Goal: Share content: Share content

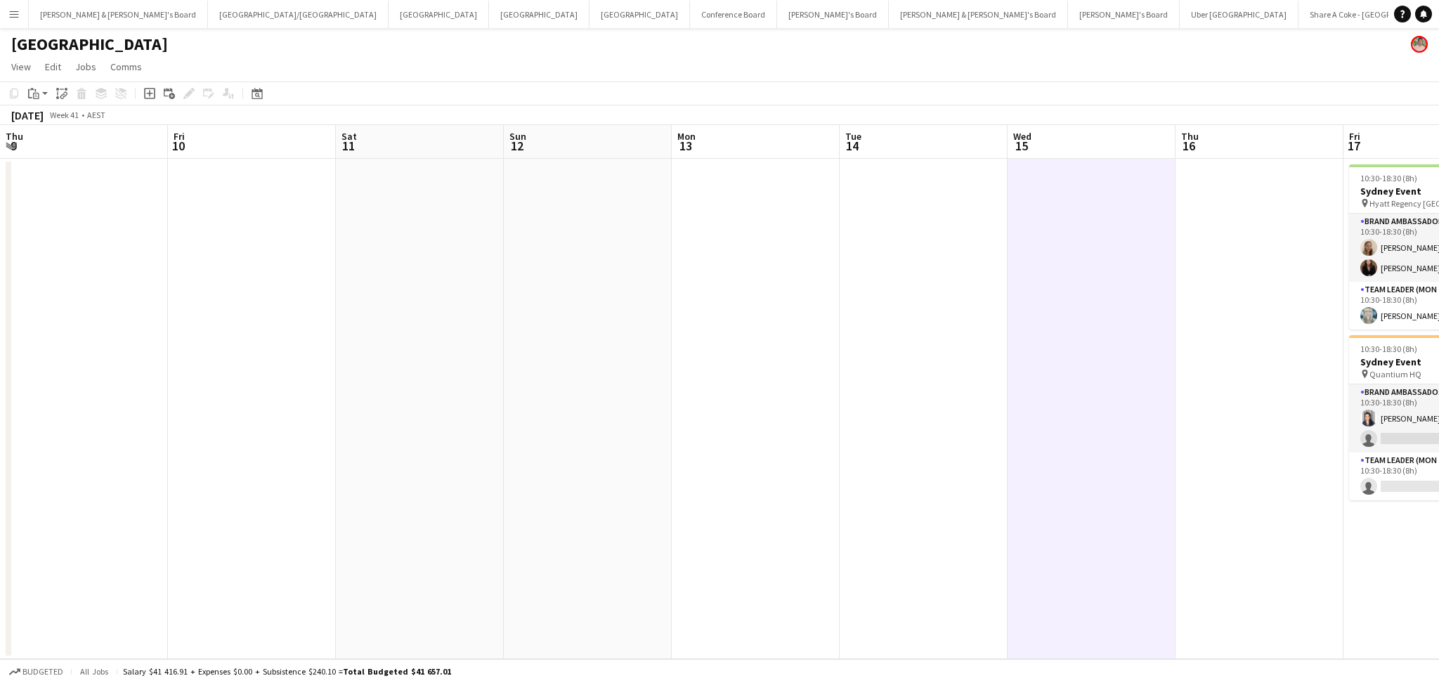
click at [585, 457] on app-calendar-viewport "Thu 9 Fri 10 Sat 11 Sun 12 Mon 13 Tue 14 Wed 15 Thu 16 Fri 17 4/6 2 Jobs Sat 18…" at bounding box center [719, 392] width 1439 height 534
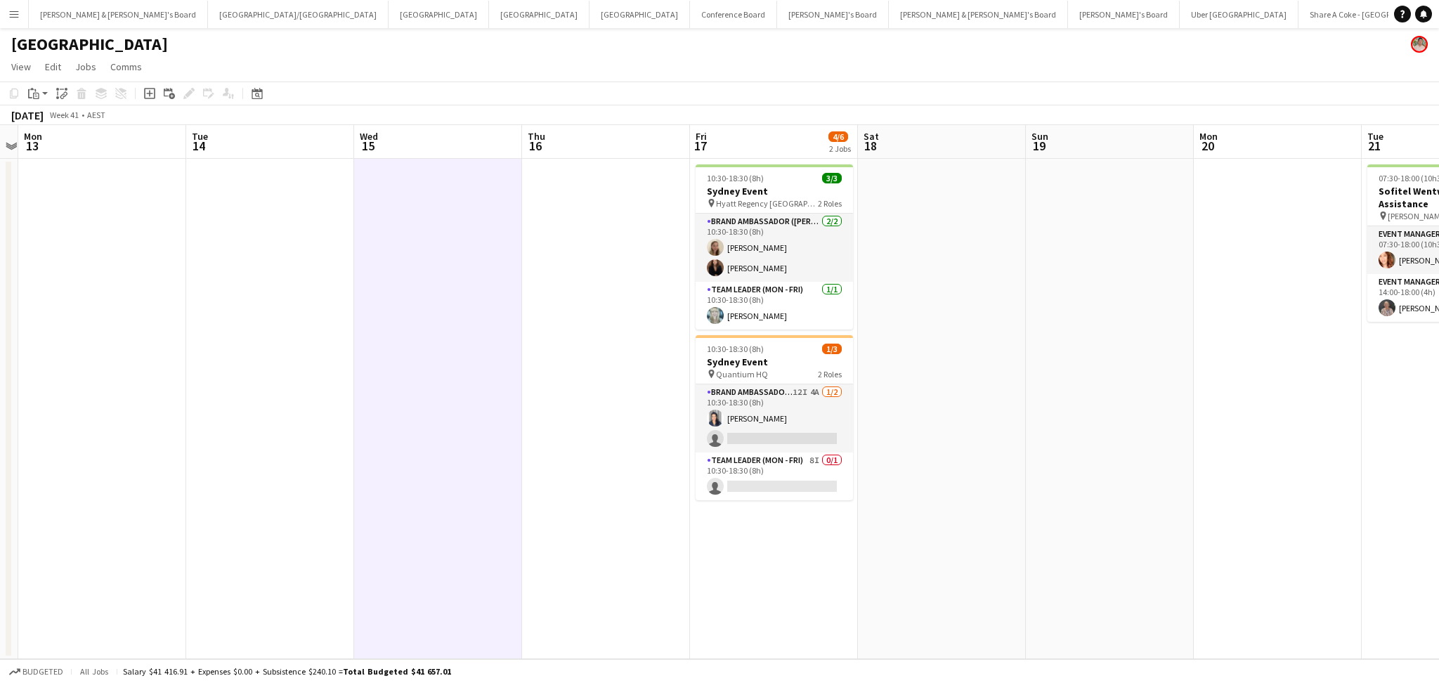
scroll to position [0, 486]
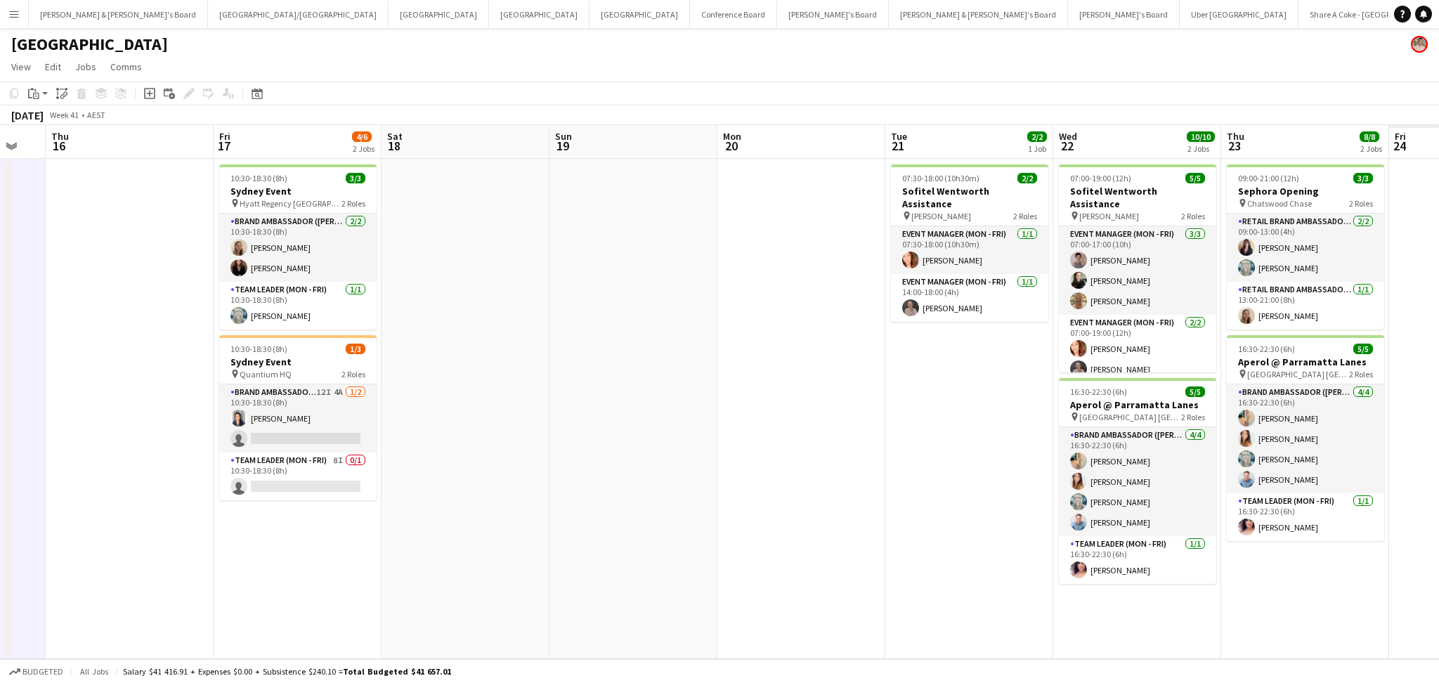
drag, startPoint x: 1120, startPoint y: 560, endPoint x: 476, endPoint y: 476, distance: 649.7
click at [476, 476] on app-calendar-viewport "Sun 12 Mon 13 Tue 14 Wed 15 Thu 16 Fri 17 4/6 2 Jobs Sat 18 Sun 19 Mon 20 Tue 2…" at bounding box center [719, 392] width 1439 height 534
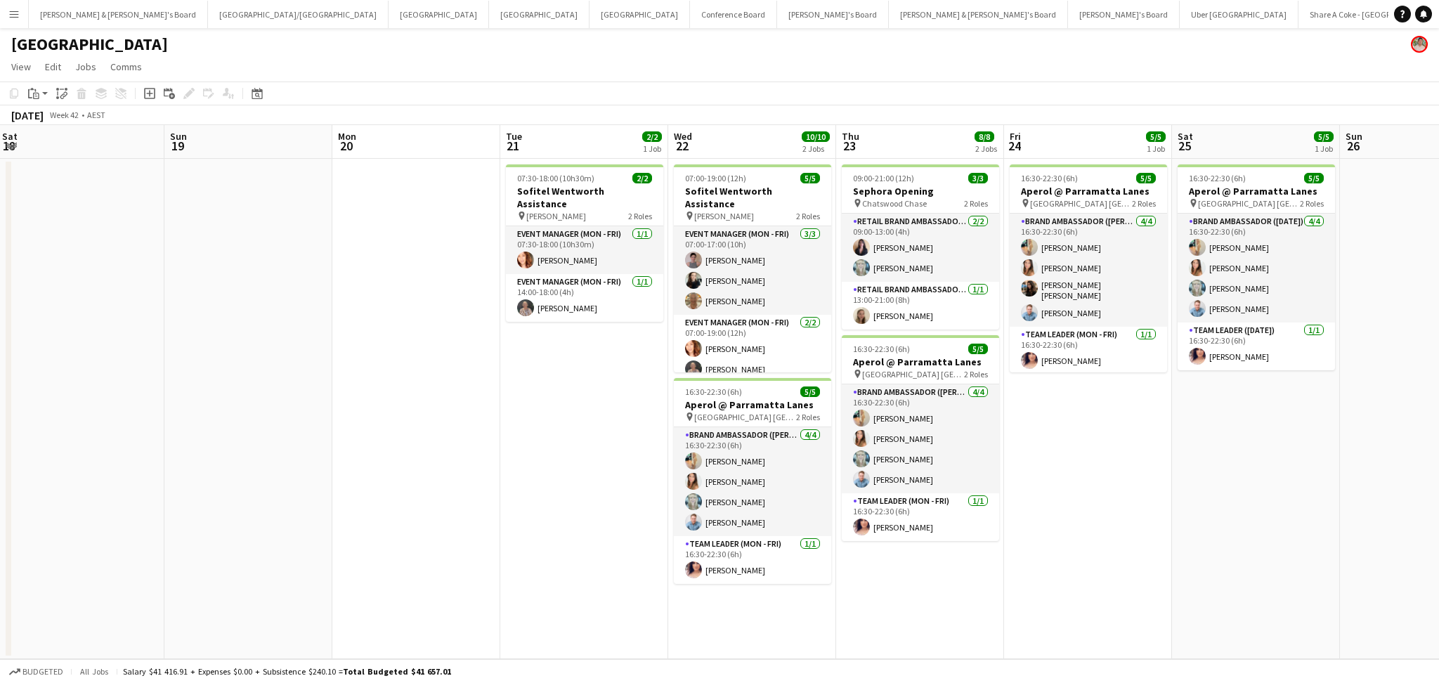
scroll to position [0, 518]
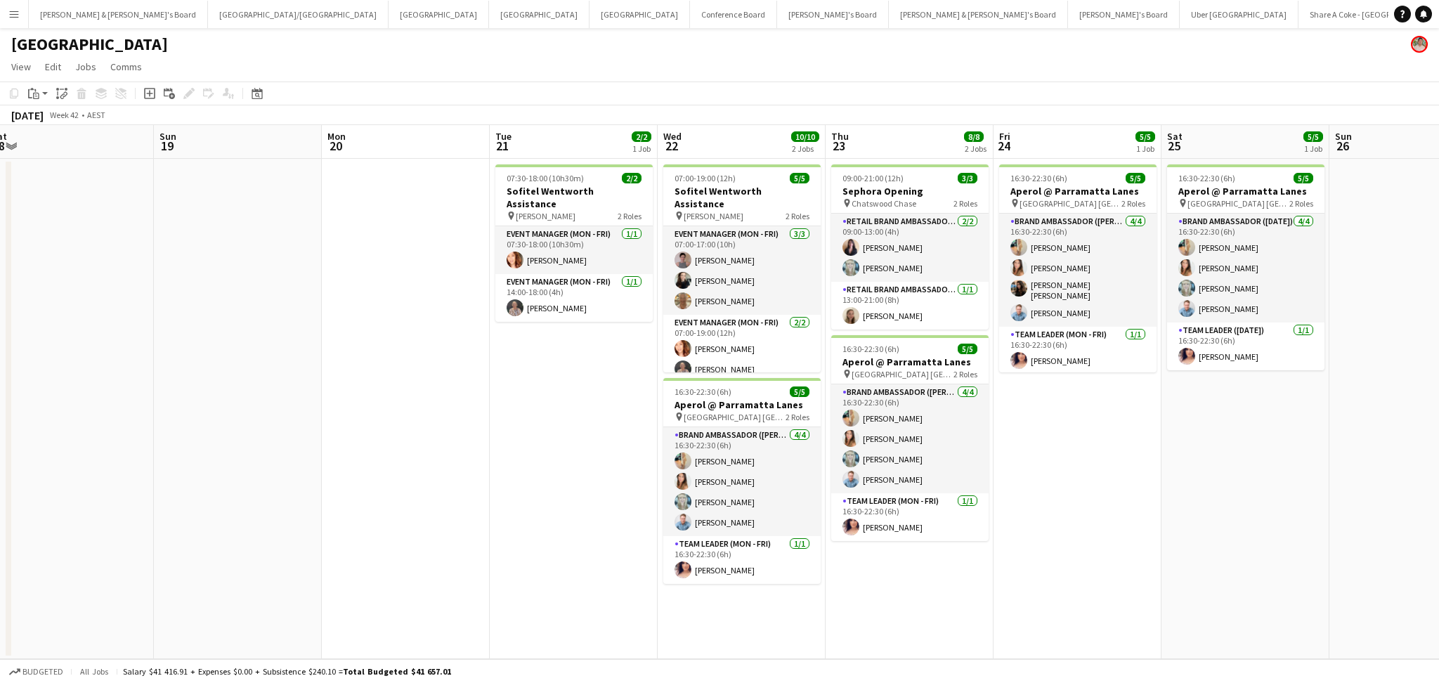
drag, startPoint x: 700, startPoint y: 492, endPoint x: 473, endPoint y: 472, distance: 227.8
click at [473, 472] on app-calendar-viewport "Wed 15 Thu 16 Fri 17 4/6 2 Jobs Sat 18 Sun 19 Mon 20 Tue 21 2/2 1 Job Wed 22 10…" at bounding box center [719, 392] width 1439 height 534
click at [94, 21] on button "[PERSON_NAME] & [PERSON_NAME]'s Board Close" at bounding box center [118, 14] width 179 height 27
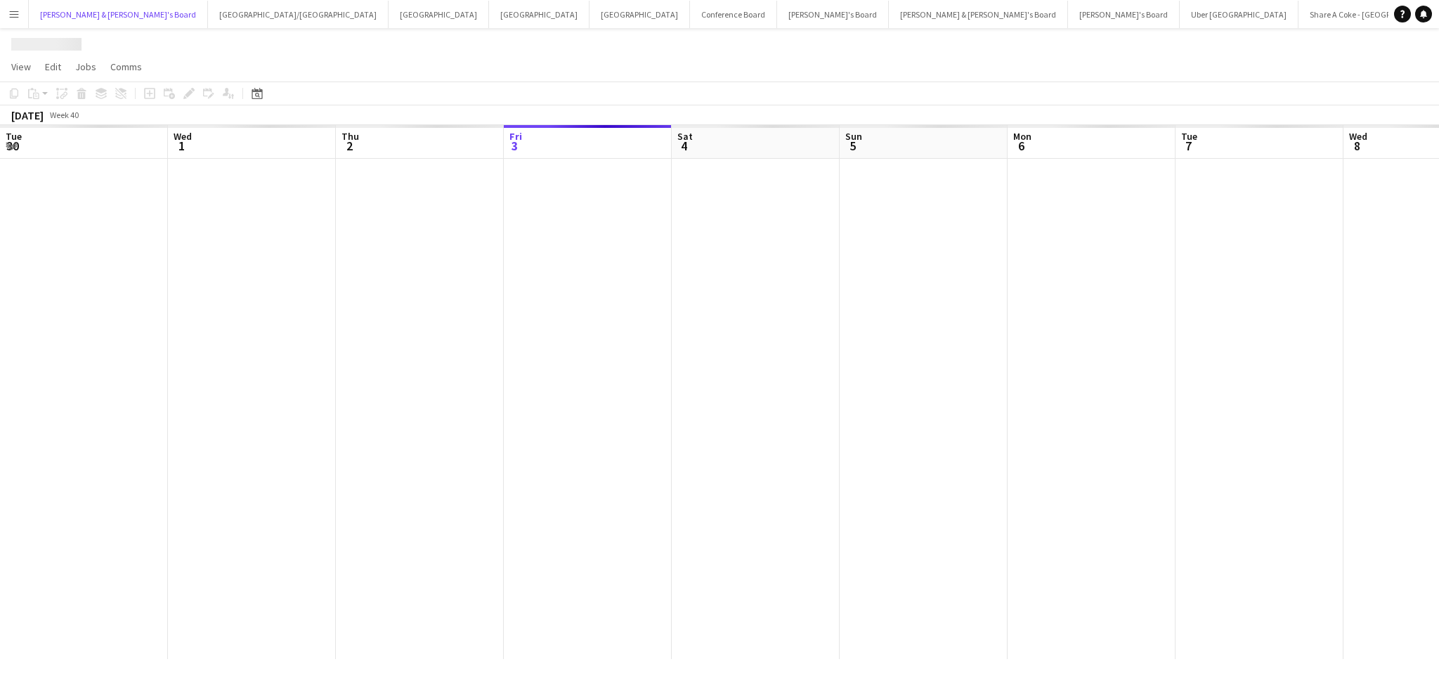
scroll to position [0, 335]
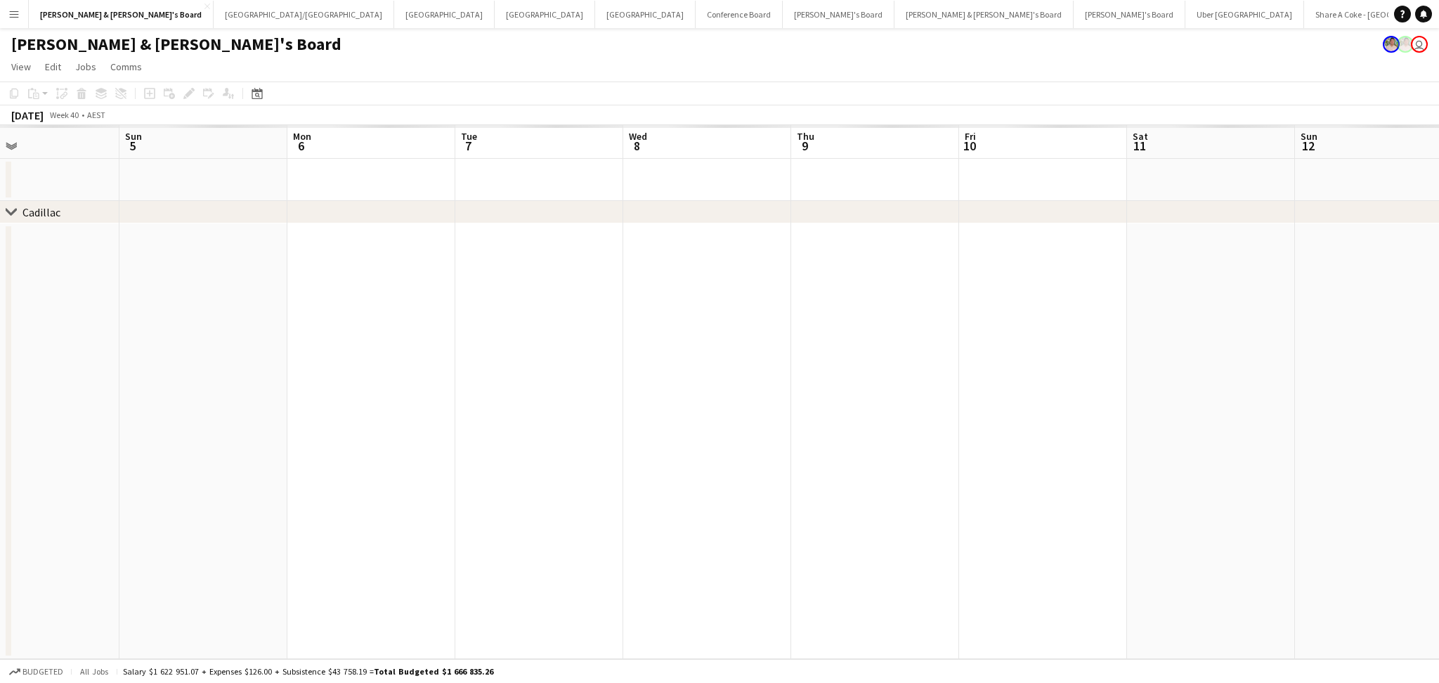
drag, startPoint x: 703, startPoint y: 371, endPoint x: 309, endPoint y: 358, distance: 393.7
click at [309, 358] on app-calendar-viewport "Wed 1 Thu 2 Fri 3 Sat 4 Sun 5 Mon 6 Tue 7 Wed 8 Thu 9 Fri 10 Sat 11 Sun 12 Mon …" at bounding box center [719, 392] width 1439 height 534
drag, startPoint x: 715, startPoint y: 404, endPoint x: 197, endPoint y: 342, distance: 521.5
click at [39, 341] on app-calendar-viewport "Sun 5 Mon 6 Tue 7 Wed 8 Thu 9 Fri 10 Sat 11 Sun 12 Mon 13 Tue 14 Wed 15 Thu 16 …" at bounding box center [719, 392] width 1439 height 534
drag, startPoint x: 983, startPoint y: 462, endPoint x: 568, endPoint y: 419, distance: 416.8
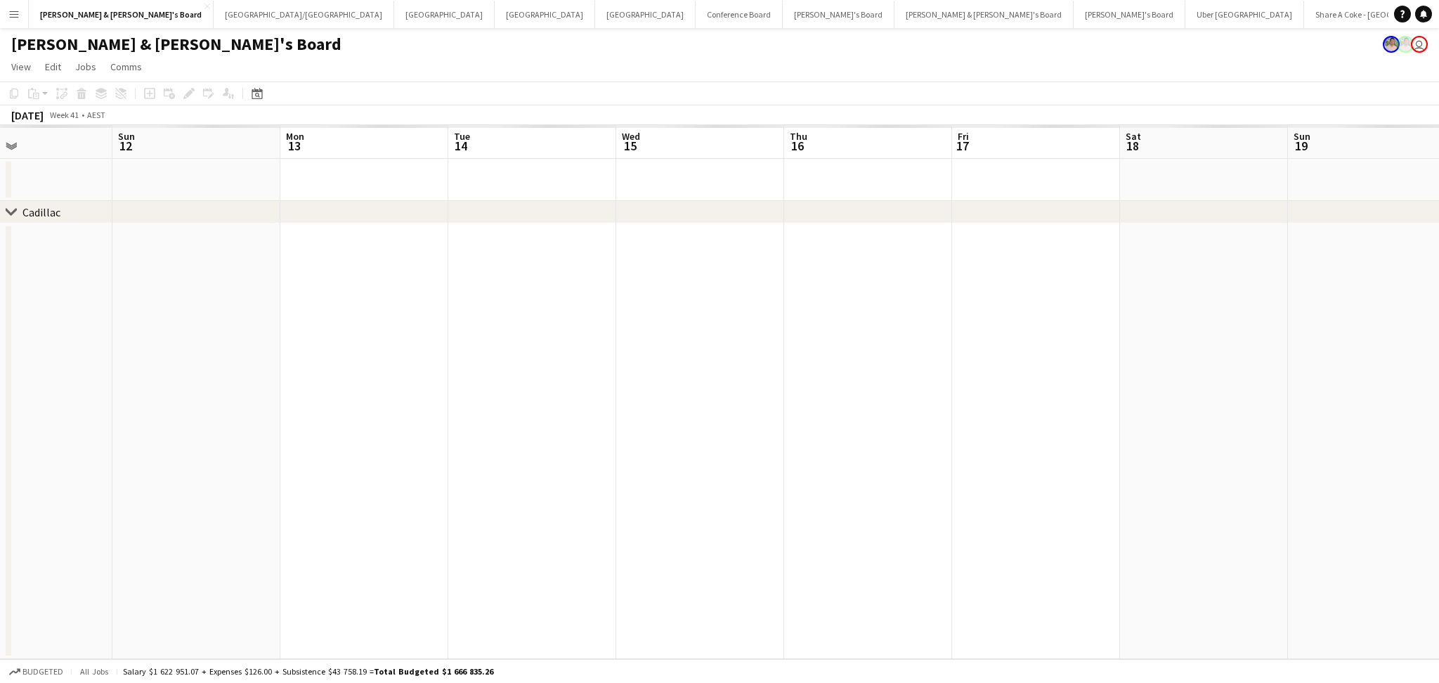
click at [475, 421] on app-calendar-viewport "Thu 9 Fri 10 Sat 11 Sun 12 Mon 13 Tue 14 Wed 15 Thu 16 Fri 17 Sat 18 Sun 19 Mon…" at bounding box center [719, 392] width 1439 height 534
drag, startPoint x: 1069, startPoint y: 431, endPoint x: 377, endPoint y: 387, distance: 692.7
click at [214, 387] on app-calendar-viewport "Mon 13 Tue 14 Wed 15 Thu 16 Fri 17 Sat 18 Sun 19 Mon 20 Tue 21 Wed 22 Thu 23 Fr…" at bounding box center [719, 392] width 1439 height 534
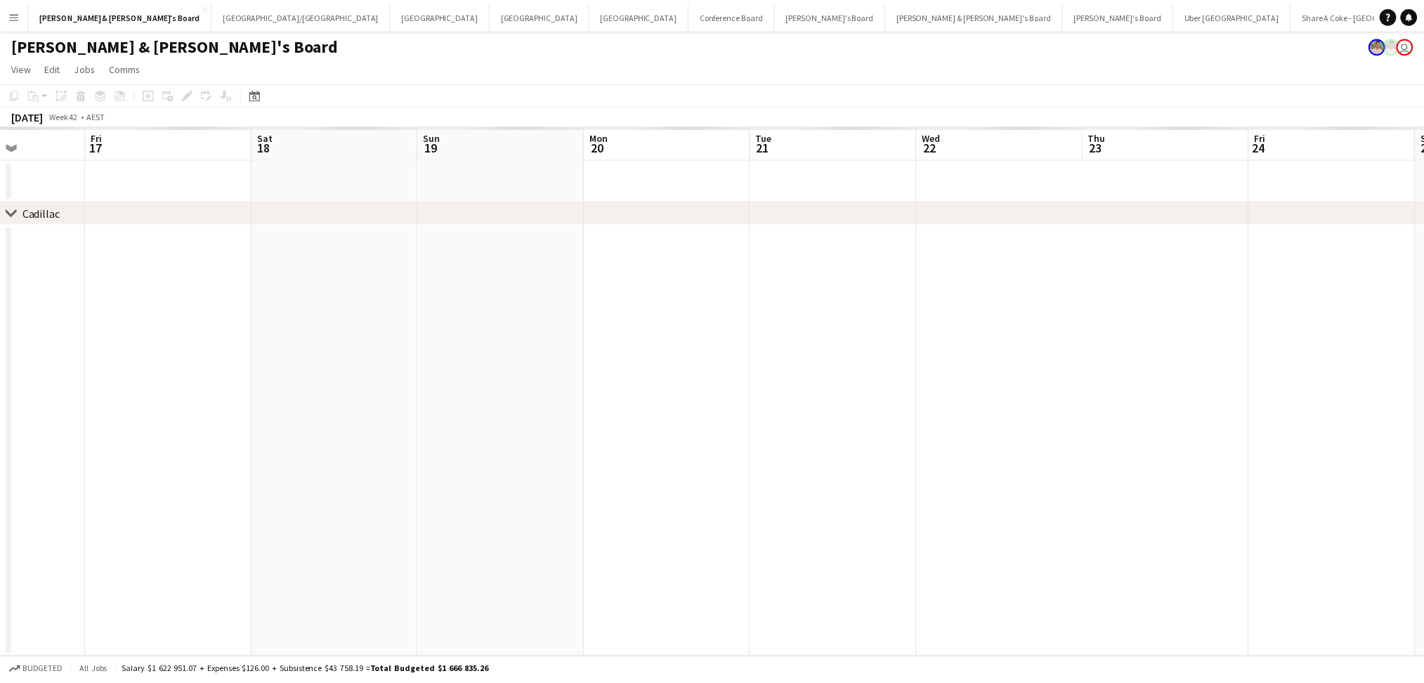
scroll to position [0, 495]
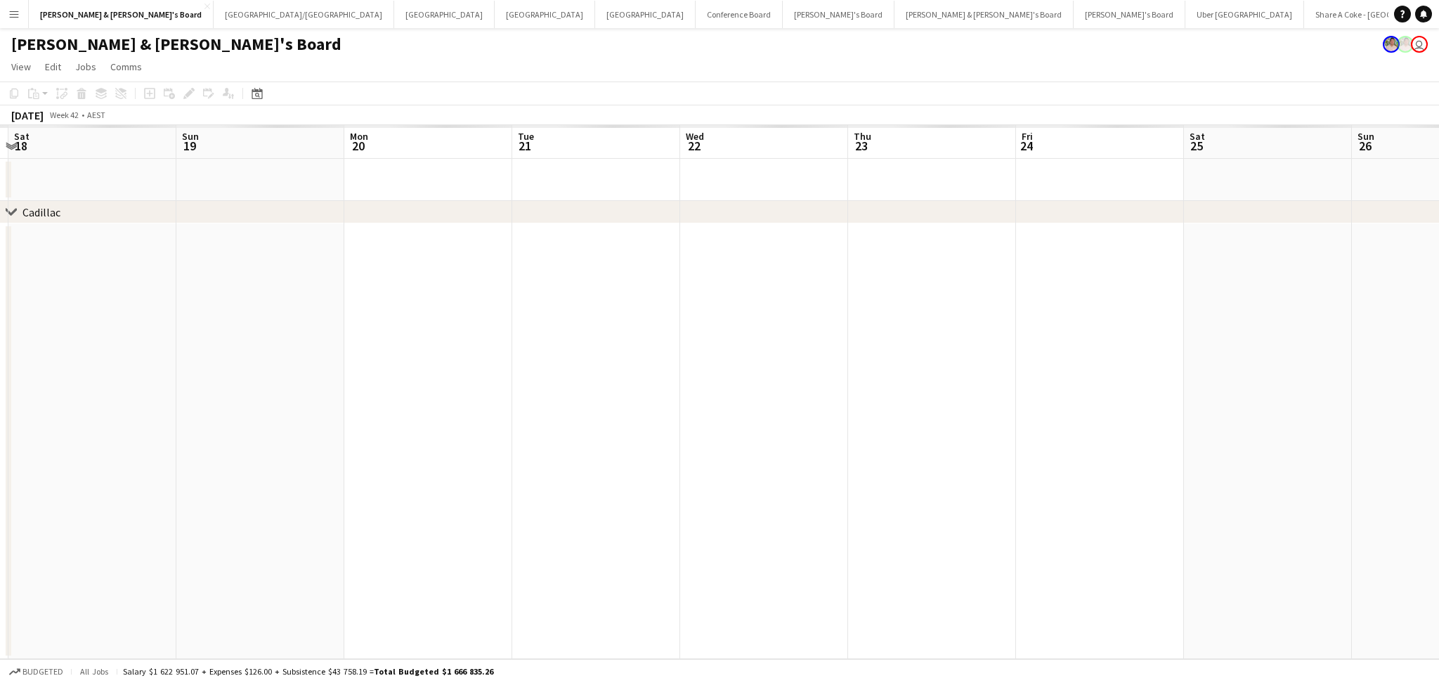
click at [778, 436] on app-calendar-viewport "Wed 15 Thu 16 Fri 17 Sat 18 Sun 19 Mon 20 Tue 21 Wed 22 Thu 23 Fri 24 Sat 25 Su…" at bounding box center [719, 392] width 1439 height 534
click at [777, 434] on app-date-cell at bounding box center [764, 441] width 168 height 436
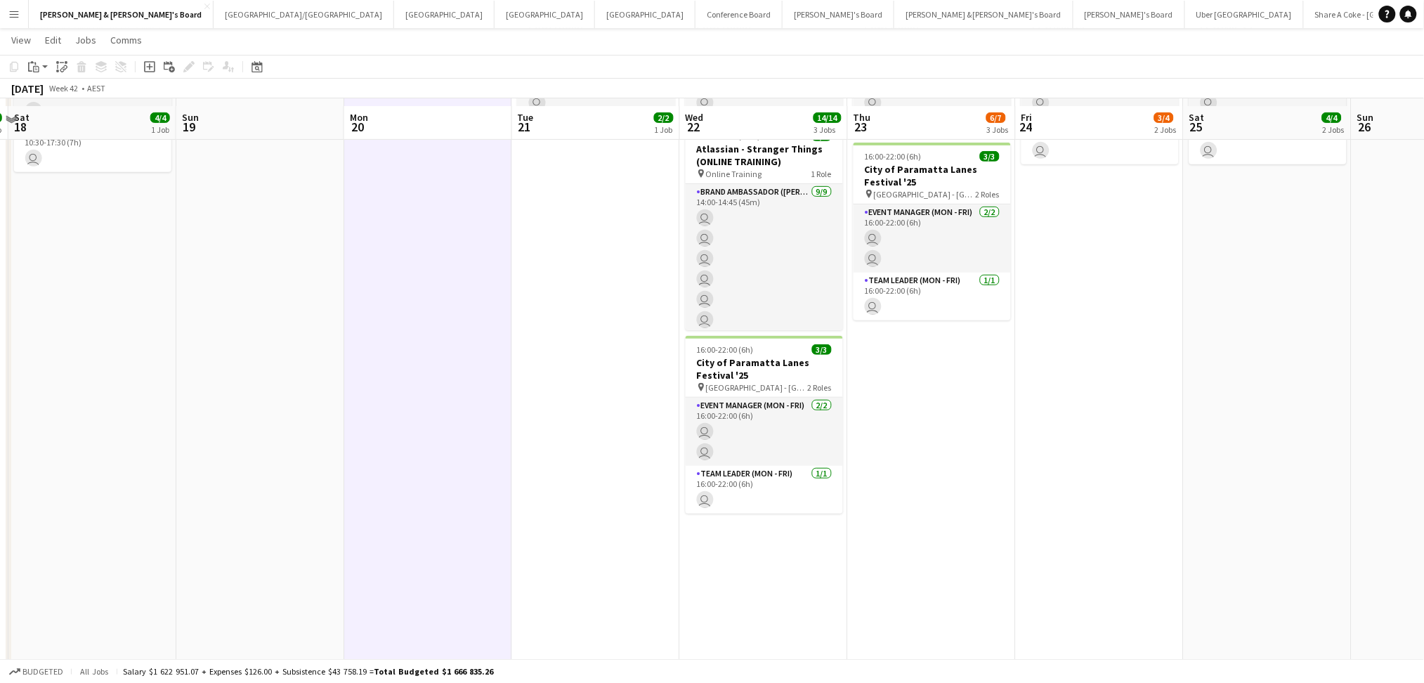
scroll to position [187, 0]
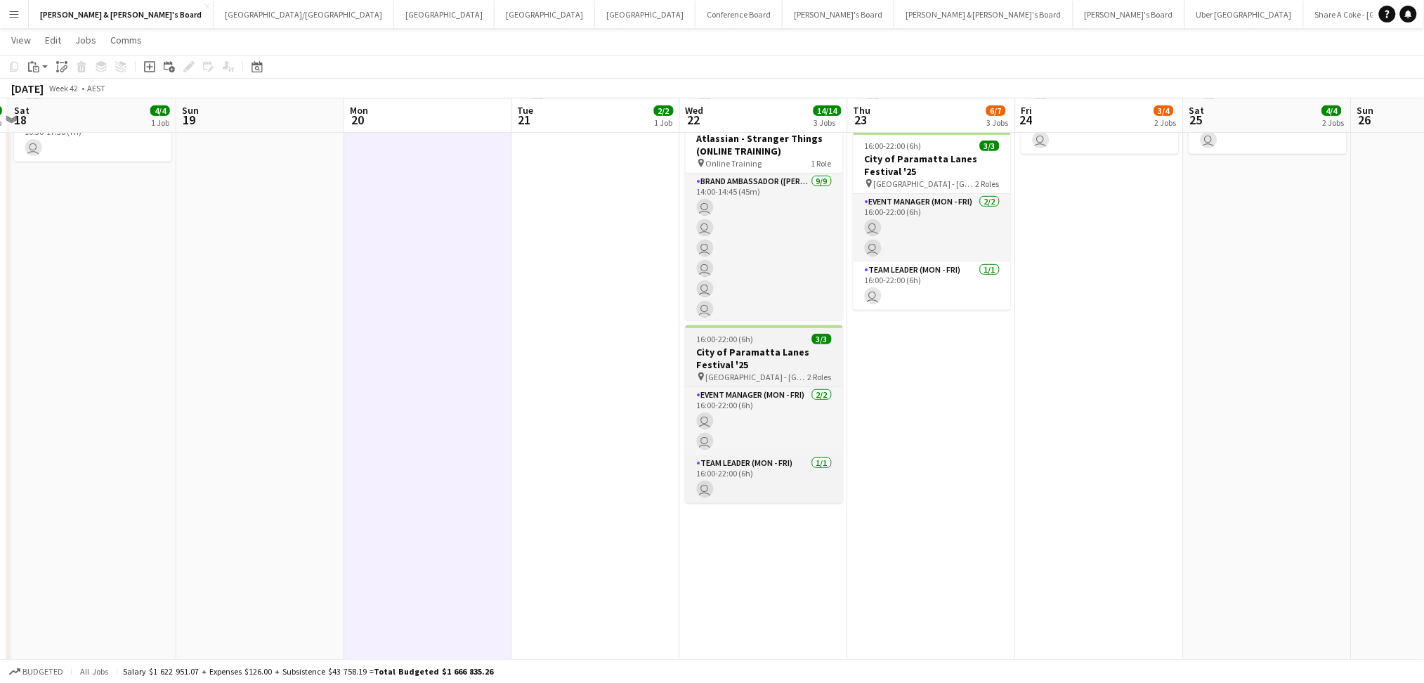
click at [754, 365] on h3 "City of Paramatta Lanes Festival '25" at bounding box center [764, 358] width 157 height 25
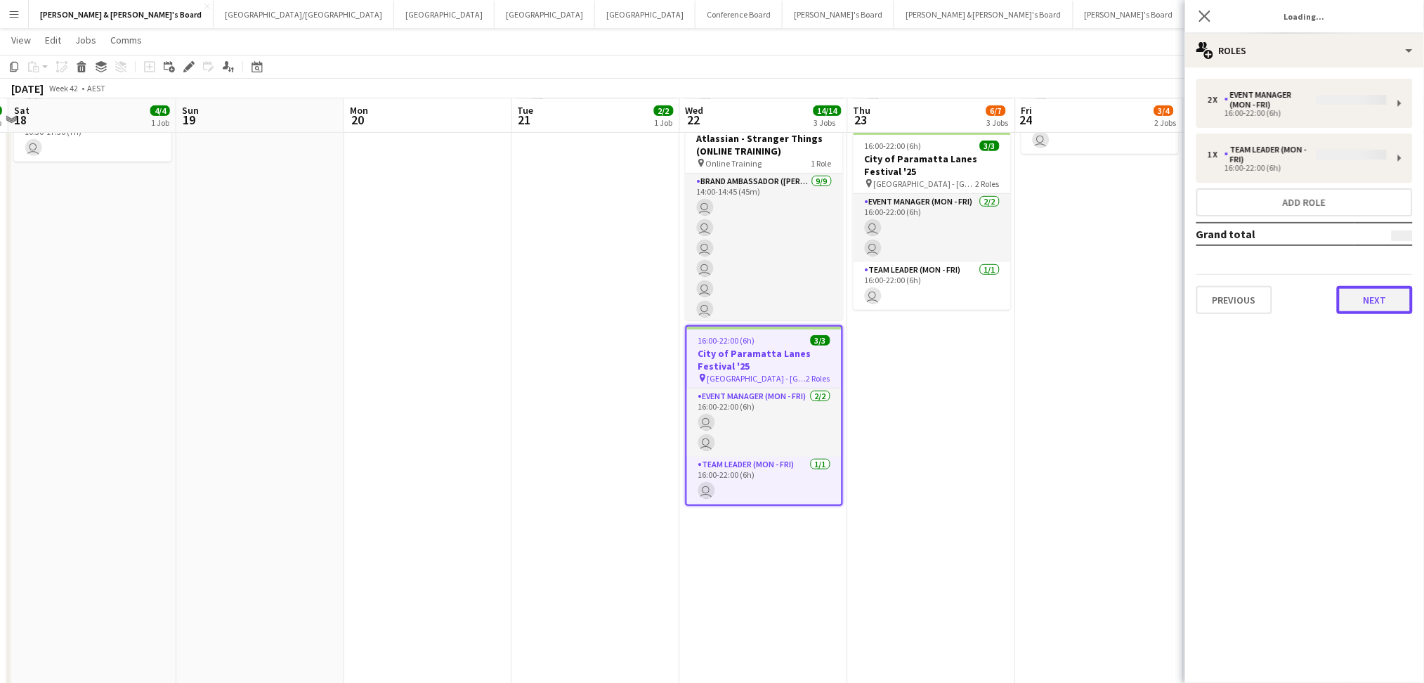
click at [1381, 286] on button "Next" at bounding box center [1375, 300] width 76 height 28
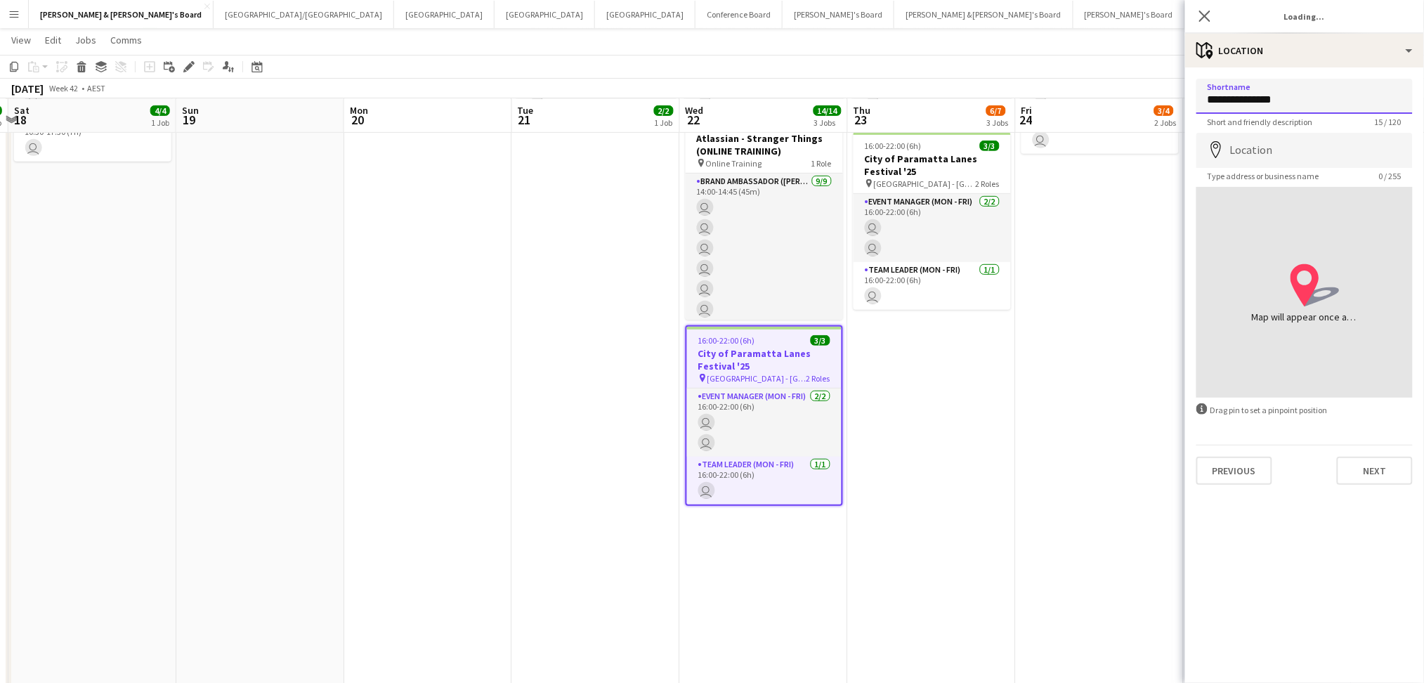
click at [1274, 101] on input "**********" at bounding box center [1305, 96] width 216 height 35
drag, startPoint x: 1274, startPoint y: 101, endPoint x: 1277, endPoint y: 107, distance: 7.2
click at [1274, 100] on input "**********" at bounding box center [1305, 96] width 216 height 35
click at [795, 574] on app-date-cell "09:00-17:00 (8h) 2/2 Cisco Live – [GEOGRAPHIC_DATA] Powerpoint pin [STREET_ADDR…" at bounding box center [764, 562] width 168 height 1184
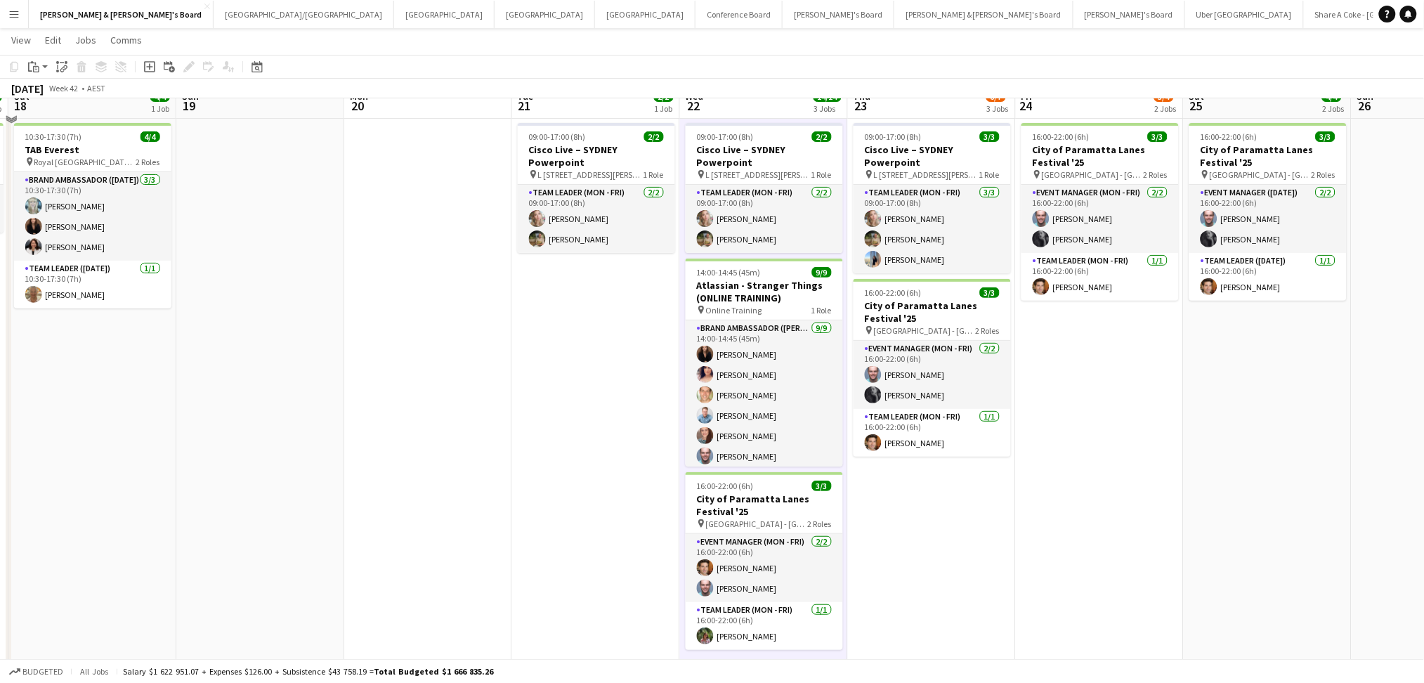
scroll to position [0, 0]
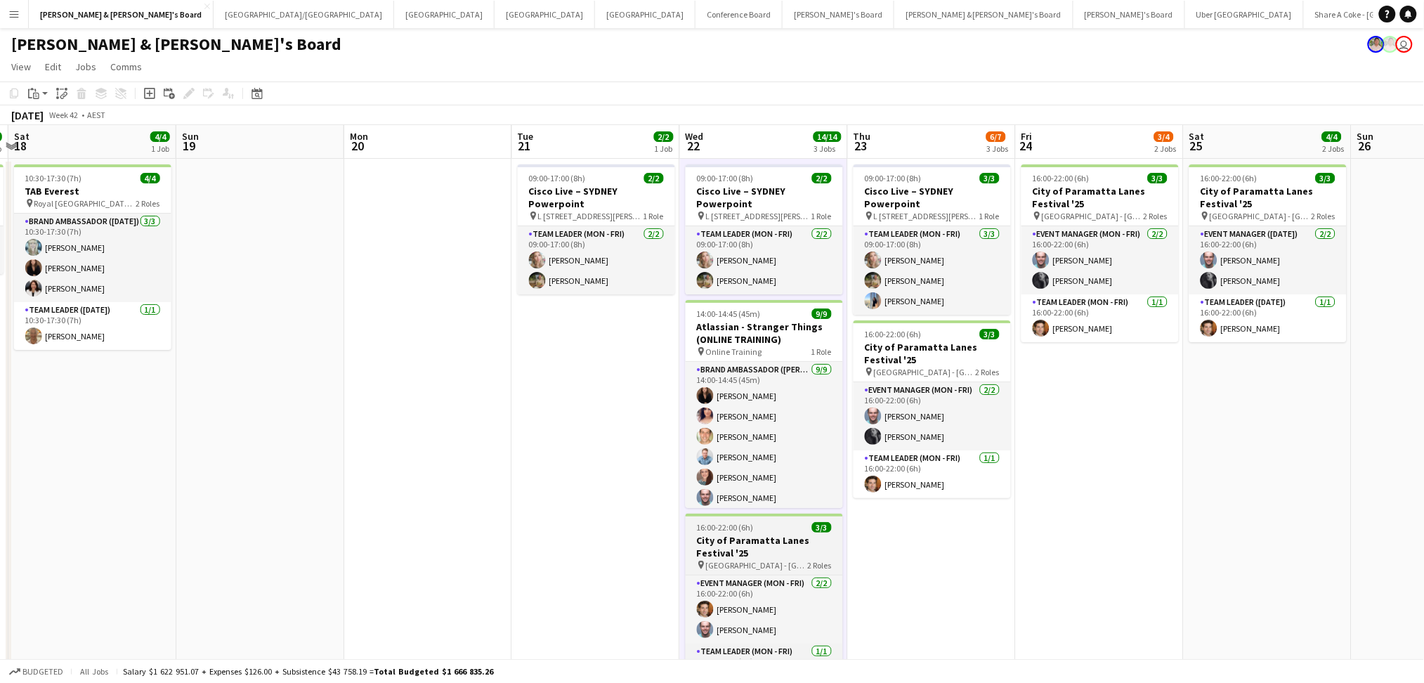
click at [781, 549] on h3 "City of Paramatta Lanes Festival '25" at bounding box center [764, 546] width 157 height 25
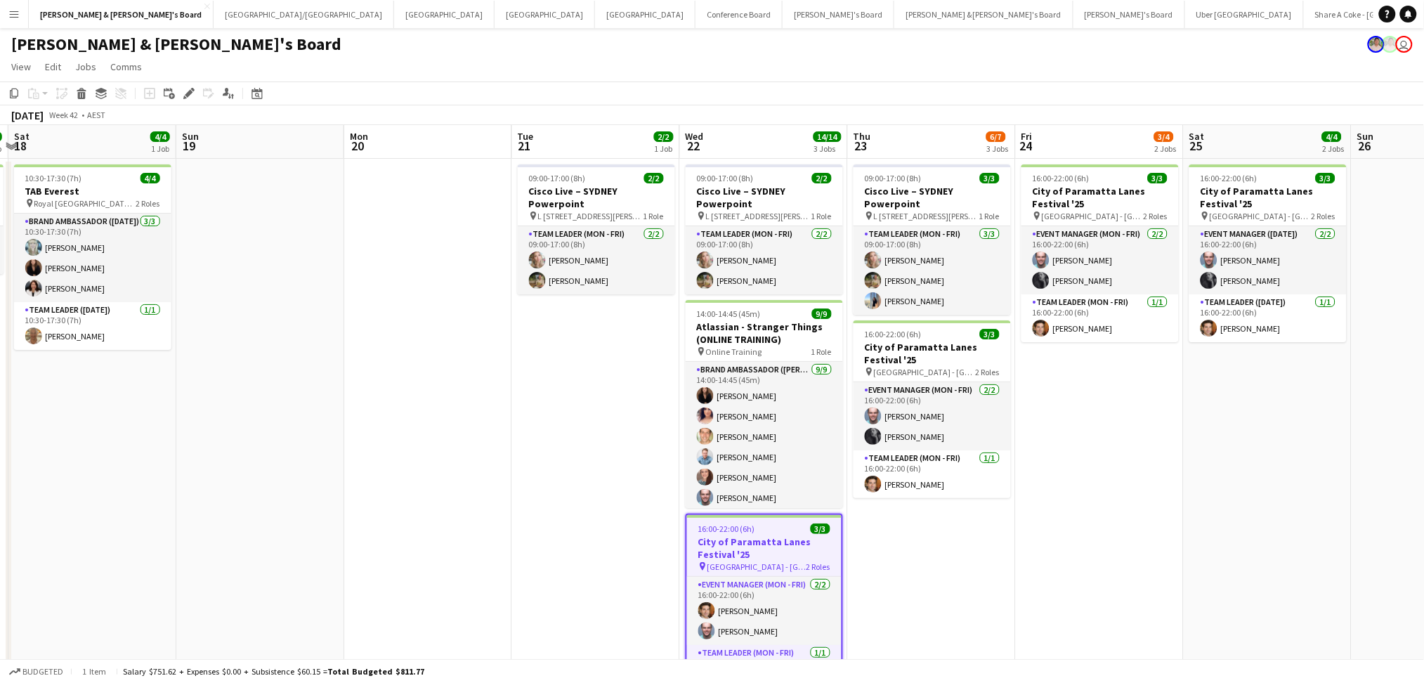
click at [781, 549] on h3 "City of Paramatta Lanes Festival '25" at bounding box center [764, 547] width 155 height 25
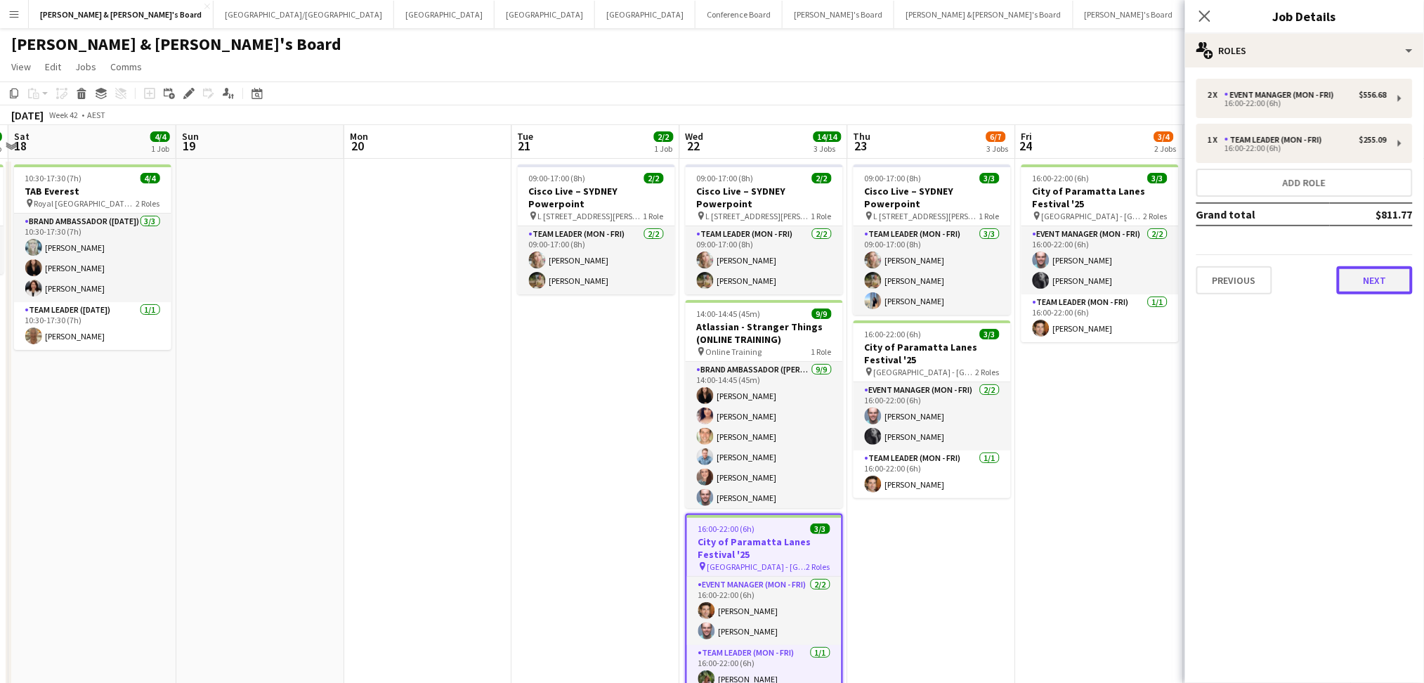
click at [1360, 271] on button "Next" at bounding box center [1375, 280] width 76 height 28
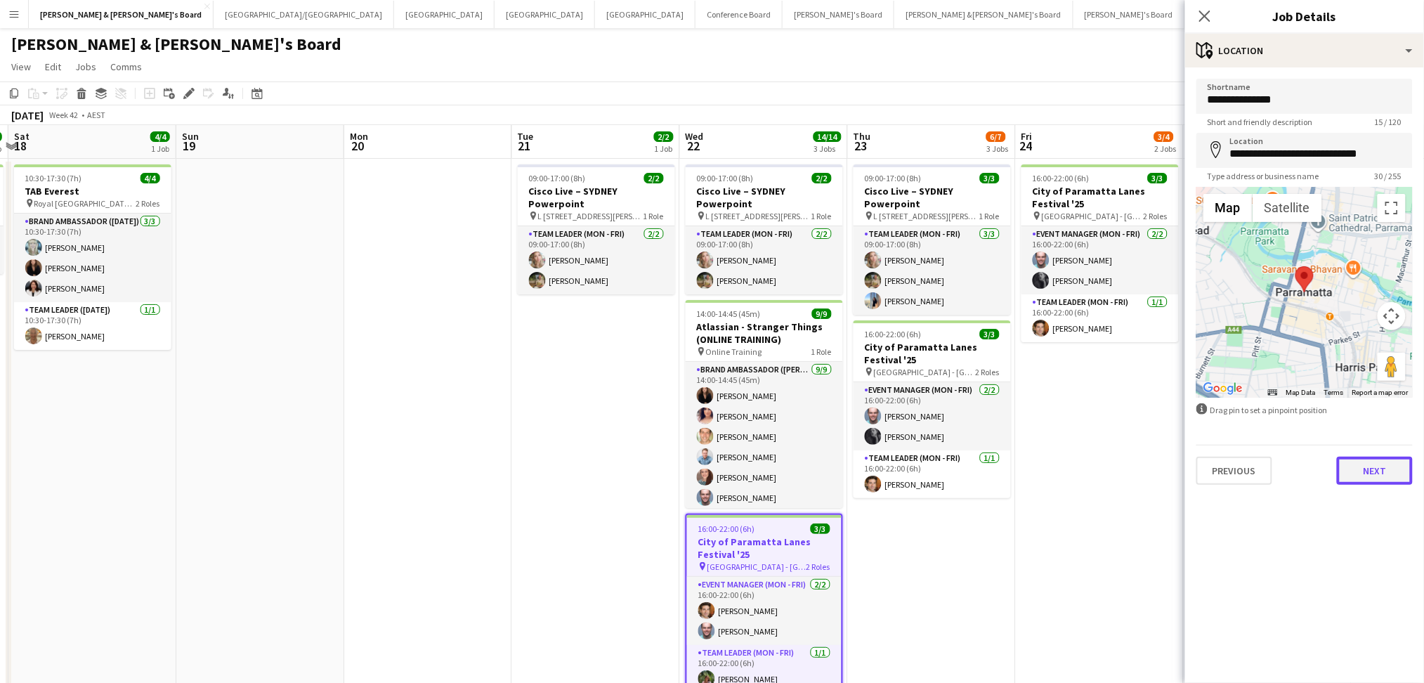
click at [1362, 467] on button "Next" at bounding box center [1375, 471] width 76 height 28
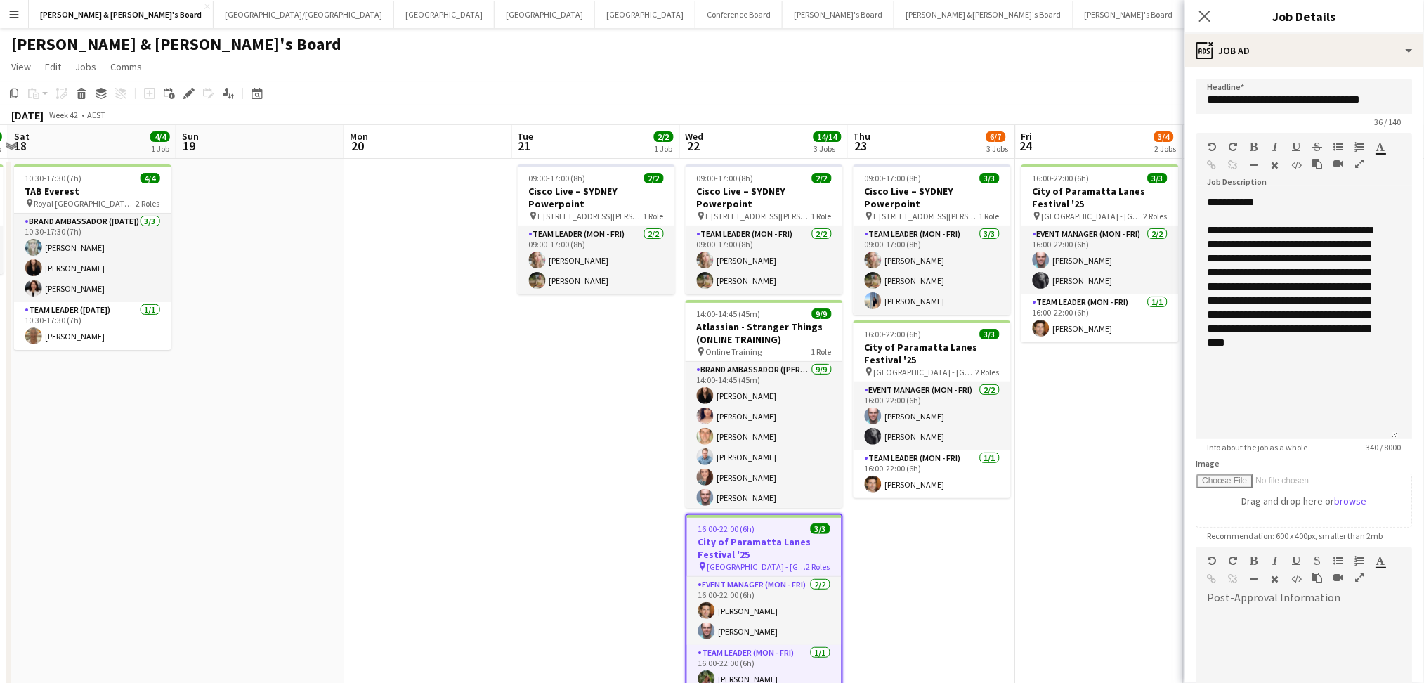
drag, startPoint x: 1378, startPoint y: 290, endPoint x: 1380, endPoint y: 450, distance: 160.2
click at [1380, 450] on app-form-group "**********" at bounding box center [1305, 293] width 216 height 320
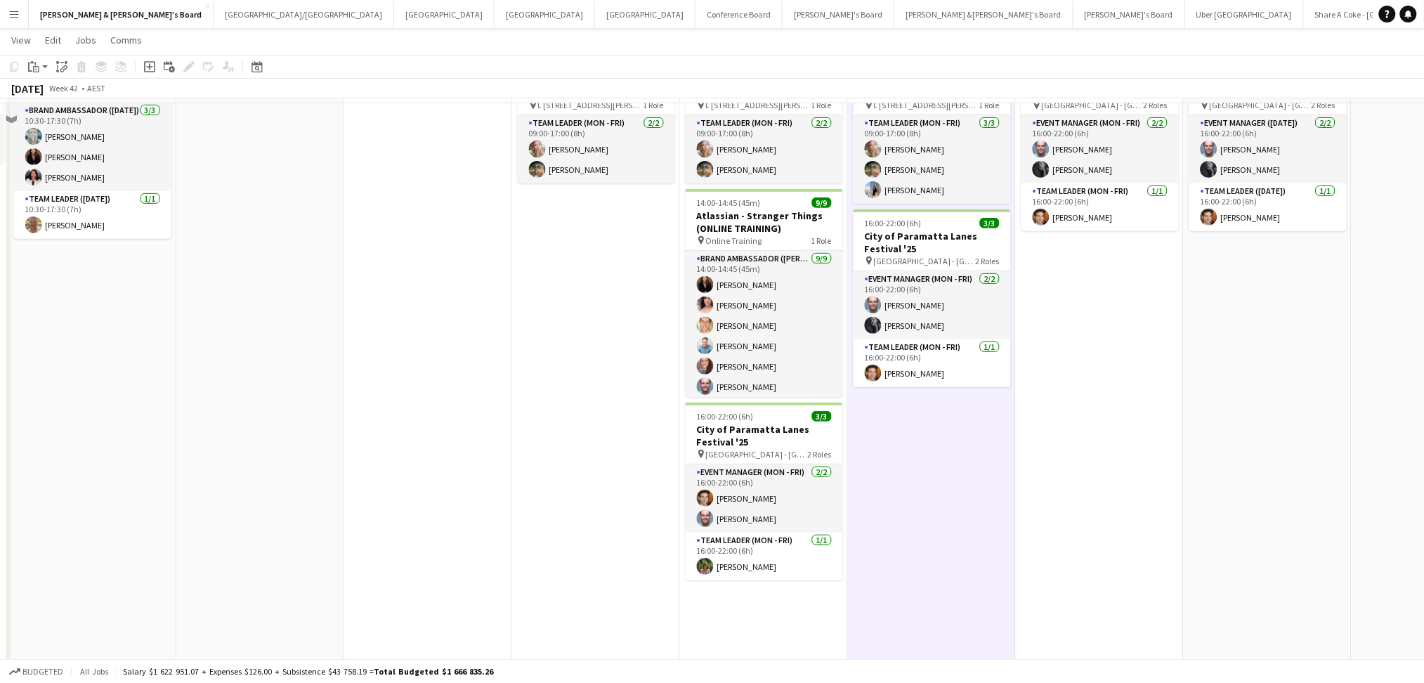
scroll to position [187, 0]
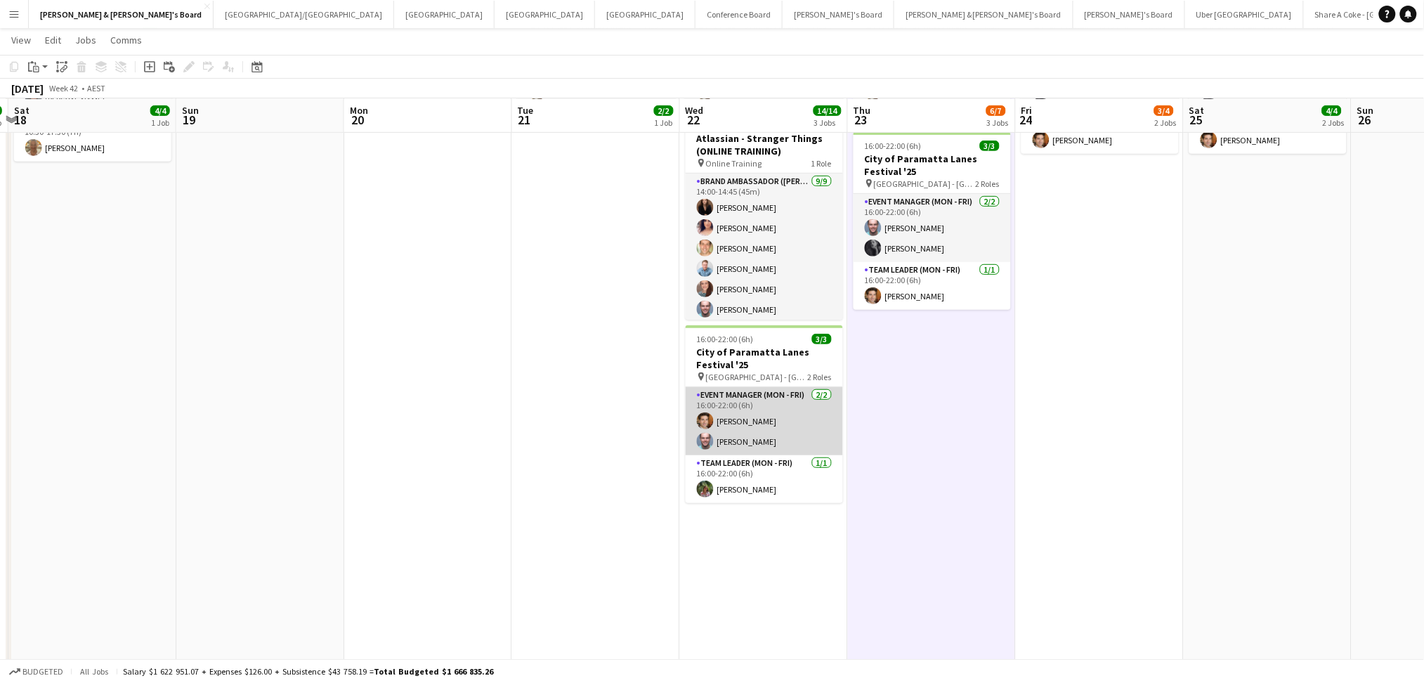
click at [778, 409] on app-card-role "Event Manager (Mon - Fri) [DATE] 16:00-22:00 (6h) [PERSON_NAME] [PERSON_NAME]" at bounding box center [764, 421] width 157 height 68
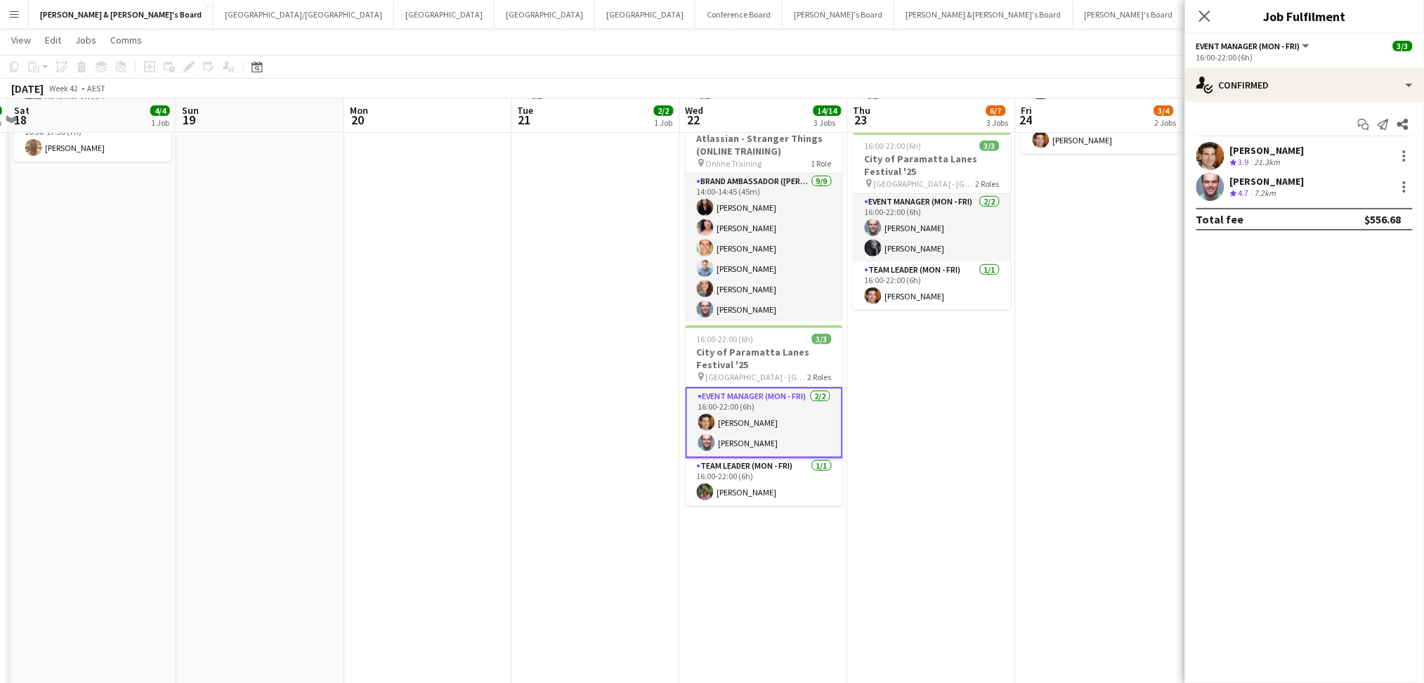
click at [1339, 156] on div "[PERSON_NAME] Crew rating 3.9 21.3km" at bounding box center [1304, 156] width 239 height 28
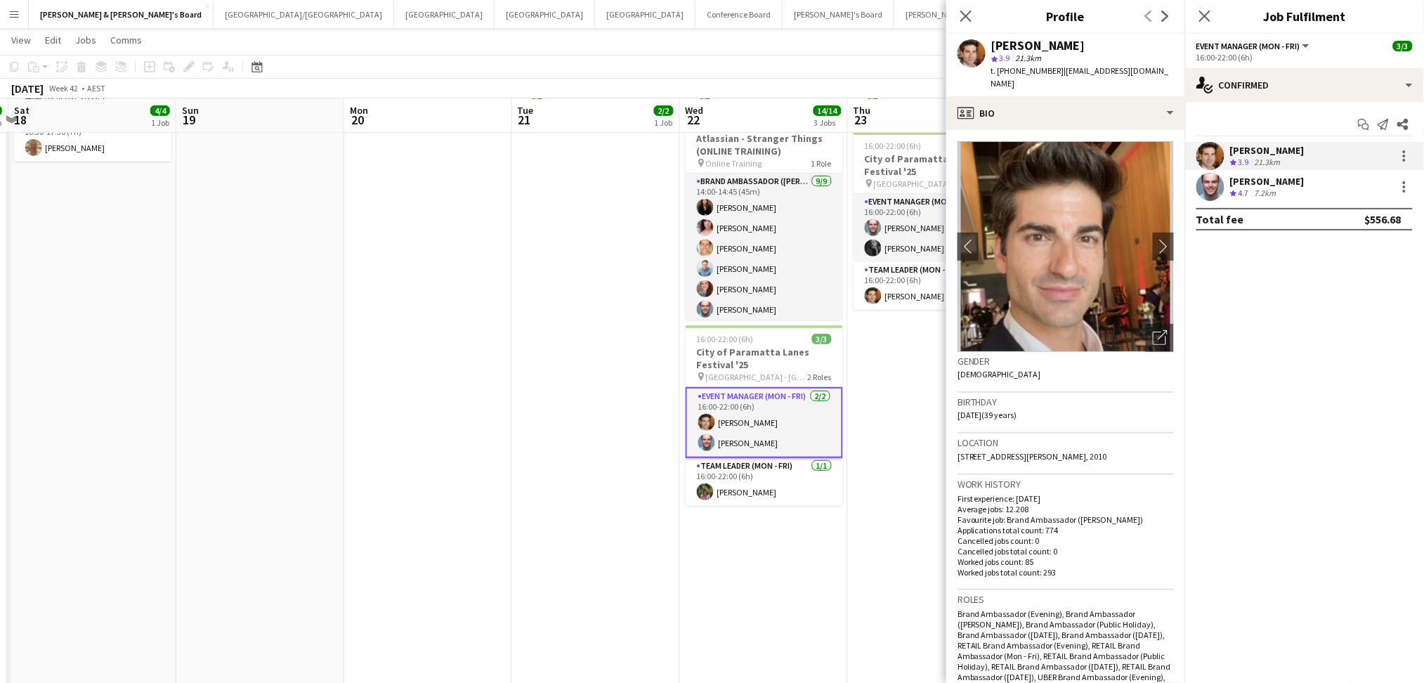
drag, startPoint x: 992, startPoint y: 45, endPoint x: 1115, endPoint y: 46, distance: 123.0
click at [1115, 46] on div "[PERSON_NAME]" at bounding box center [1082, 45] width 183 height 13
copy div "[PERSON_NAME]"
click at [1015, 39] on div "[PERSON_NAME]" at bounding box center [1038, 45] width 94 height 13
drag, startPoint x: 992, startPoint y: 41, endPoint x: 1100, endPoint y: 44, distance: 108.2
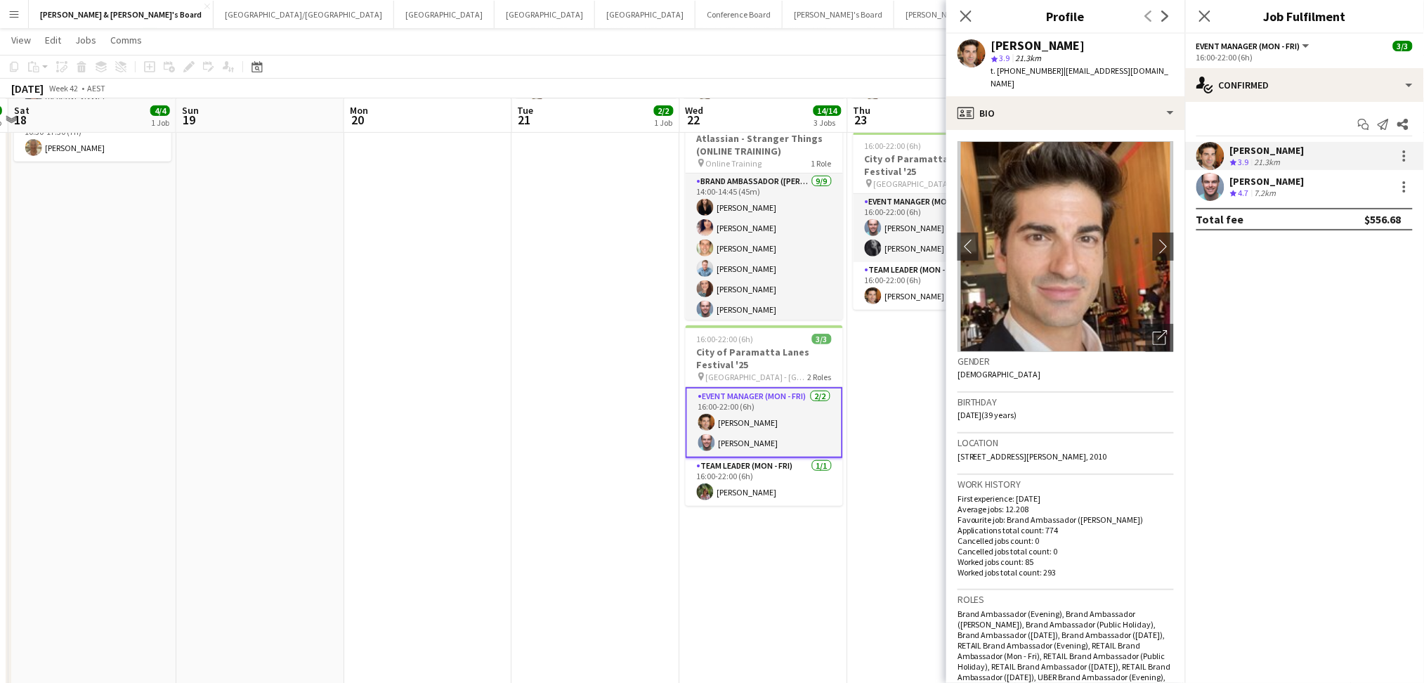
click at [1100, 44] on div "[PERSON_NAME]" at bounding box center [1082, 45] width 183 height 13
copy div "[PERSON_NAME]"
drag, startPoint x: 1012, startPoint y: 71, endPoint x: 1048, endPoint y: 72, distance: 35.2
click at [1048, 72] on span "t. [PHONE_NUMBER]" at bounding box center [1027, 70] width 73 height 11
copy span "416938727"
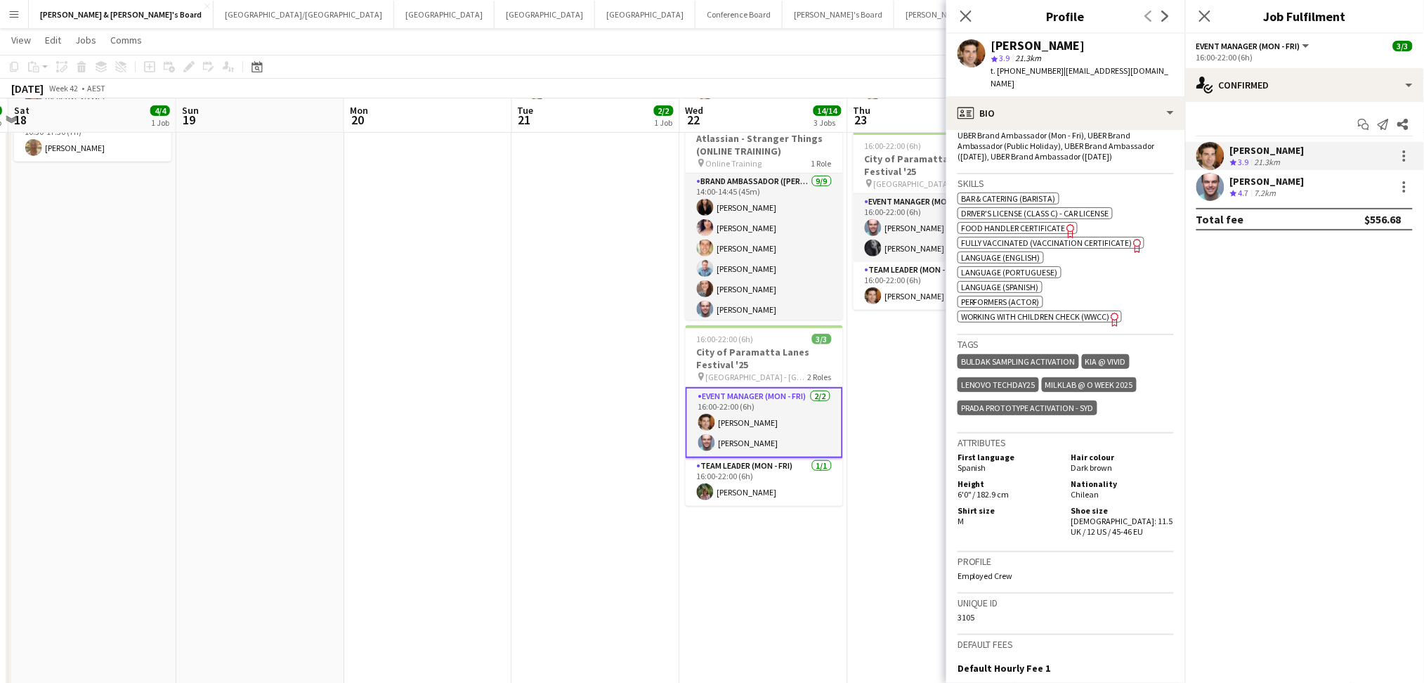
scroll to position [562, 0]
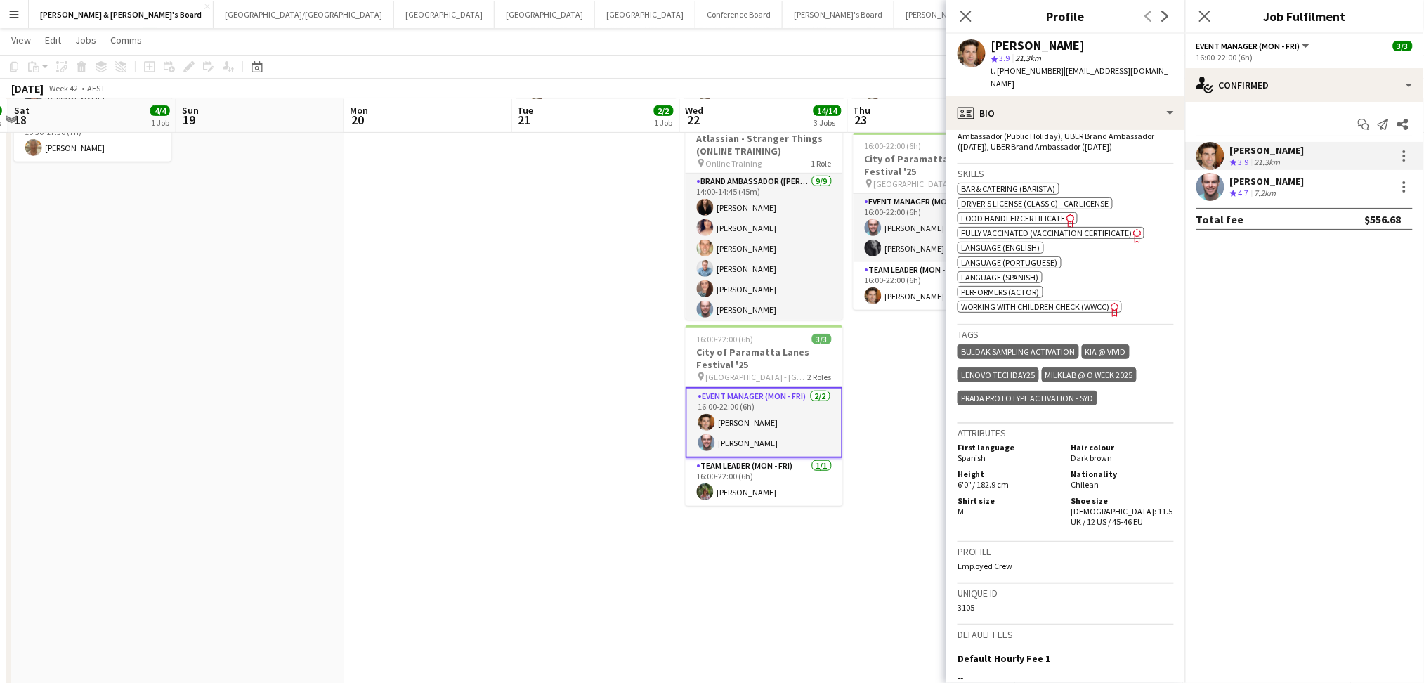
click at [1228, 197] on div "[PERSON_NAME] Crew rating 4.7 7.2km" at bounding box center [1304, 187] width 239 height 28
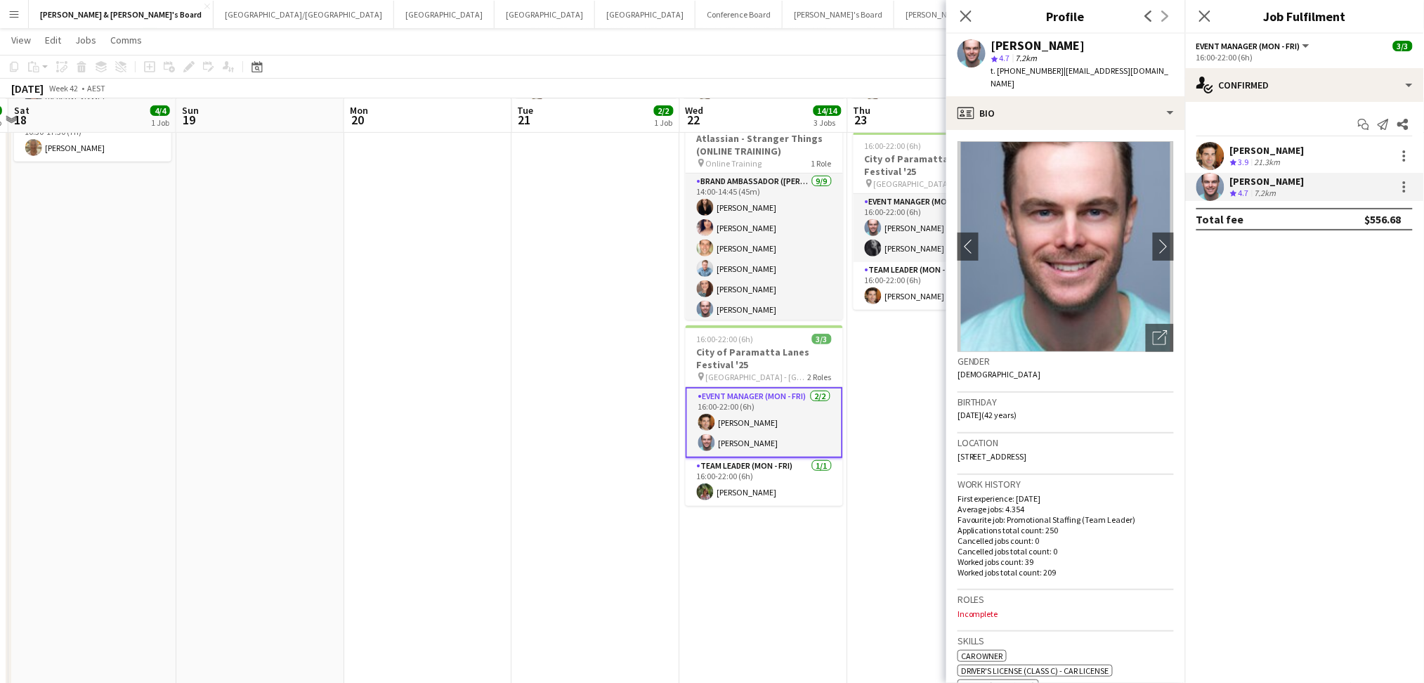
drag, startPoint x: 993, startPoint y: 45, endPoint x: 1083, endPoint y: 47, distance: 90.7
click at [1083, 47] on div "[PERSON_NAME]" at bounding box center [1082, 45] width 183 height 13
copy div "[PERSON_NAME]"
drag, startPoint x: 1012, startPoint y: 72, endPoint x: 1052, endPoint y: 74, distance: 39.4
click at [1052, 74] on span "t. [PHONE_NUMBER]" at bounding box center [1027, 70] width 73 height 11
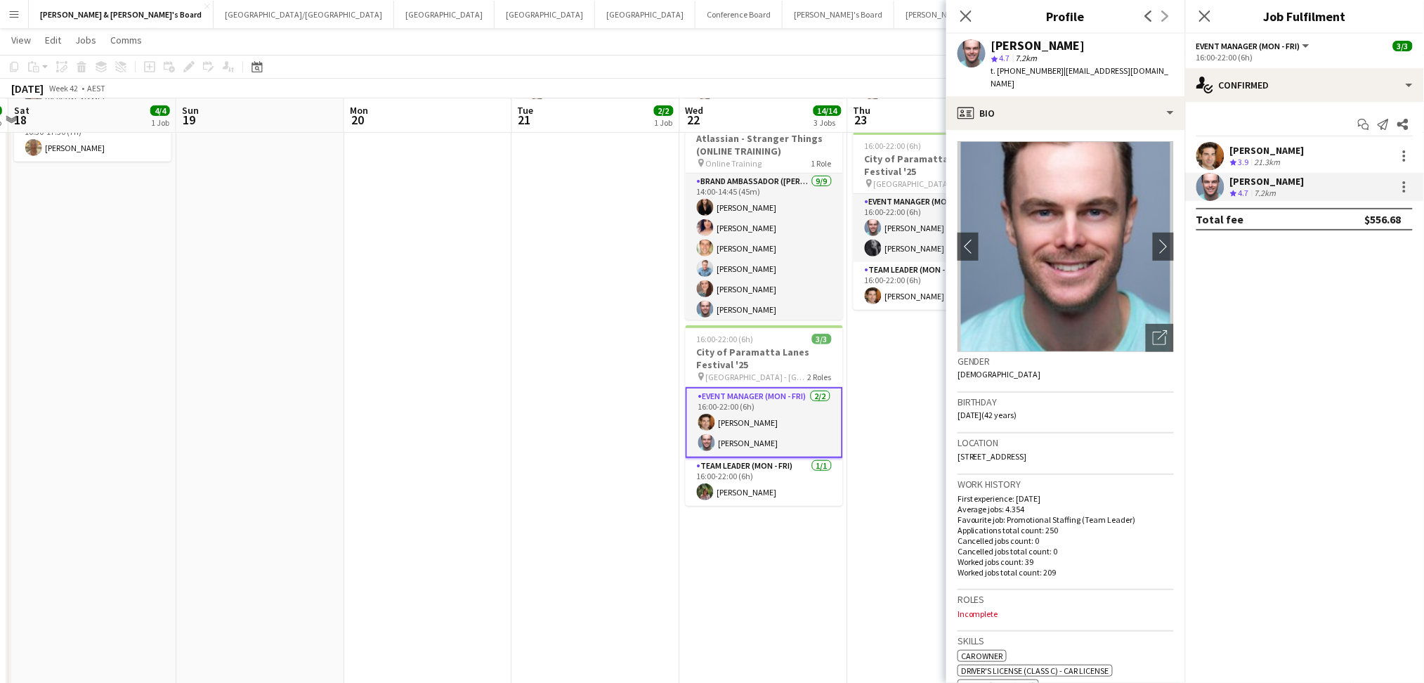
copy span "0403989426"
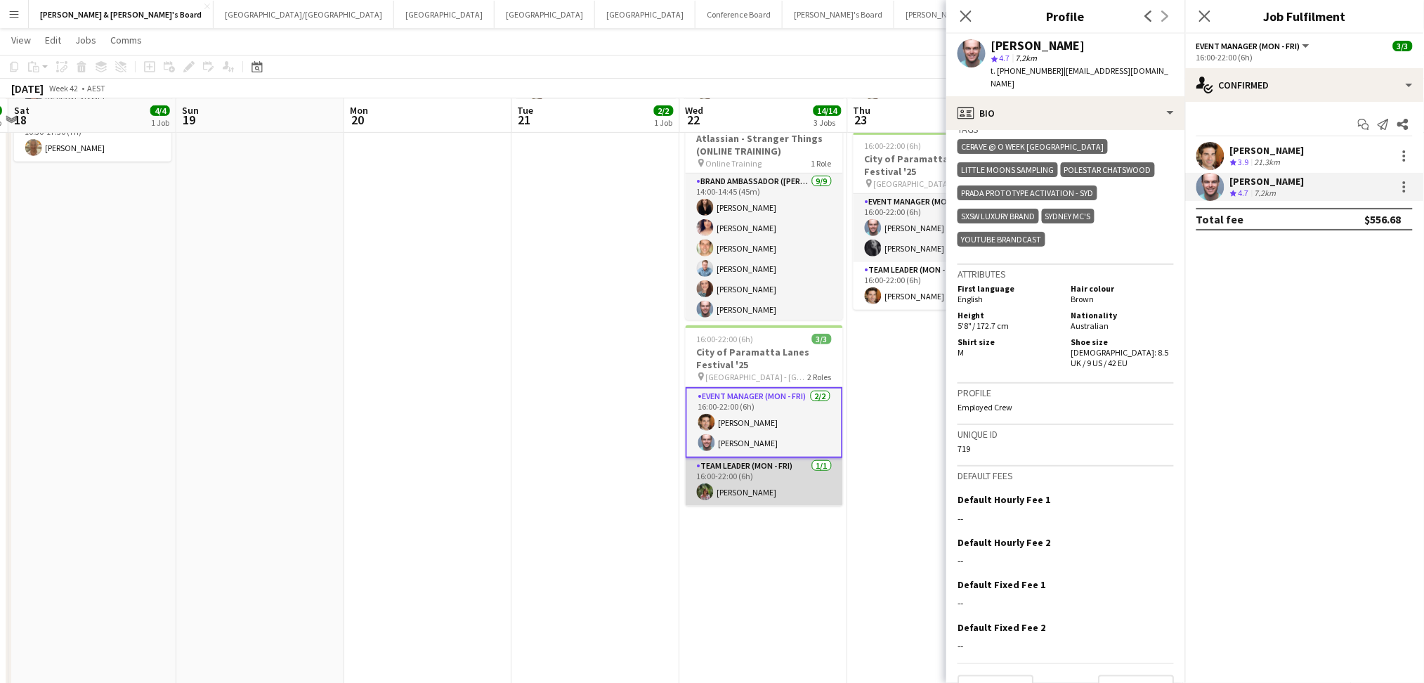
drag, startPoint x: 795, startPoint y: 492, endPoint x: 828, endPoint y: 462, distance: 45.3
click at [795, 492] on app-card-role "Team Leader (Mon - Fri) [DATE] 16:00-22:00 (6h) [PERSON_NAME]" at bounding box center [764, 482] width 157 height 48
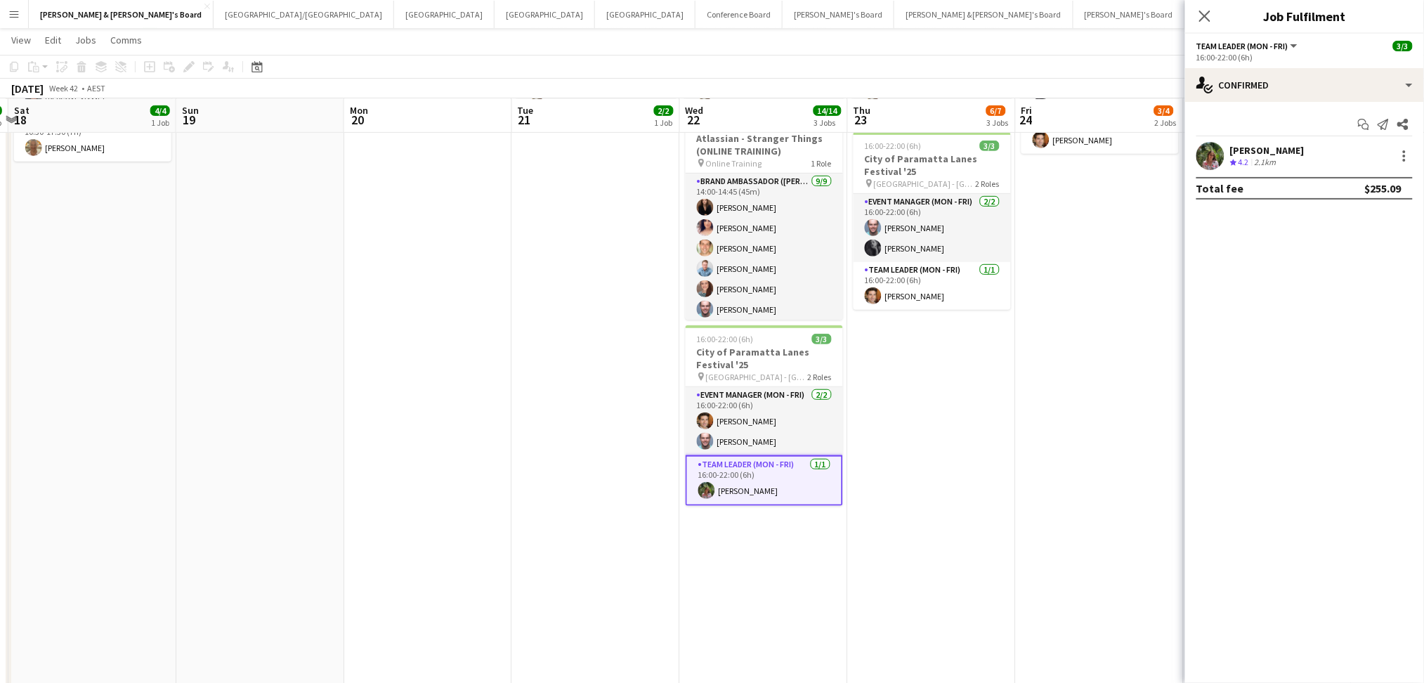
click at [1223, 162] on div at bounding box center [1211, 156] width 28 height 28
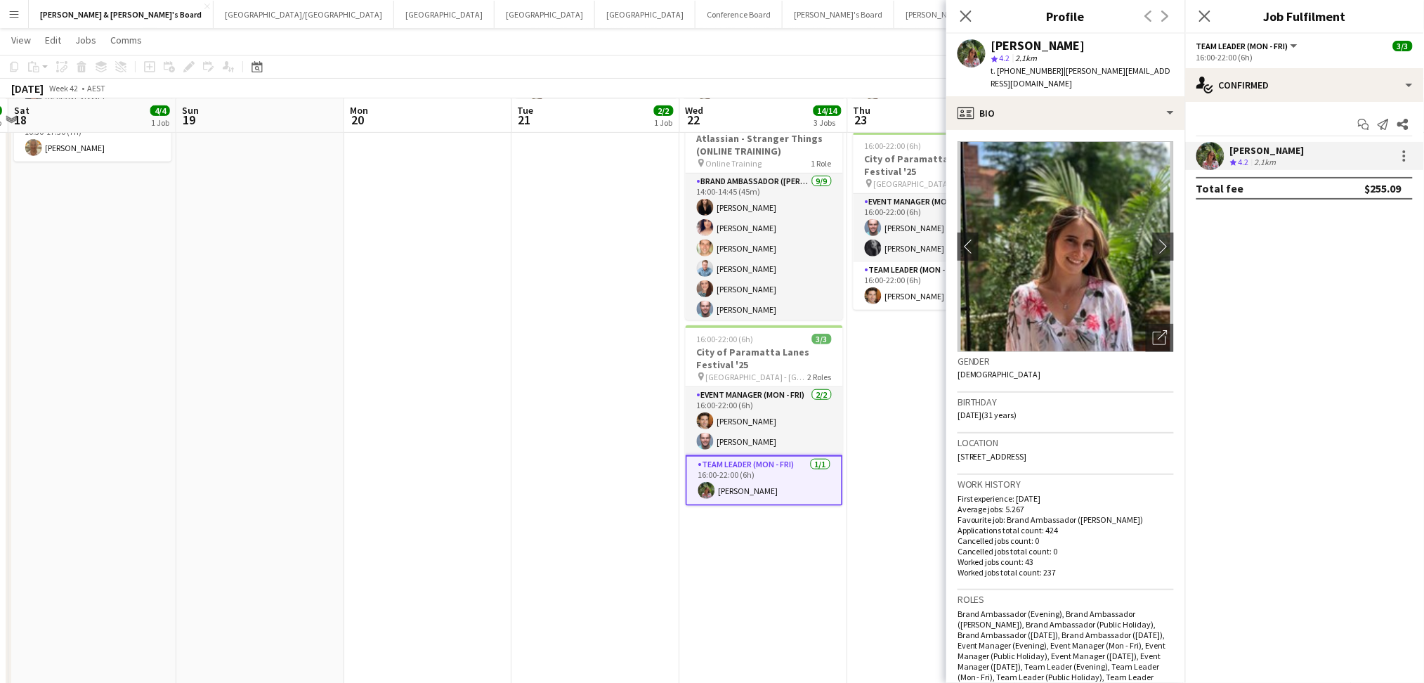
drag, startPoint x: 993, startPoint y: 39, endPoint x: 1161, endPoint y: 38, distance: 167.2
click at [1159, 38] on div "[PERSON_NAME] star 4.2 2.1km t. [PHONE_NUMBER] | [PERSON_NAME][EMAIL_ADDRESS][D…" at bounding box center [1065, 65] width 239 height 63
copy div "[PERSON_NAME]"
drag, startPoint x: 1009, startPoint y: 72, endPoint x: 1047, endPoint y: 70, distance: 38.0
click at [1047, 70] on span "t. [PHONE_NUMBER]" at bounding box center [1027, 70] width 73 height 11
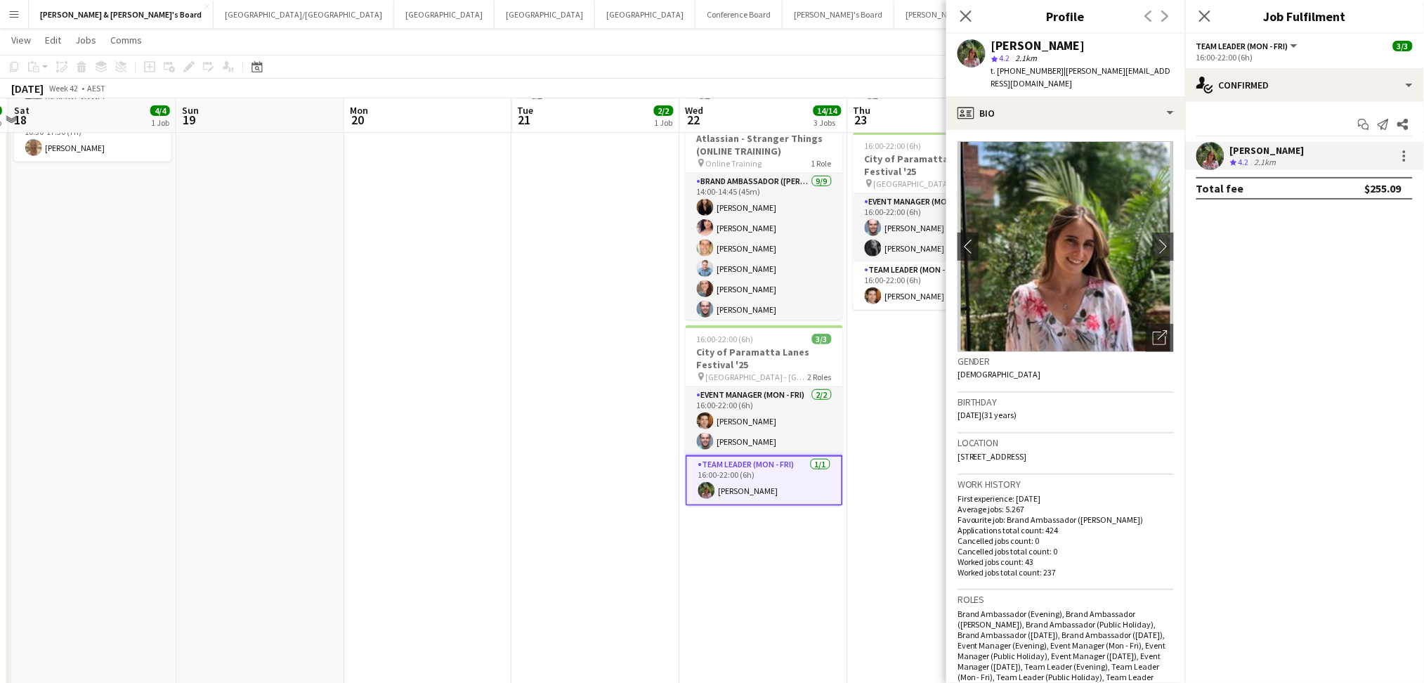
copy span "410879042"
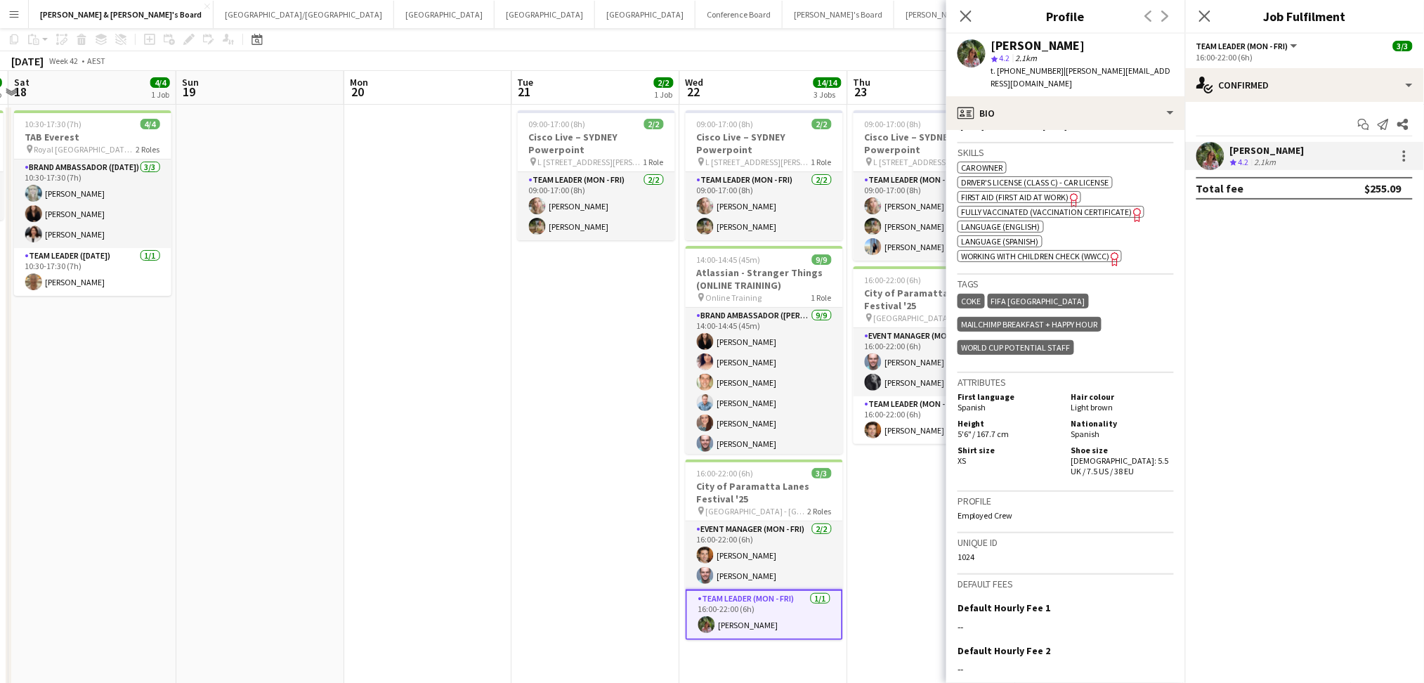
scroll to position [0, 0]
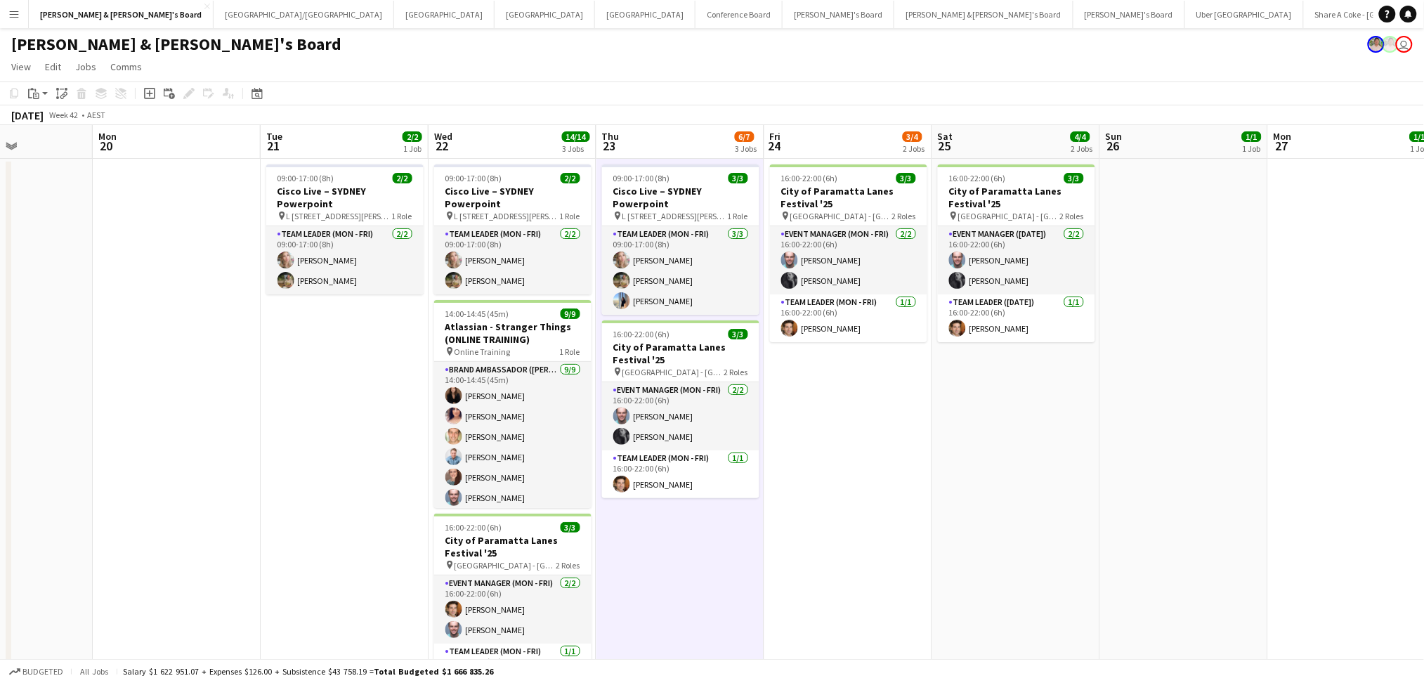
scroll to position [0, 426]
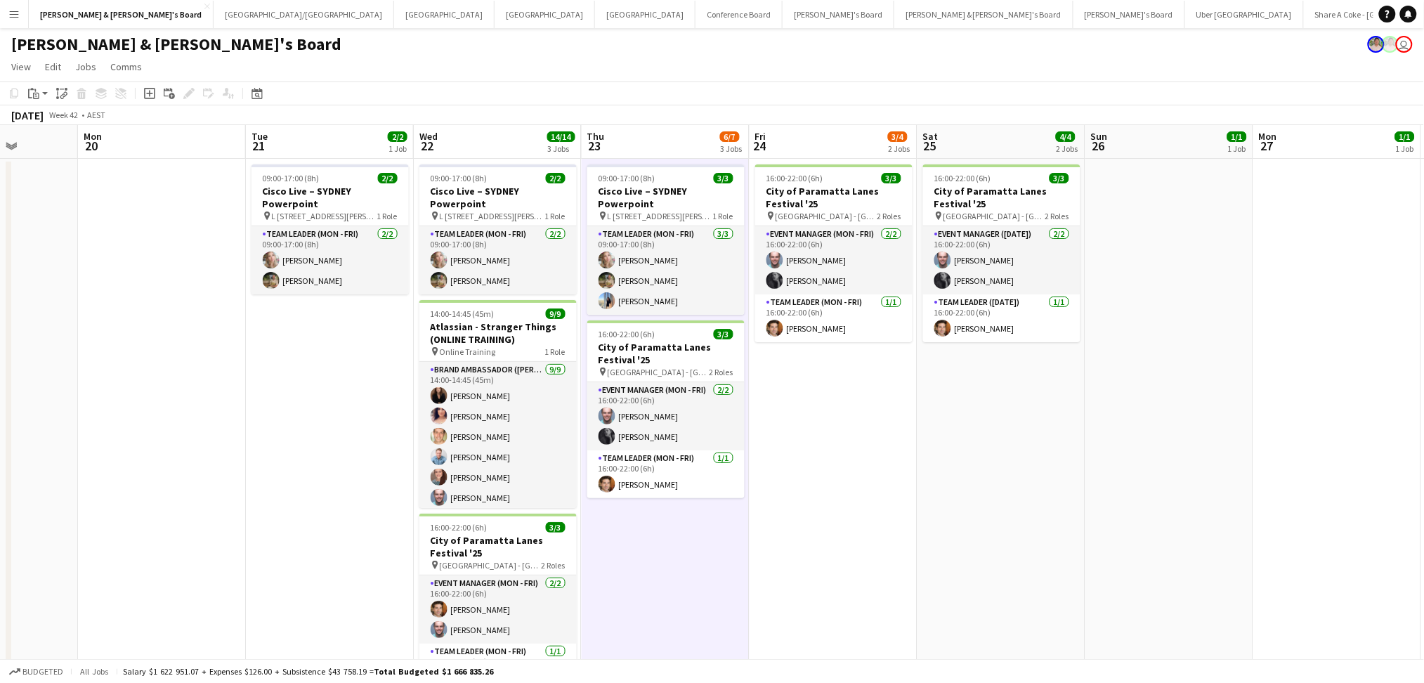
drag, startPoint x: 960, startPoint y: 585, endPoint x: 694, endPoint y: 550, distance: 267.8
click at [699, 360] on h3 "City of Paramatta Lanes Festival '25" at bounding box center [665, 353] width 157 height 25
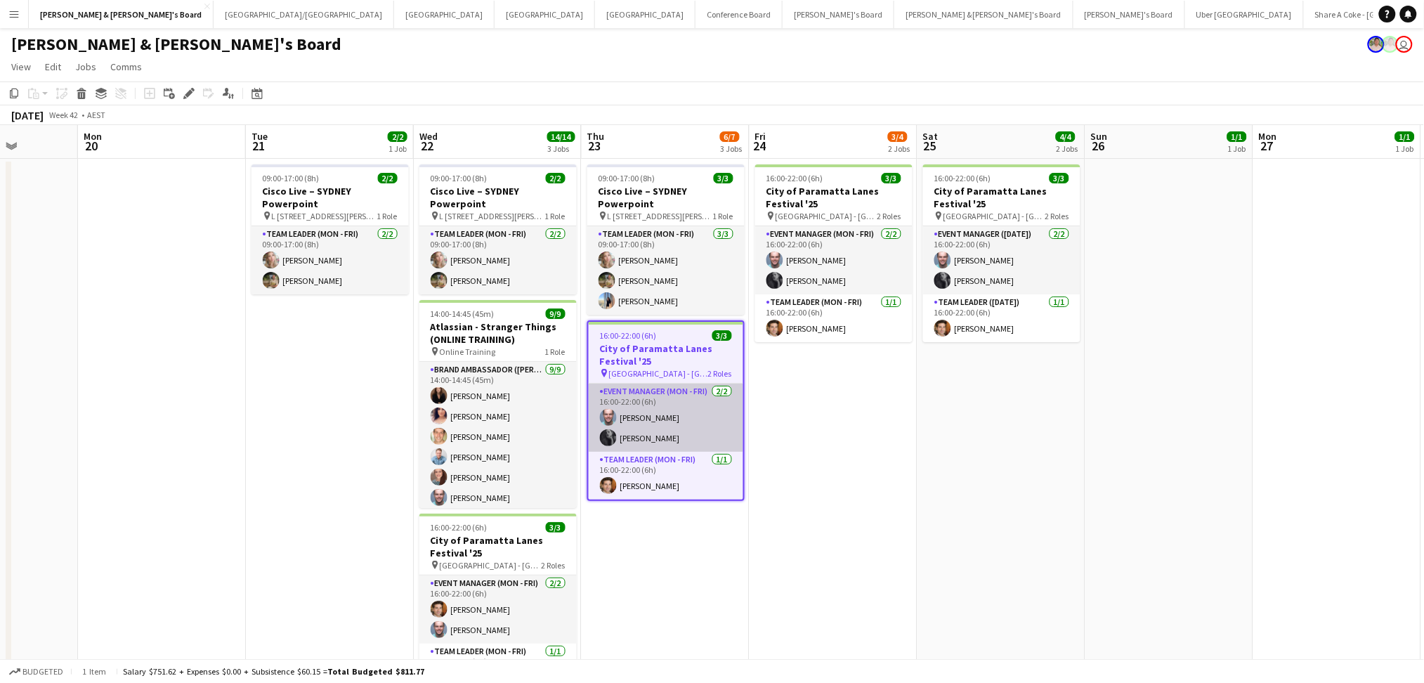
click at [665, 436] on app-card-role "Event Manager (Mon - Fri) [DATE] 16:00-22:00 (6h) [PERSON_NAME] [PERSON_NAME]" at bounding box center [666, 418] width 155 height 68
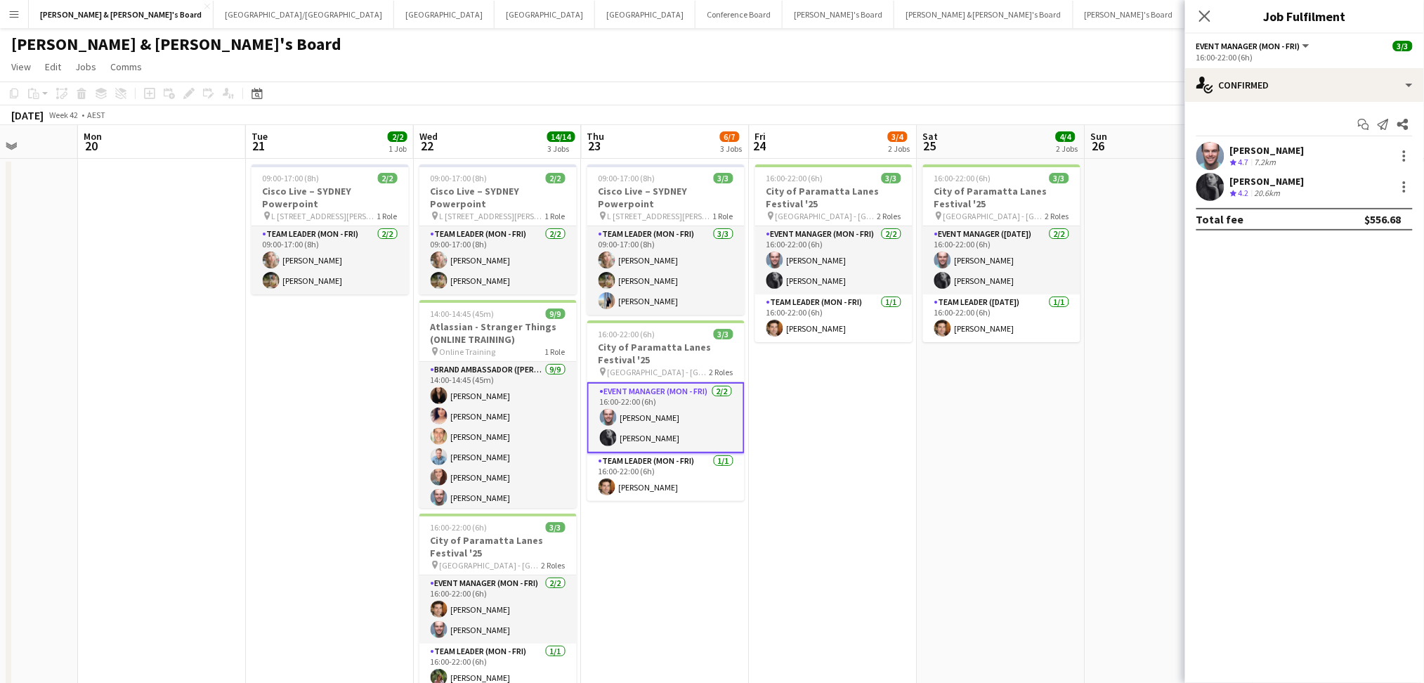
click at [1280, 173] on div "[PERSON_NAME] Crew rating 4.2 20.6km" at bounding box center [1304, 187] width 239 height 28
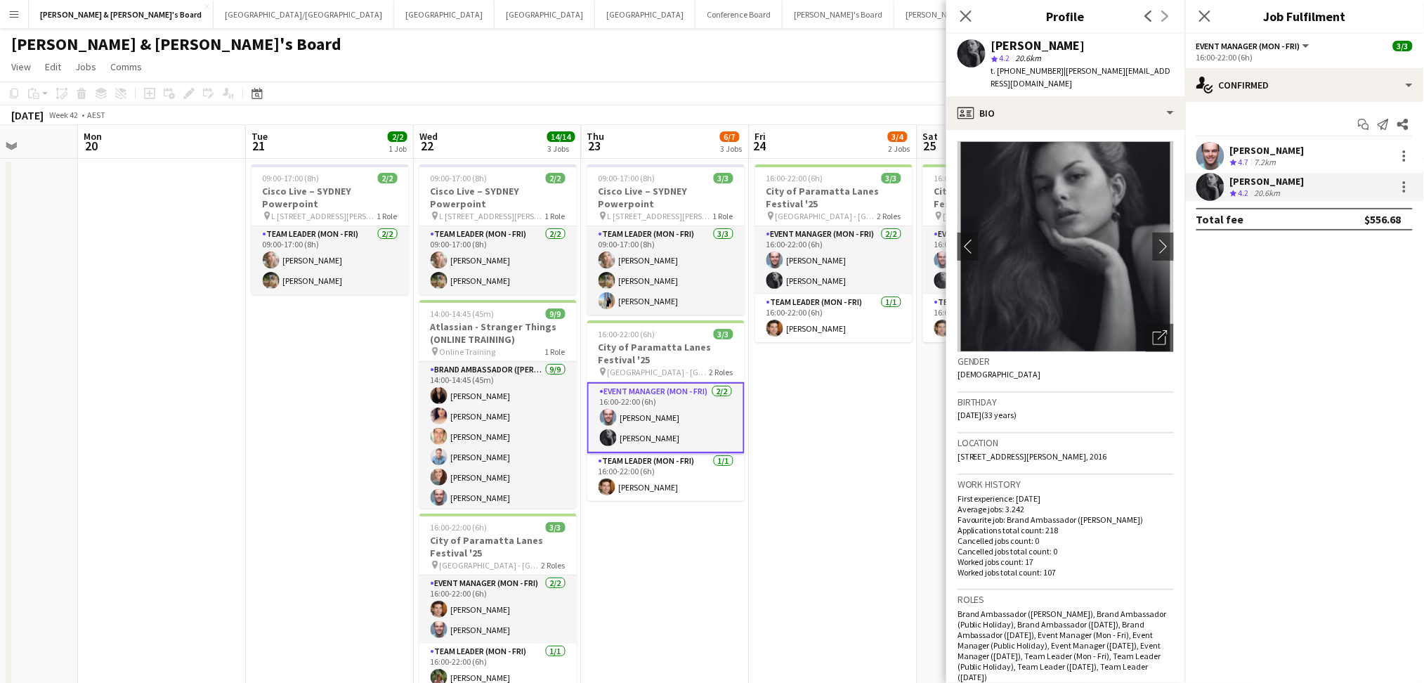
drag, startPoint x: 992, startPoint y: 44, endPoint x: 1102, endPoint y: 48, distance: 109.7
click at [1100, 48] on div "[PERSON_NAME]" at bounding box center [1082, 45] width 183 height 13
copy div "[PERSON_NAME]"
drag, startPoint x: 1012, startPoint y: 70, endPoint x: 1047, endPoint y: 70, distance: 35.1
click at [1047, 70] on span "t. [PHONE_NUMBER]" at bounding box center [1027, 70] width 73 height 11
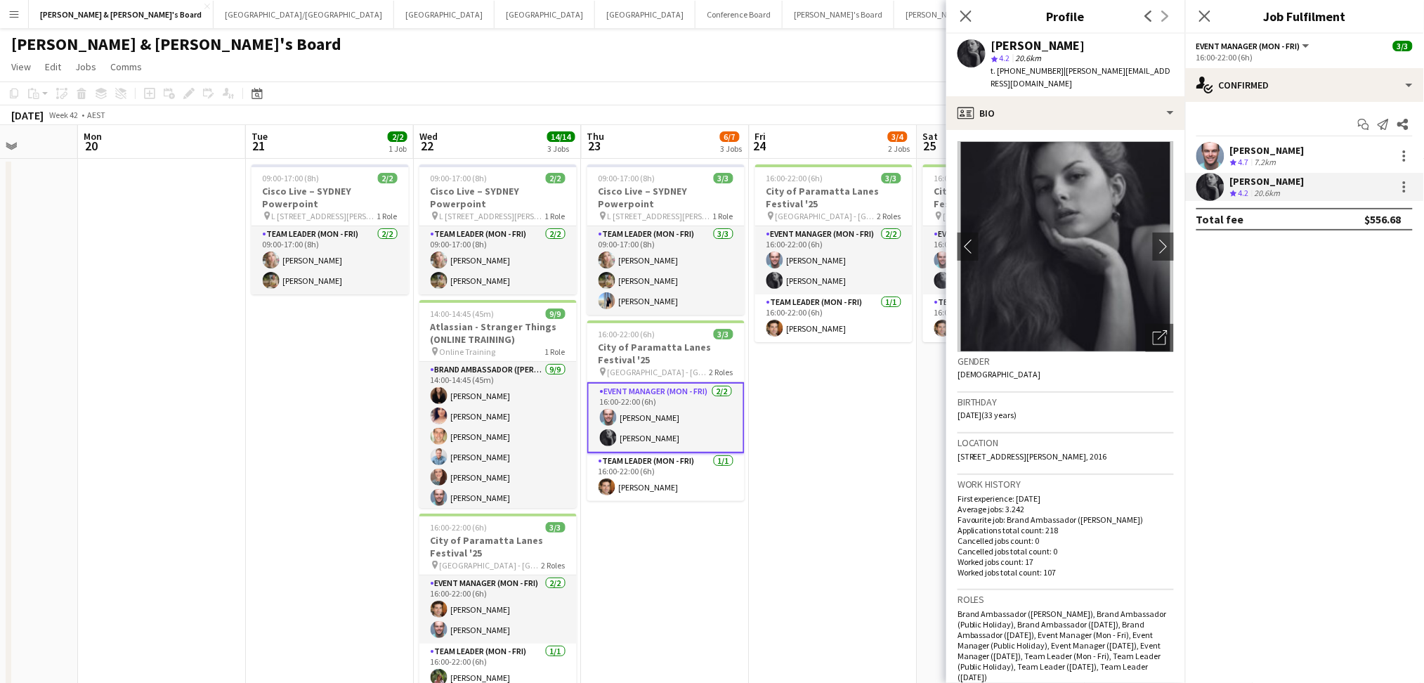
copy span "423240795"
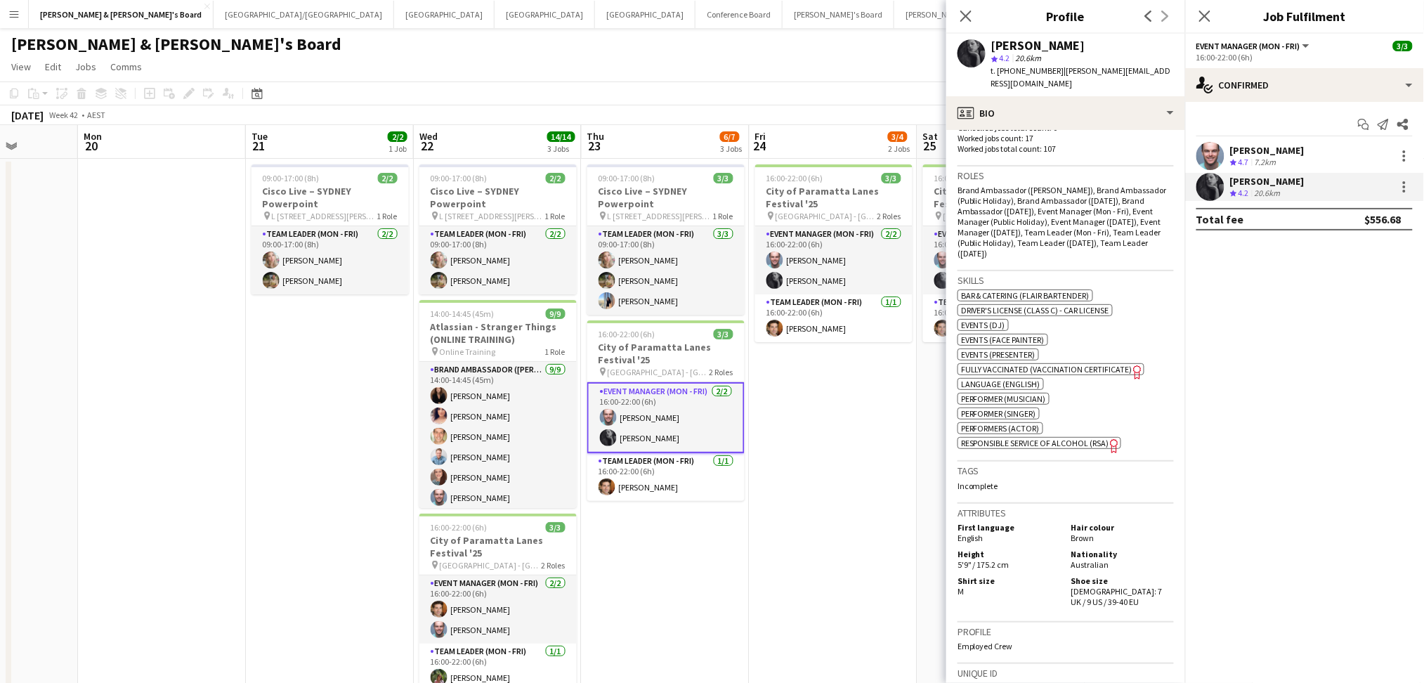
scroll to position [468, 0]
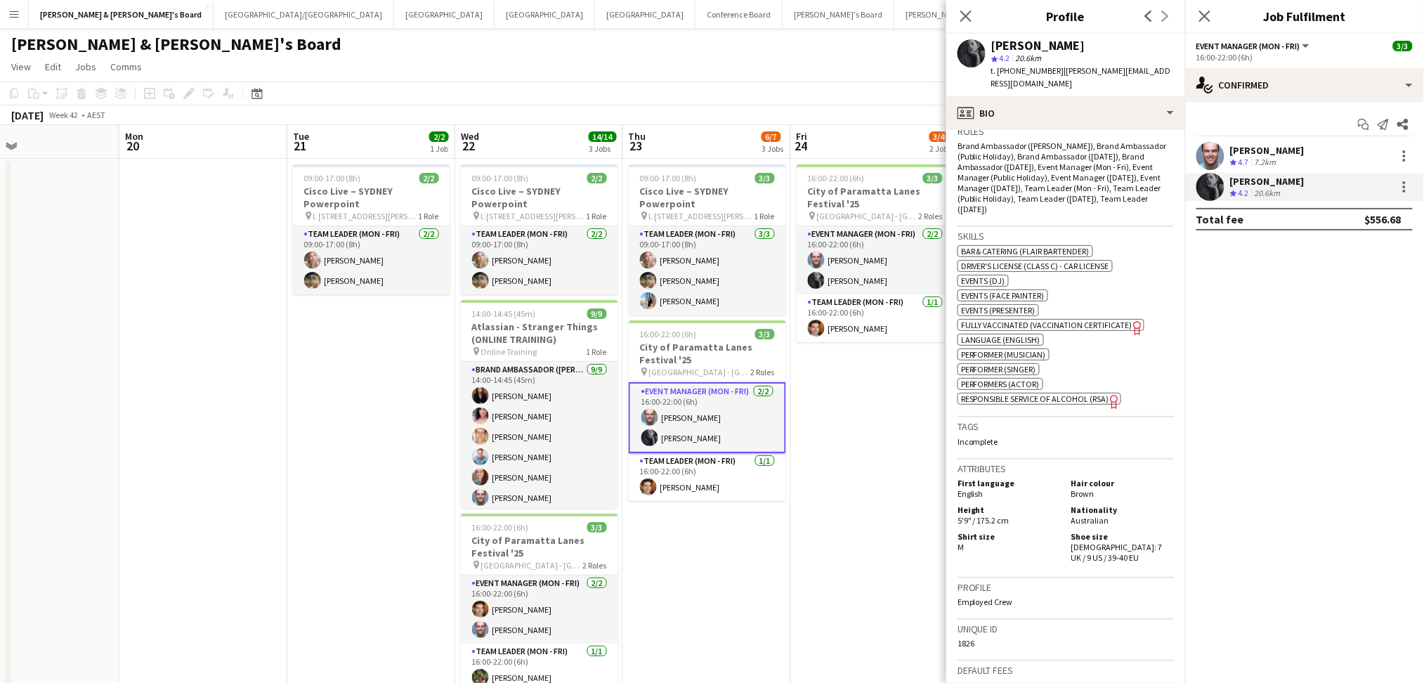
drag, startPoint x: 803, startPoint y: 556, endPoint x: 544, endPoint y: 554, distance: 259.3
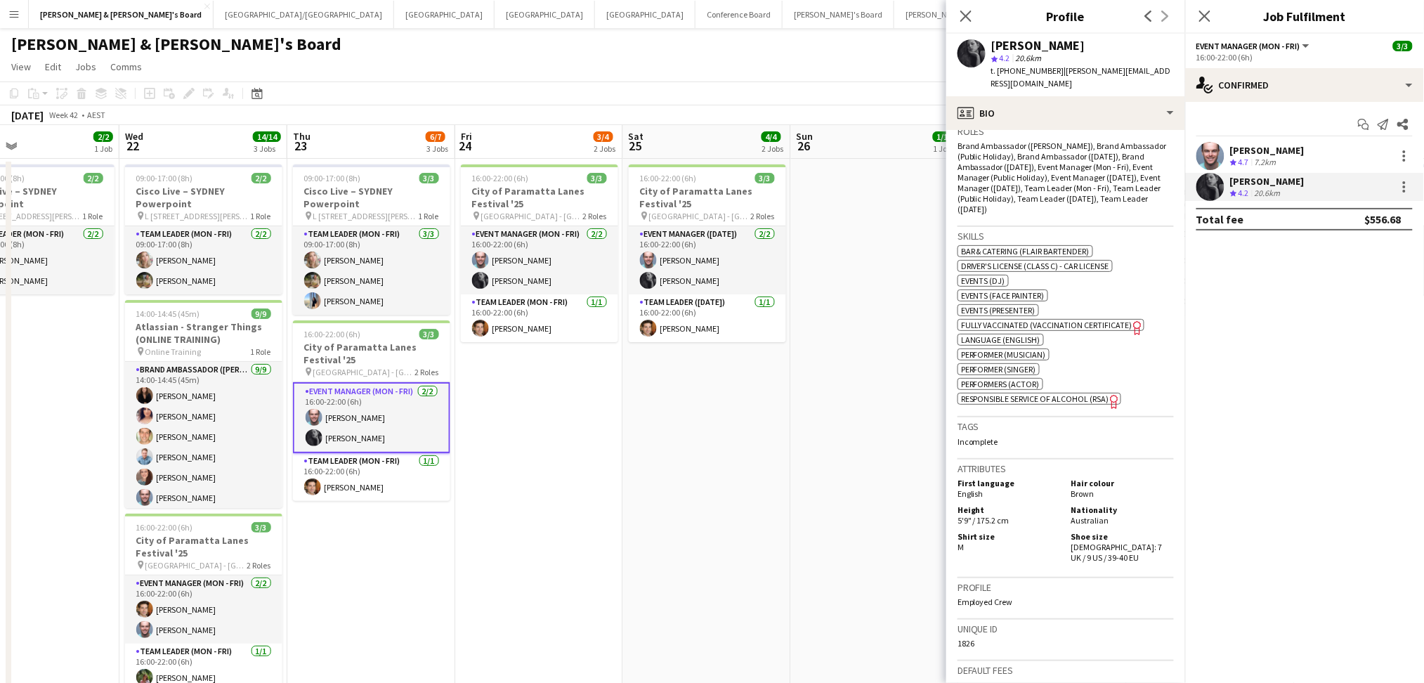
scroll to position [0, 385]
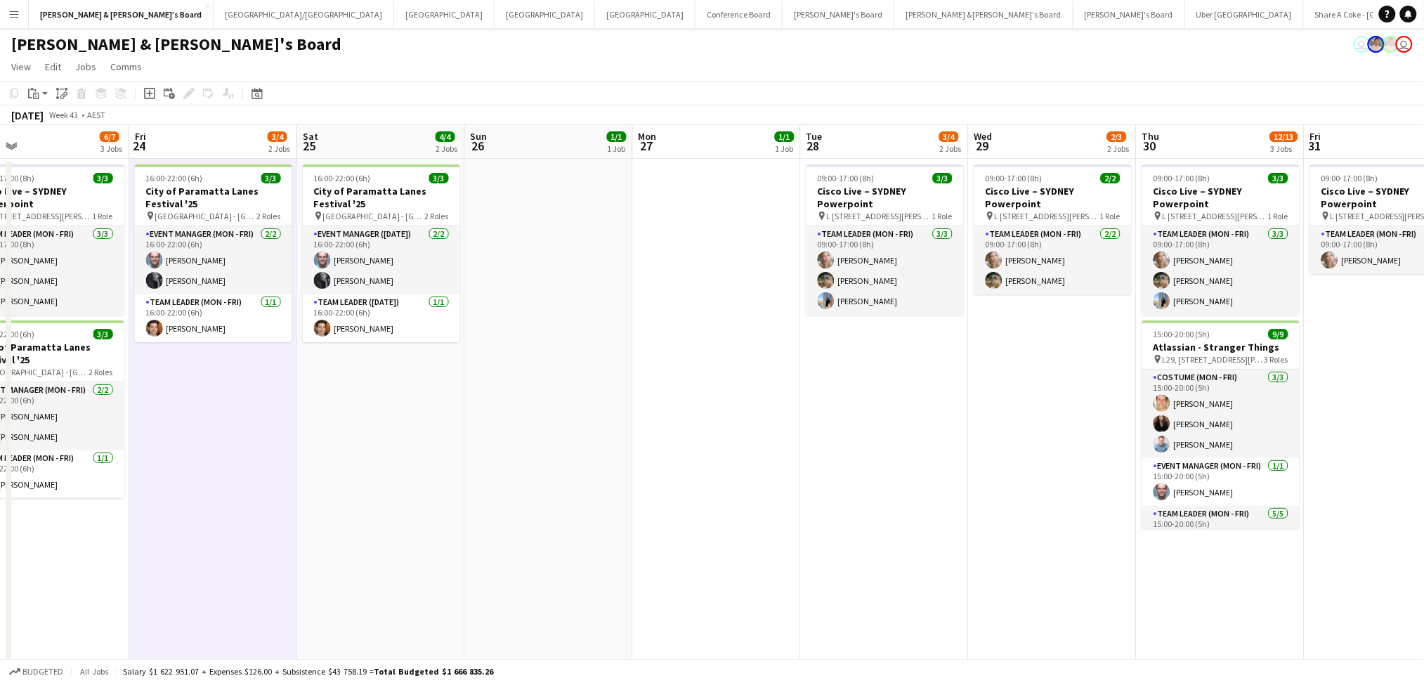
scroll to position [0, 544]
drag, startPoint x: 625, startPoint y: 497, endPoint x: 299, endPoint y: 523, distance: 327.8
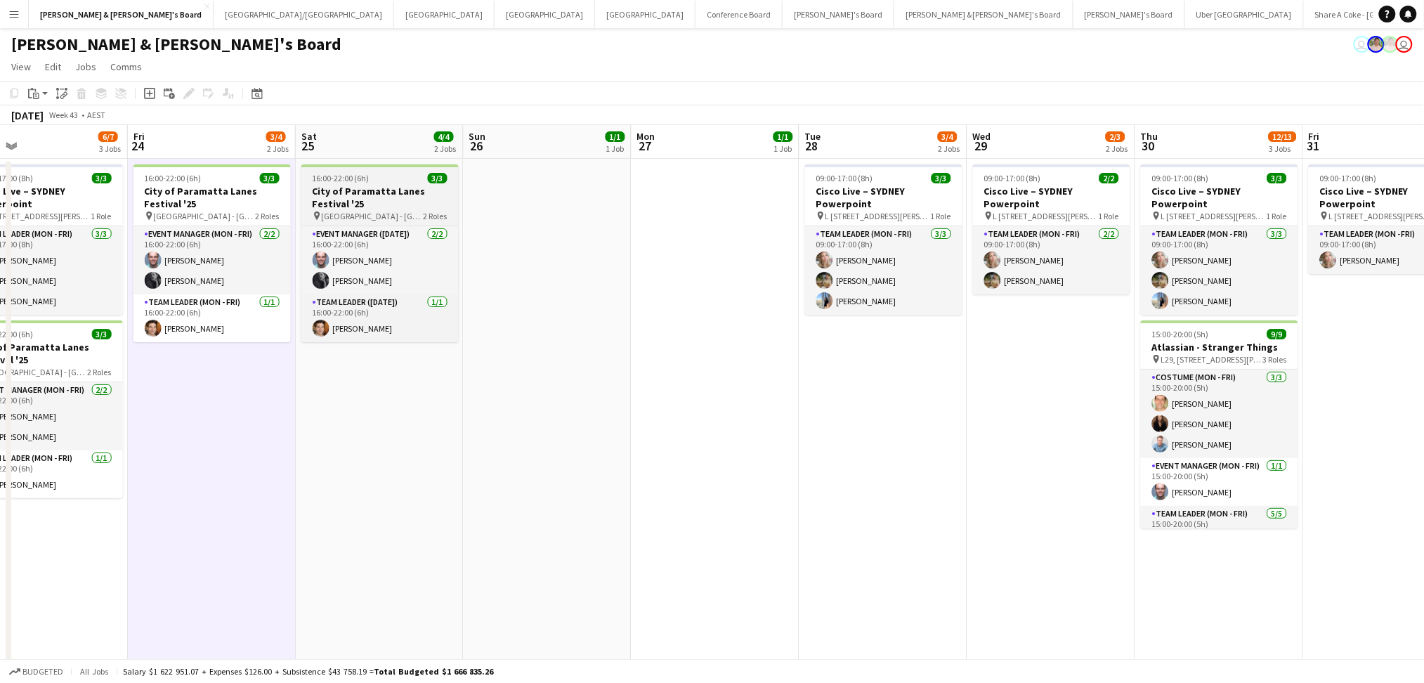
click at [345, 191] on h3 "City of Paramatta Lanes Festival '25" at bounding box center [379, 197] width 157 height 25
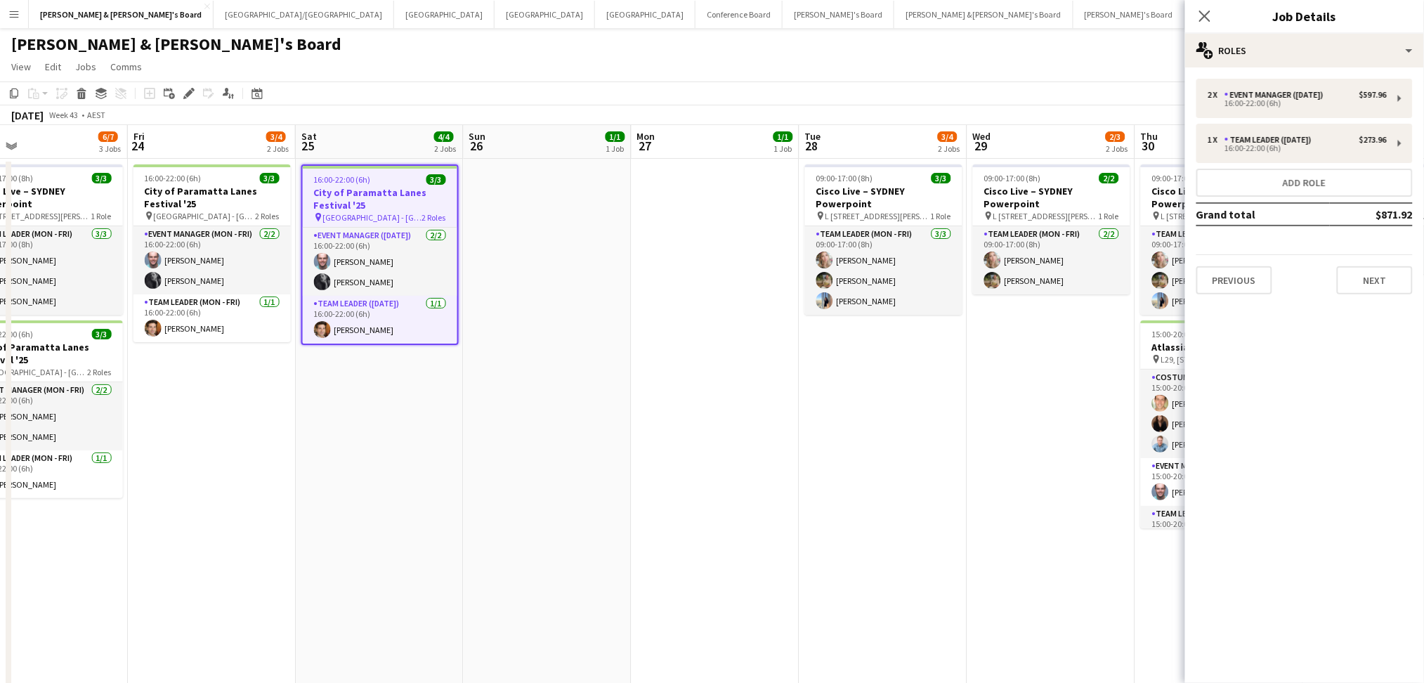
click at [1354, 328] on mat-expansion-panel "pencil3 General details 2 x Event Manager ([DATE]) $597.96 16:00-22:00 (6h) 1 x…" at bounding box center [1304, 374] width 239 height 615
click at [1375, 293] on div "2 x Event Manager ([DATE]) $597.96 16:00-22:00 (6h) 1 x Team Leader ([DATE]) $2…" at bounding box center [1304, 186] width 239 height 238
click at [1378, 282] on button "Next" at bounding box center [1375, 280] width 76 height 28
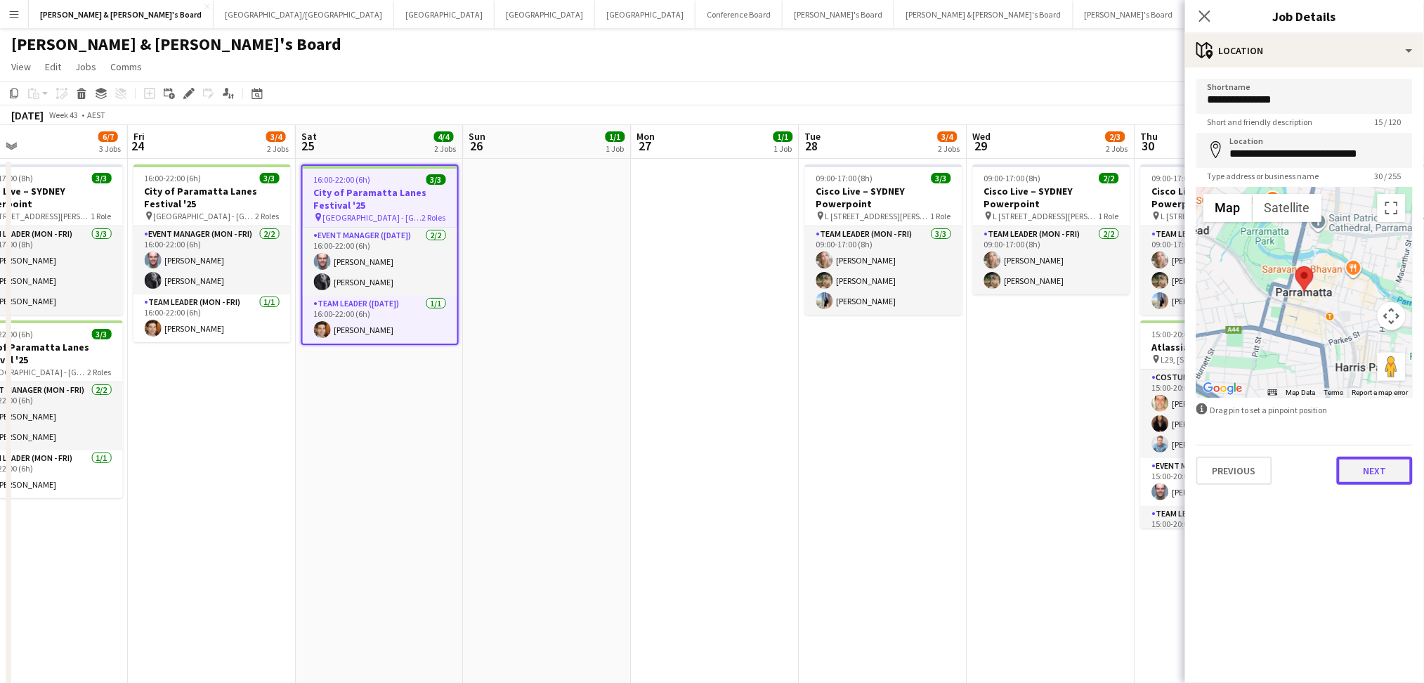
click at [1369, 466] on button "Next" at bounding box center [1375, 471] width 76 height 28
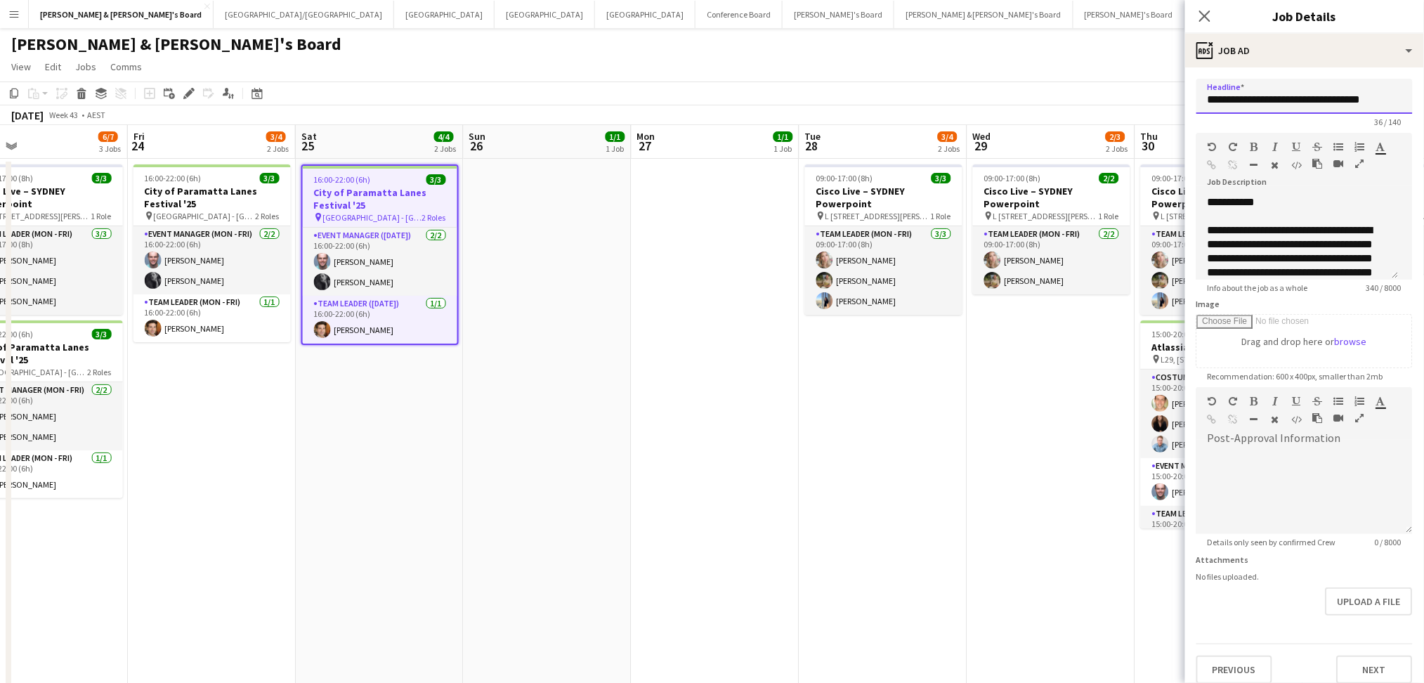
click at [1268, 91] on input "**********" at bounding box center [1305, 96] width 216 height 35
click at [1353, 657] on button "Next" at bounding box center [1375, 670] width 76 height 28
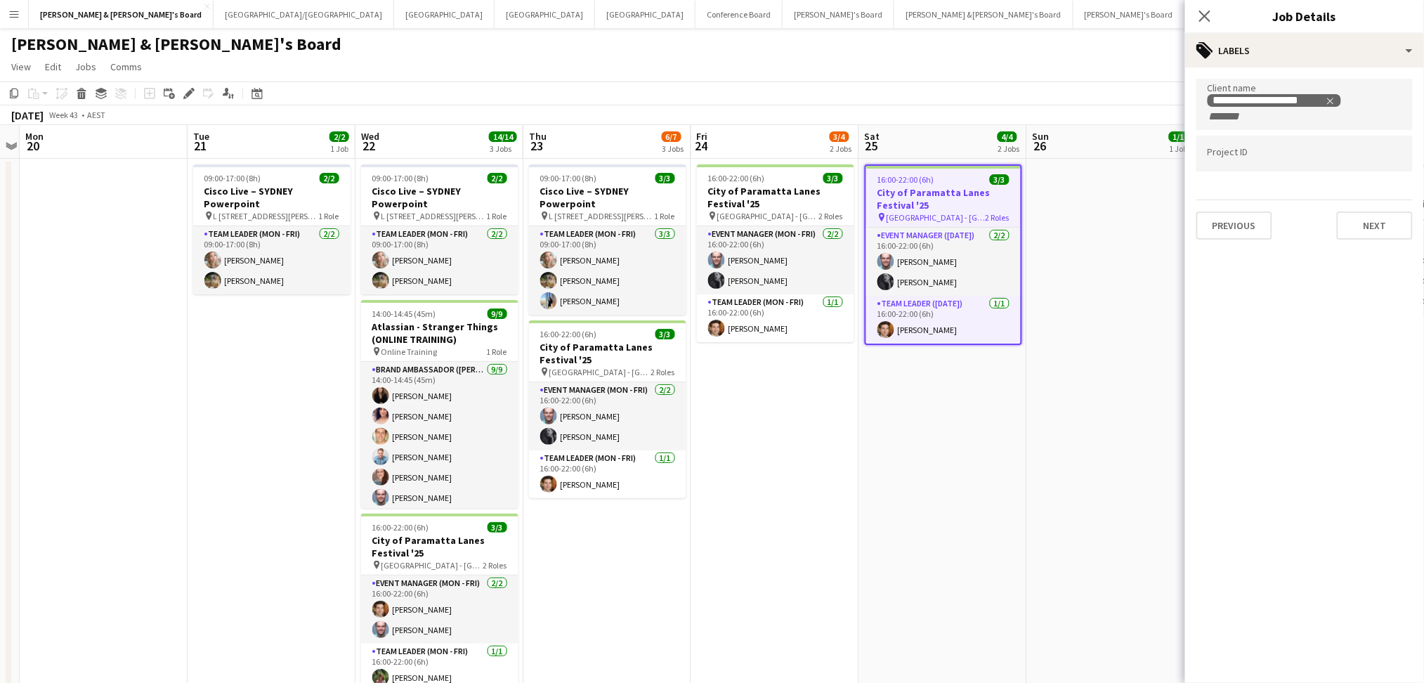
scroll to position [0, 434]
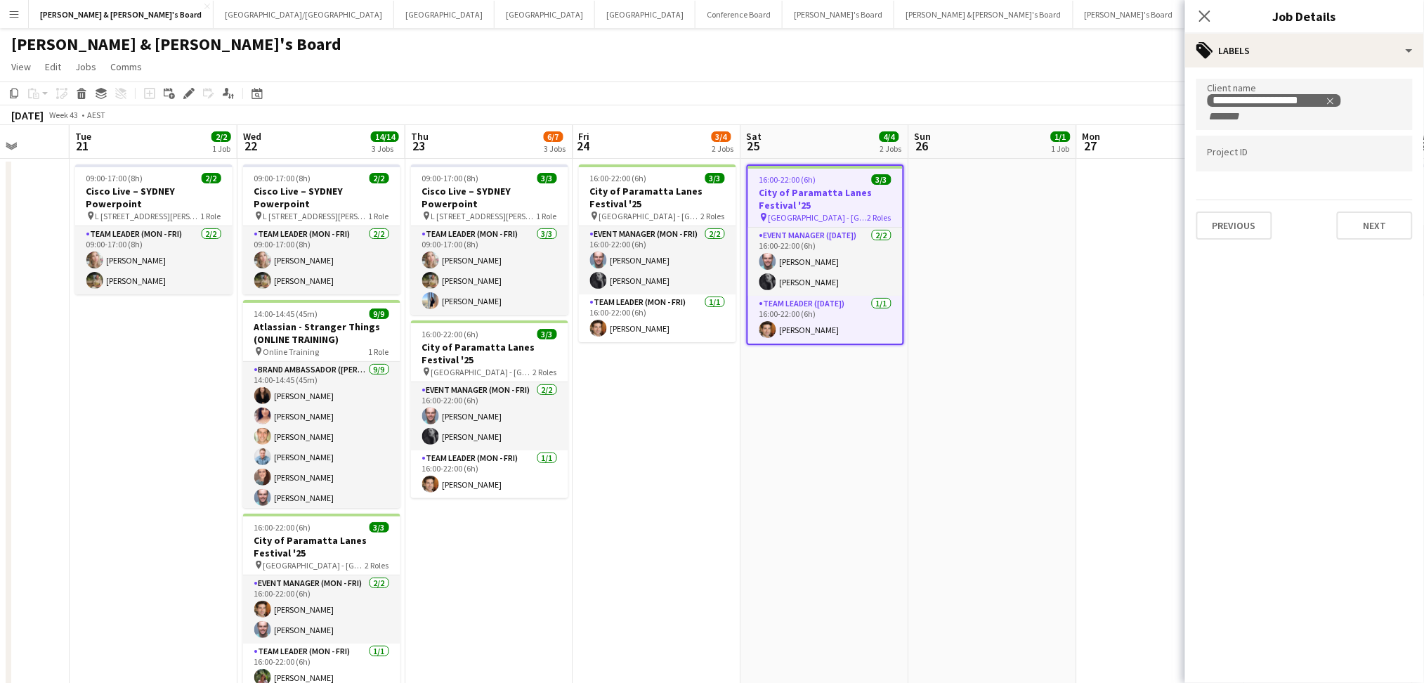
drag, startPoint x: 249, startPoint y: 576, endPoint x: 864, endPoint y: 580, distance: 614.8
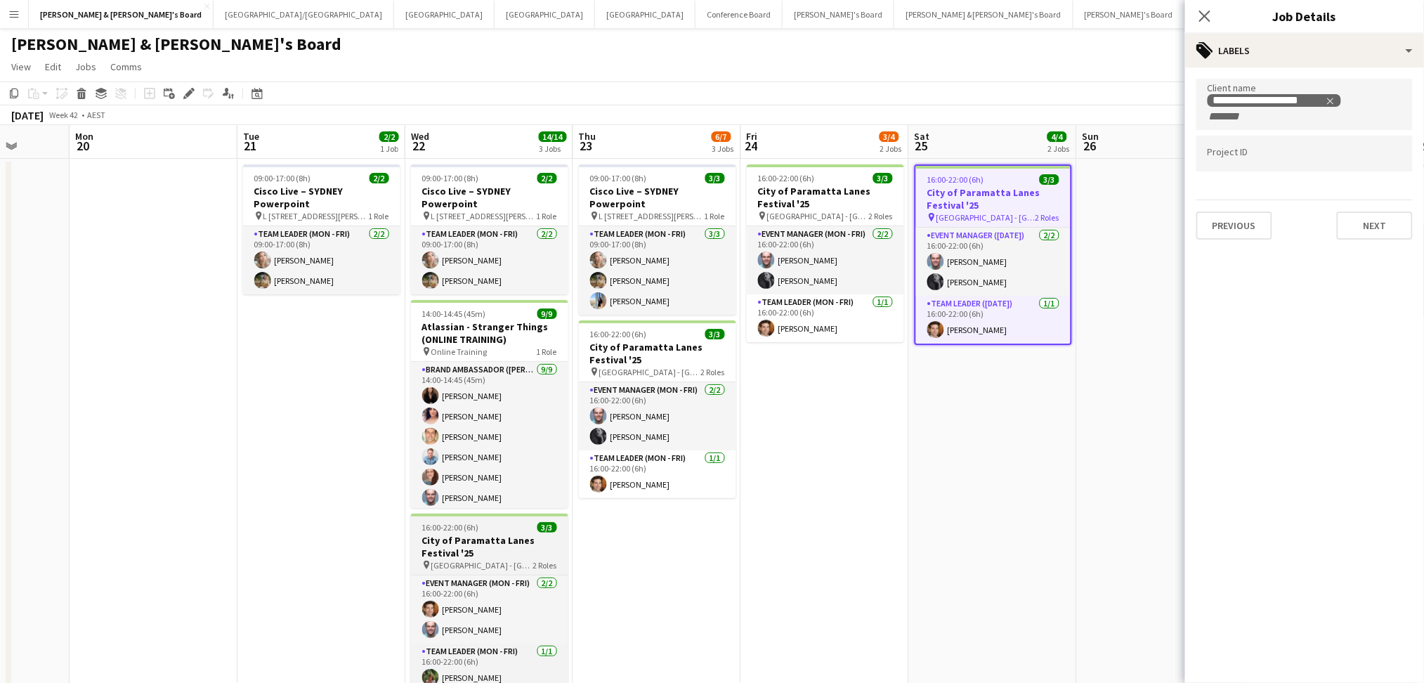
click at [501, 535] on h3 "City of Paramatta Lanes Festival '25" at bounding box center [489, 546] width 157 height 25
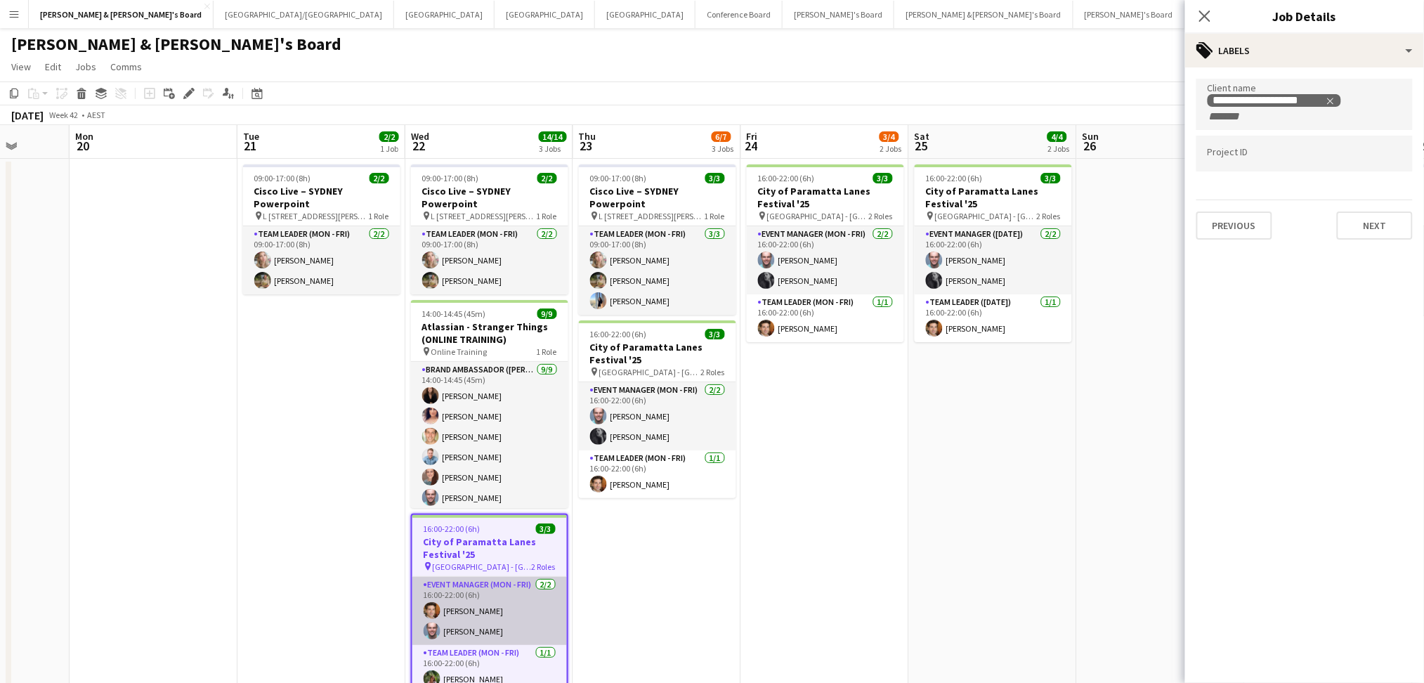
drag, startPoint x: 675, startPoint y: 543, endPoint x: 457, endPoint y: 625, distance: 231.9
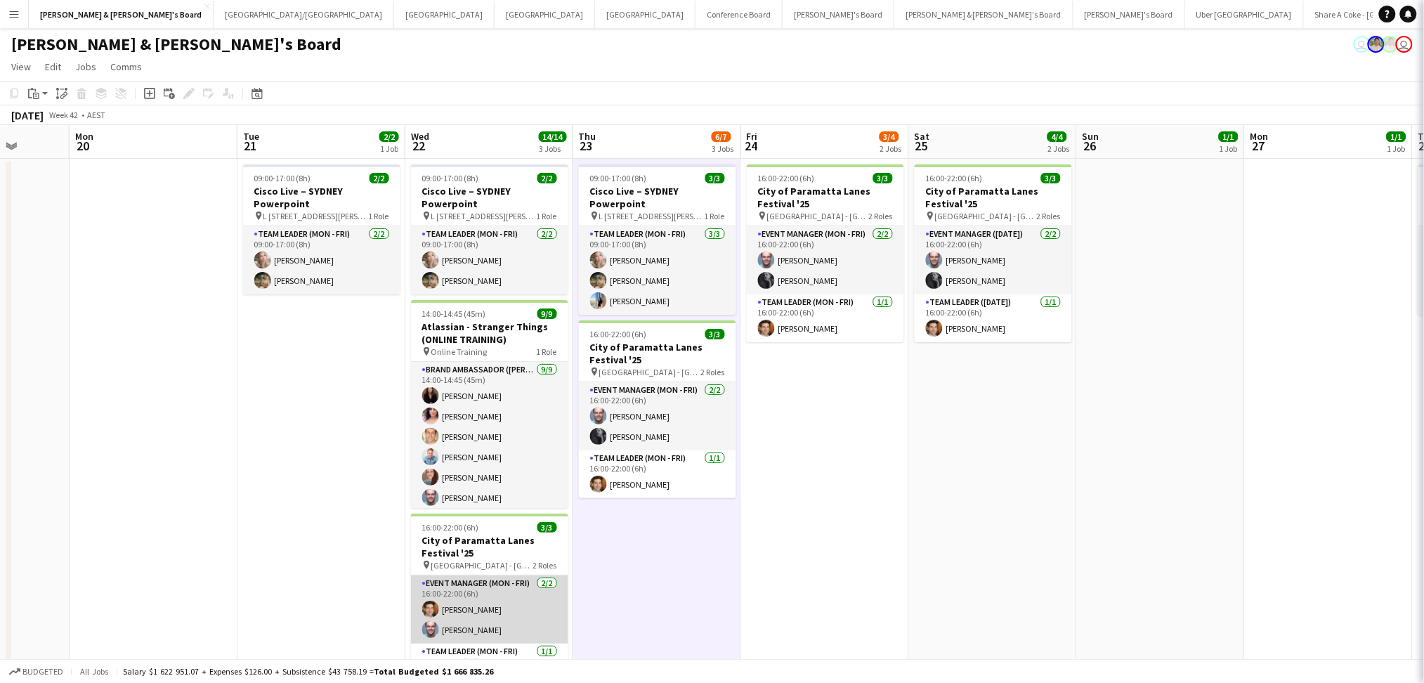
scroll to position [0, 437]
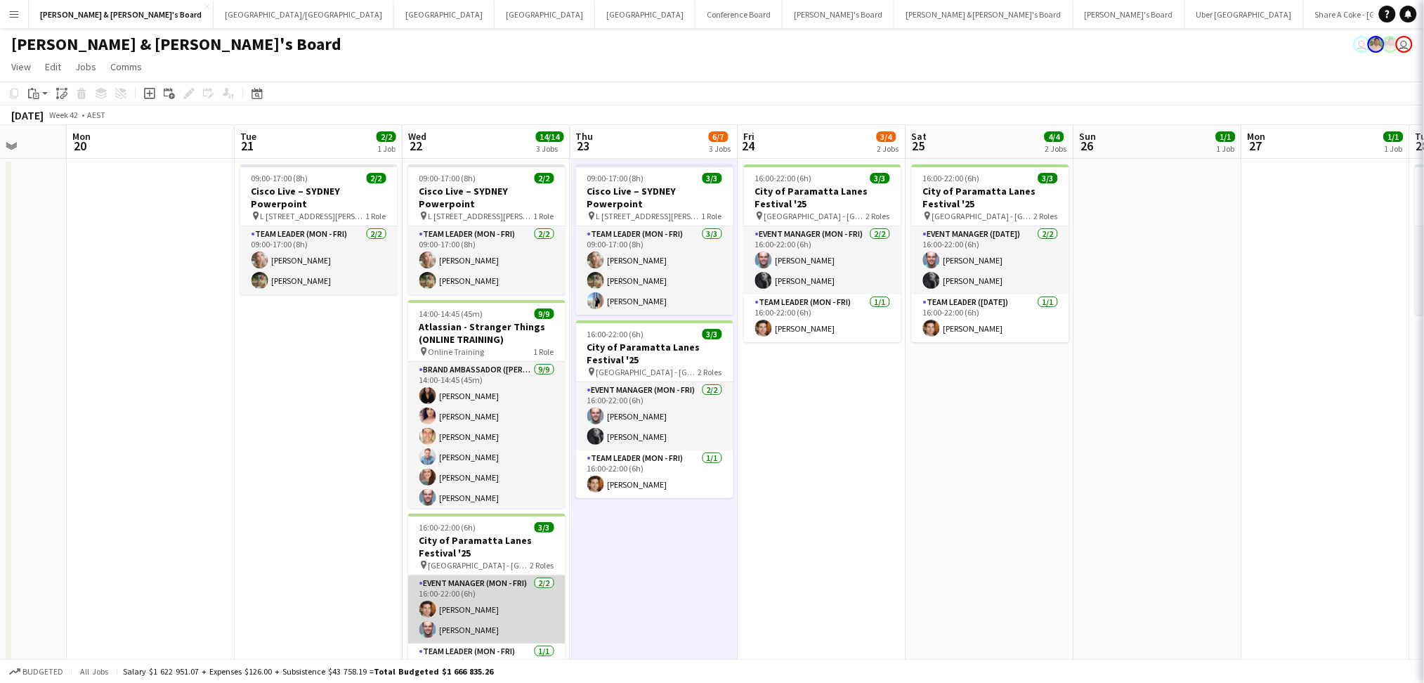
click at [443, 627] on app-card-role "Event Manager (Mon - Fri) [DATE] 16:00-22:00 (6h) [PERSON_NAME] [PERSON_NAME]" at bounding box center [486, 609] width 157 height 68
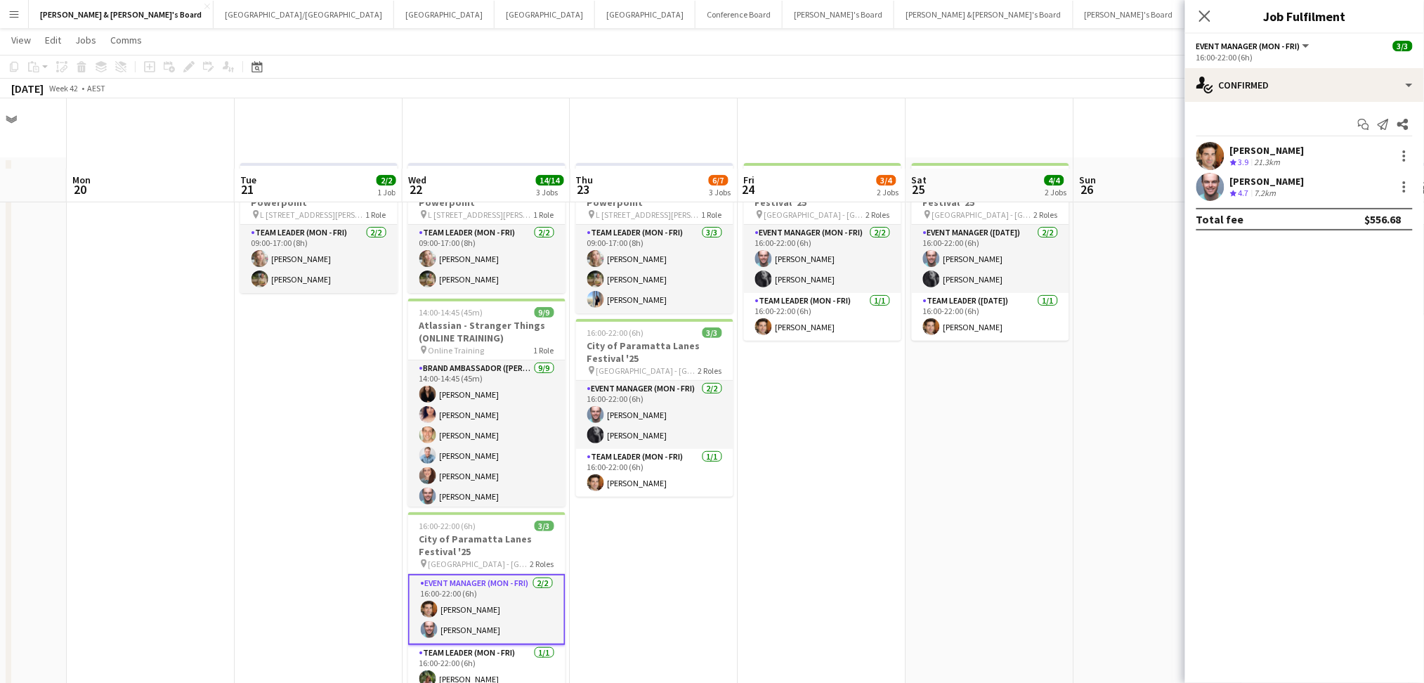
scroll to position [187, 0]
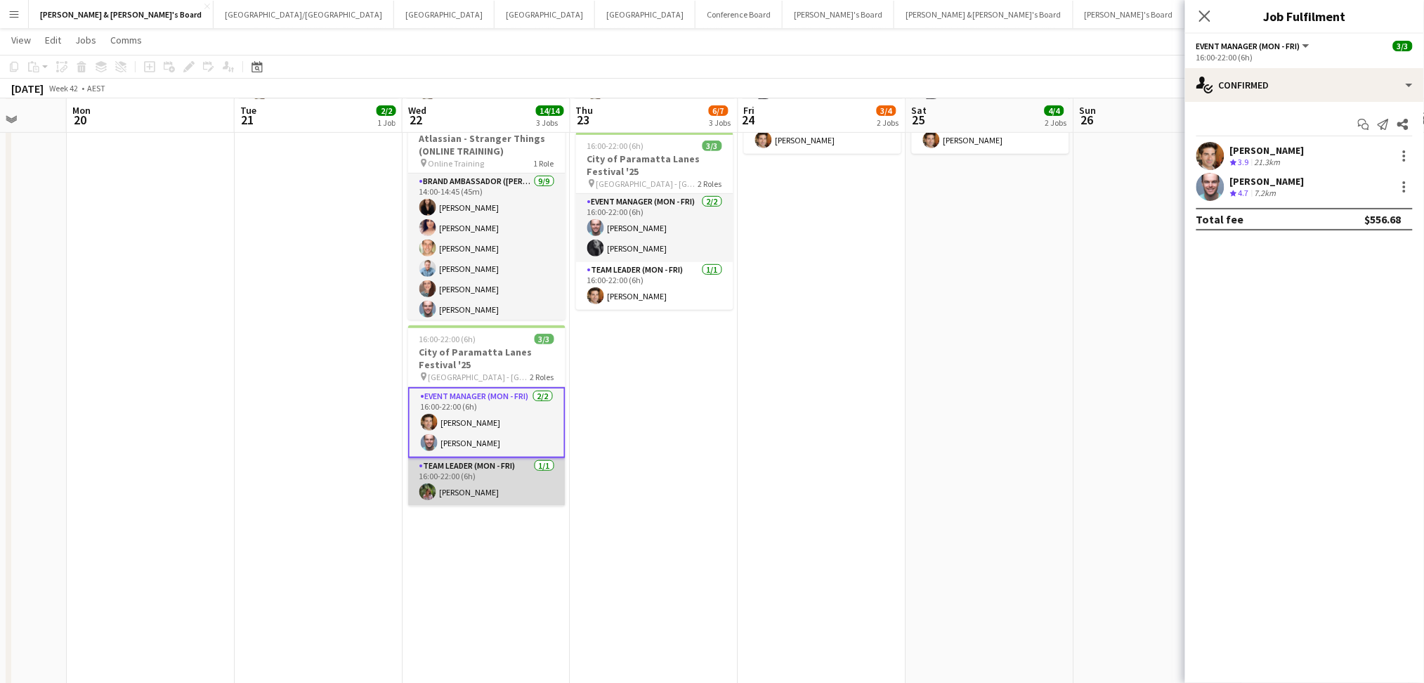
click at [490, 498] on app-card-role "Team Leader (Mon - Fri) [DATE] 16:00-22:00 (6h) [PERSON_NAME]" at bounding box center [486, 482] width 157 height 48
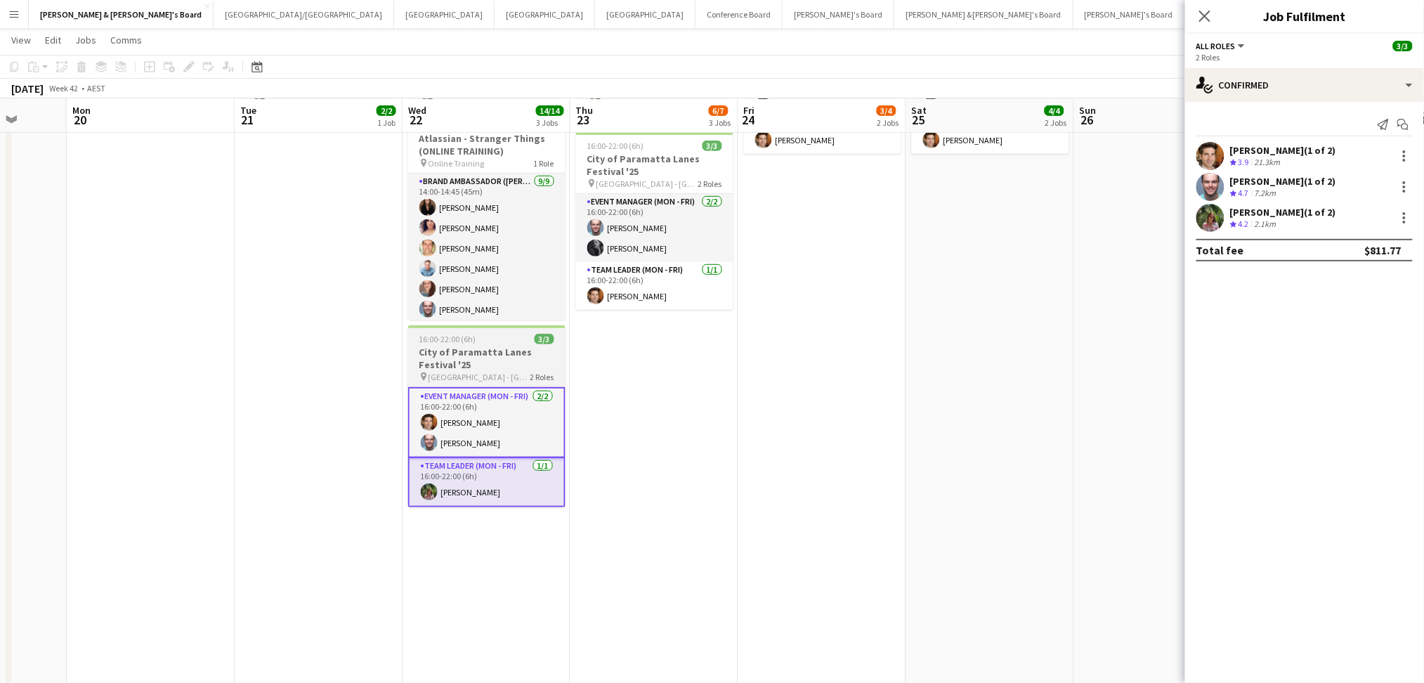
click at [456, 357] on h3 "City of Paramatta Lanes Festival '25" at bounding box center [486, 358] width 157 height 25
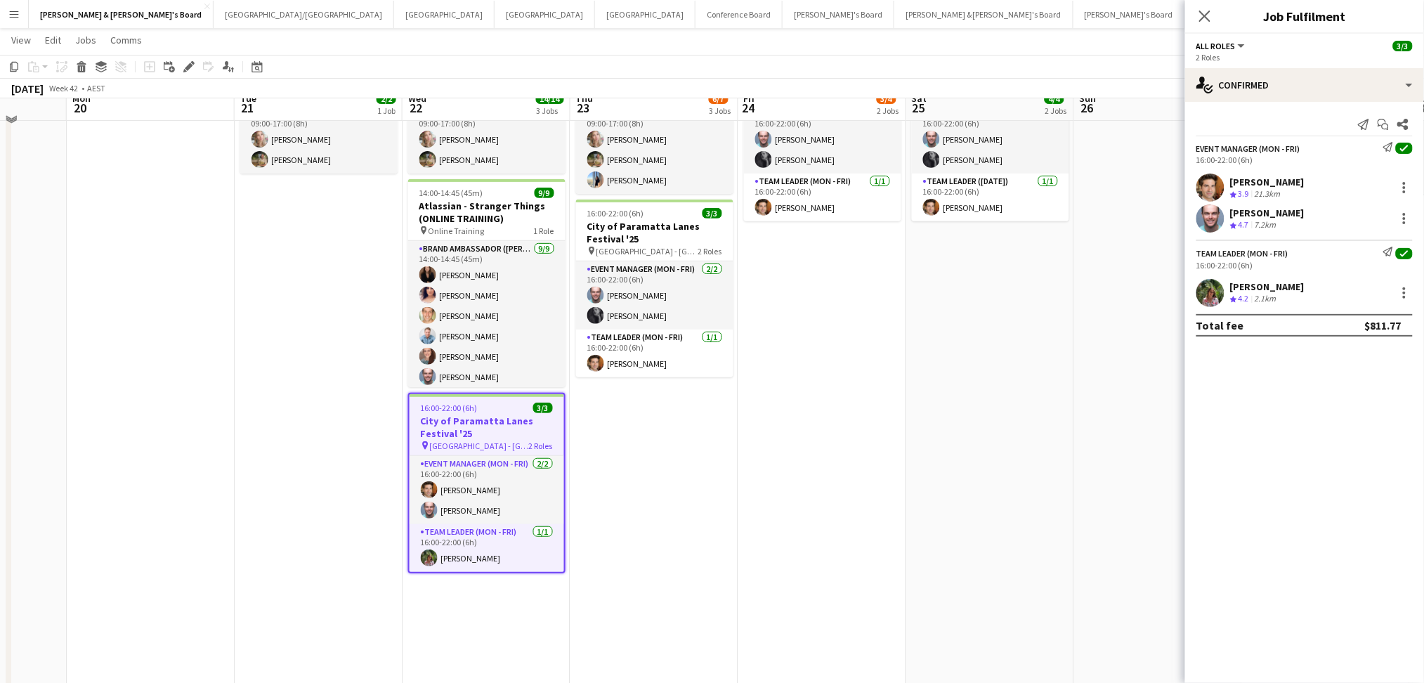
scroll to position [93, 0]
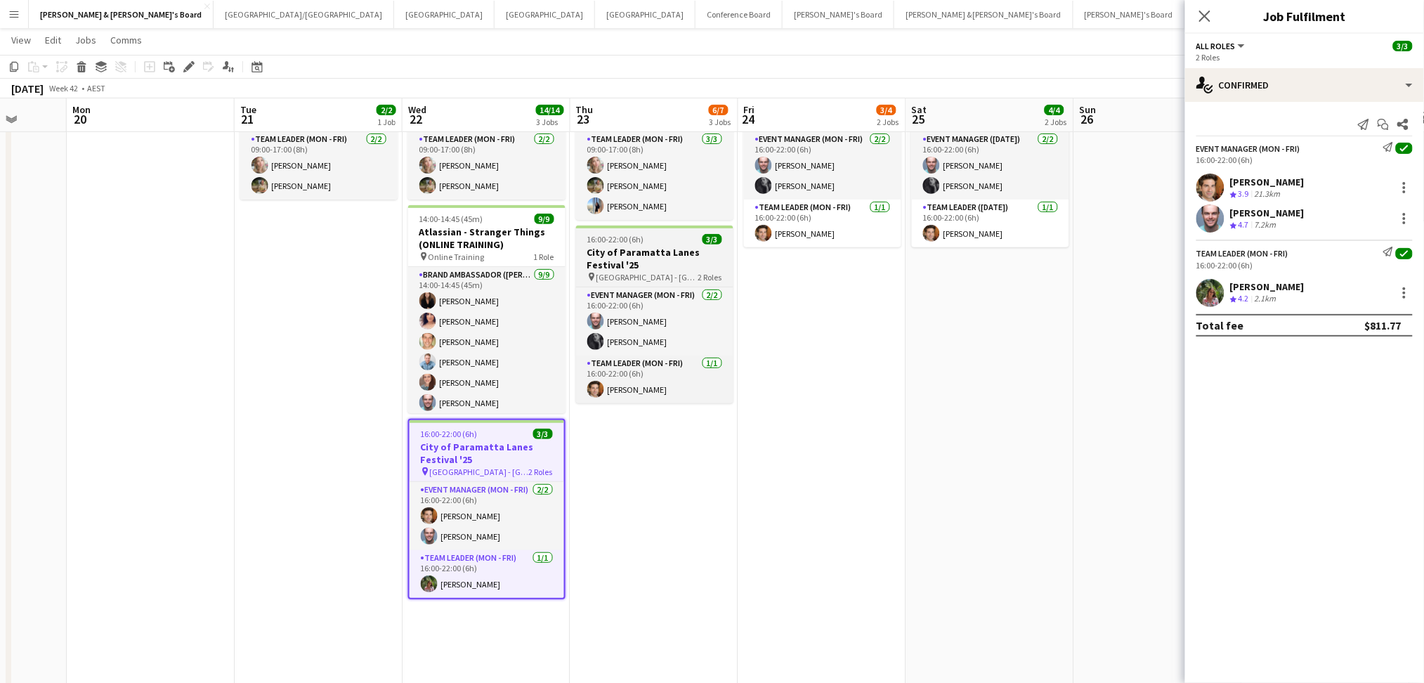
click at [644, 251] on h3 "City of Paramatta Lanes Festival '25" at bounding box center [654, 258] width 157 height 25
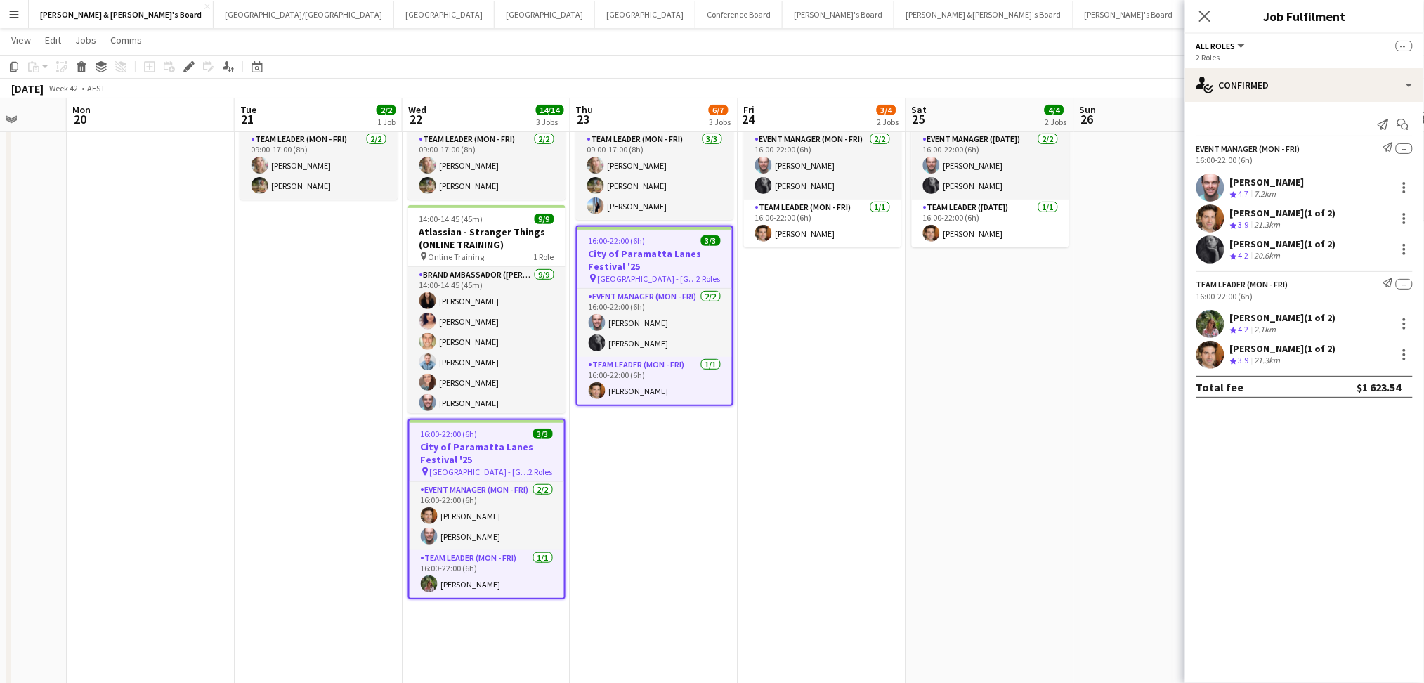
click at [644, 251] on h3 "City of Paramatta Lanes Festival '25" at bounding box center [655, 259] width 155 height 25
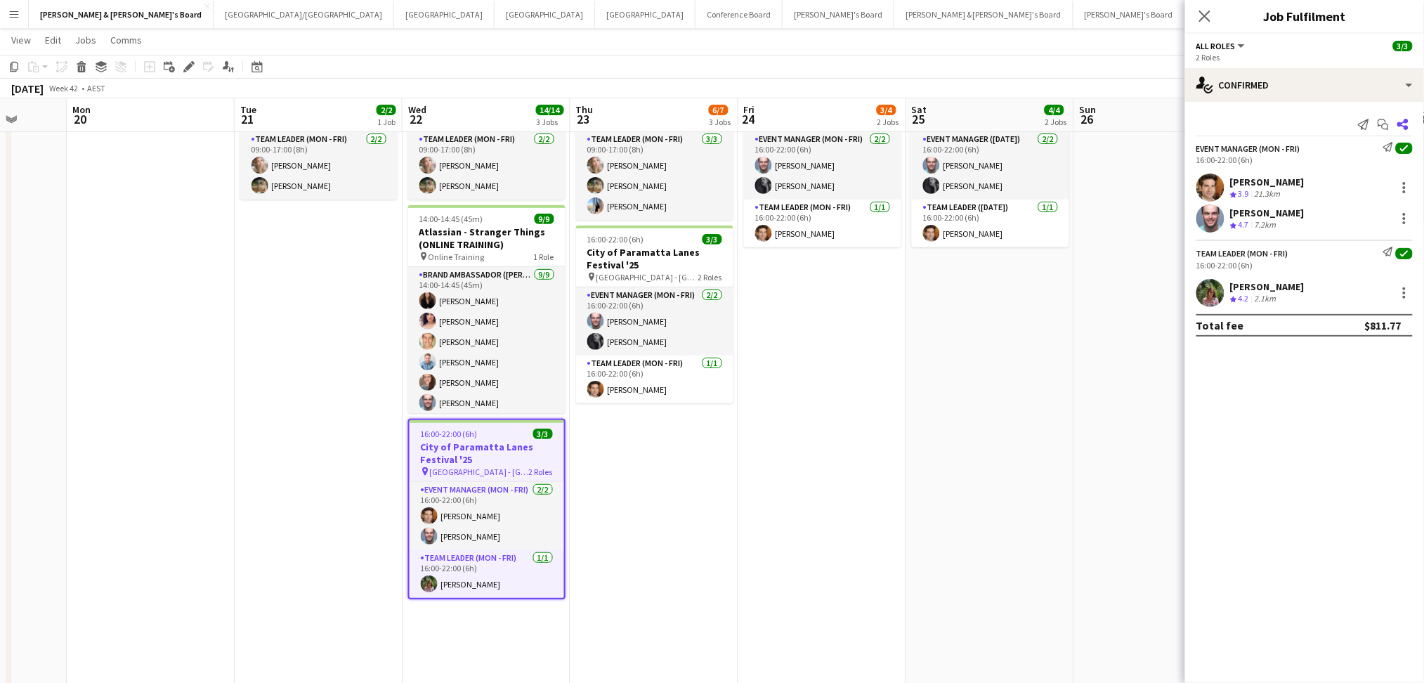
click at [1409, 122] on icon at bounding box center [1402, 124] width 11 height 11
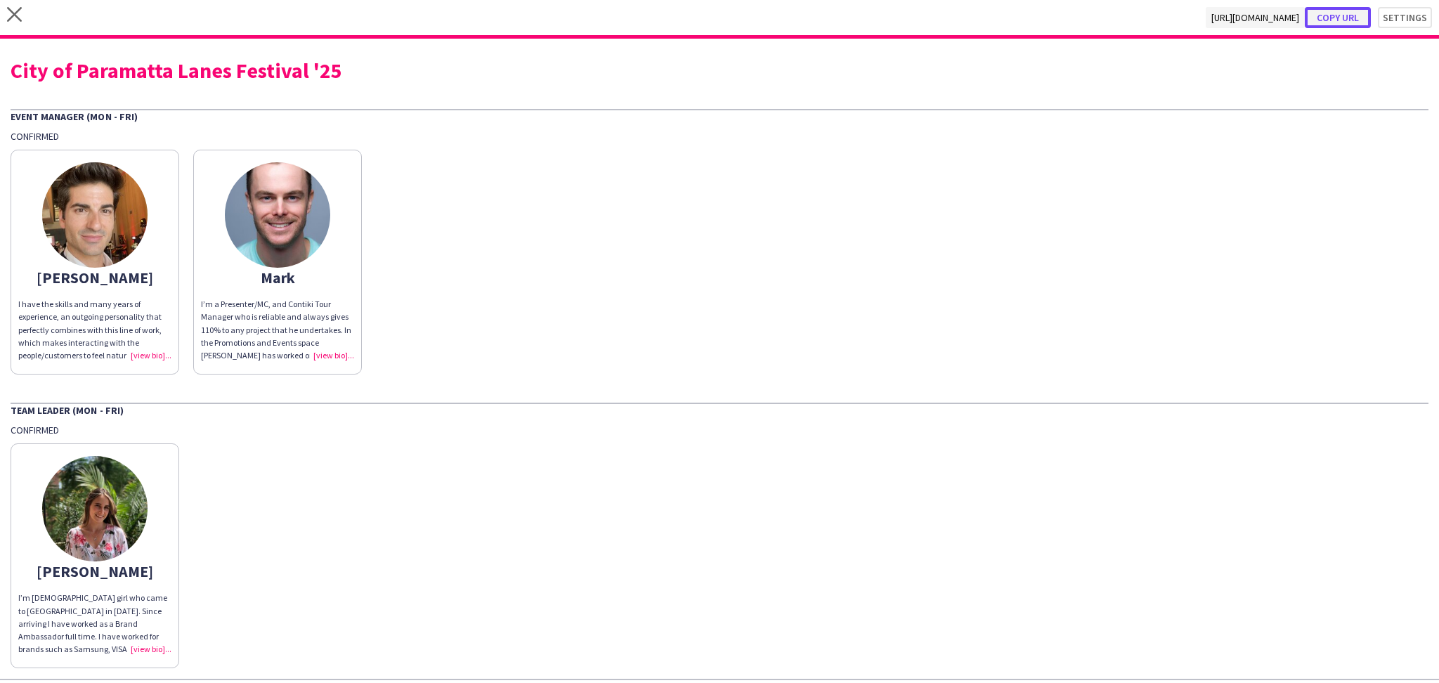
click at [1338, 26] on button "Copy url" at bounding box center [1338, 17] width 66 height 21
click at [262, 72] on div "City of Paramatta Lanes Festival '25" at bounding box center [720, 70] width 1418 height 21
copy div "City of Paramatta Lanes Festival '25"
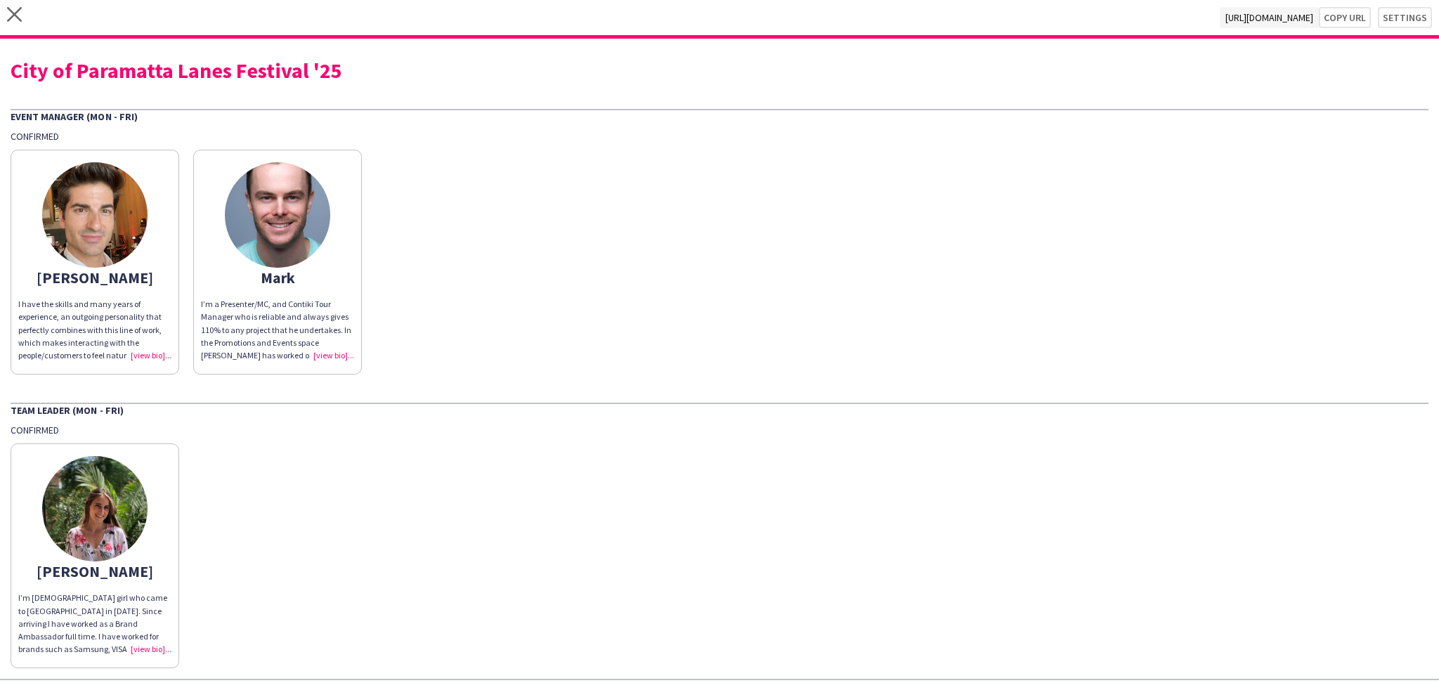
click at [30, 15] on div "close [URL][DOMAIN_NAME] Copy url Settings" at bounding box center [719, 19] width 1439 height 39
click at [27, 14] on div "close [URL][DOMAIN_NAME] Copy url Settings" at bounding box center [719, 19] width 1439 height 39
click at [23, 12] on div "close [URL][DOMAIN_NAME] Copy url Settings" at bounding box center [719, 19] width 1439 height 39
click at [12, 7] on icon "close" at bounding box center [14, 14] width 15 height 15
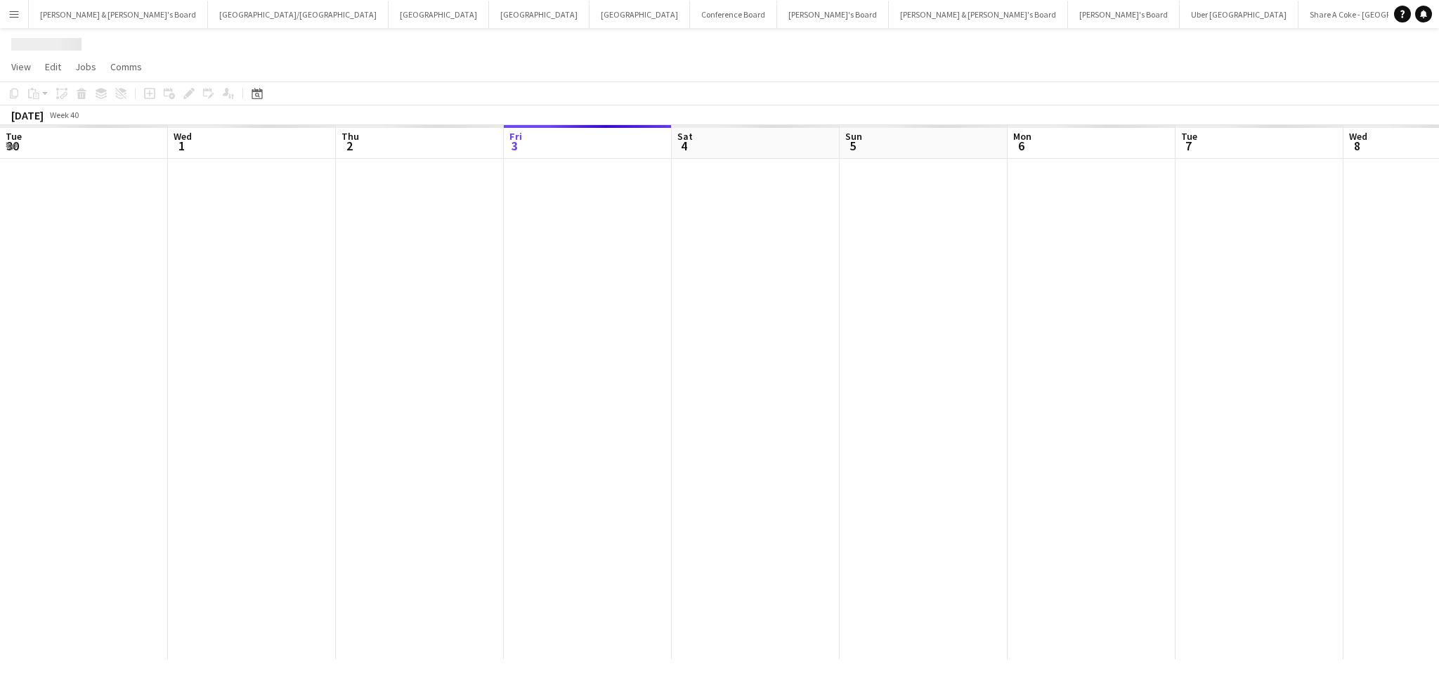
scroll to position [0, 335]
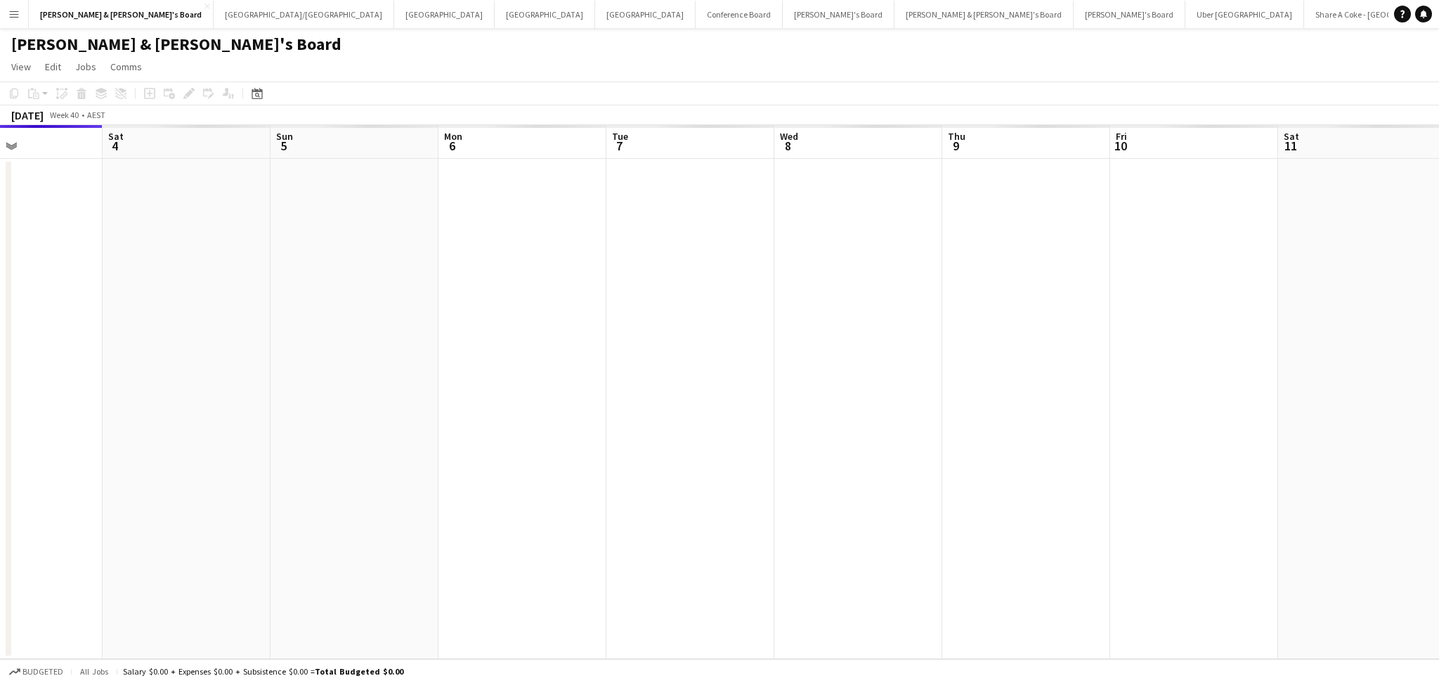
drag, startPoint x: 1060, startPoint y: 529, endPoint x: 481, endPoint y: 479, distance: 581.1
click at [484, 481] on app-calendar-viewport "Tue 30 Wed 1 Thu 2 Fri 3 Sat 4 Sun 5 Mon 6 Tue 7 Wed 8 Thu 9 Fri 10 Sat 11 Sun …" at bounding box center [719, 392] width 1439 height 534
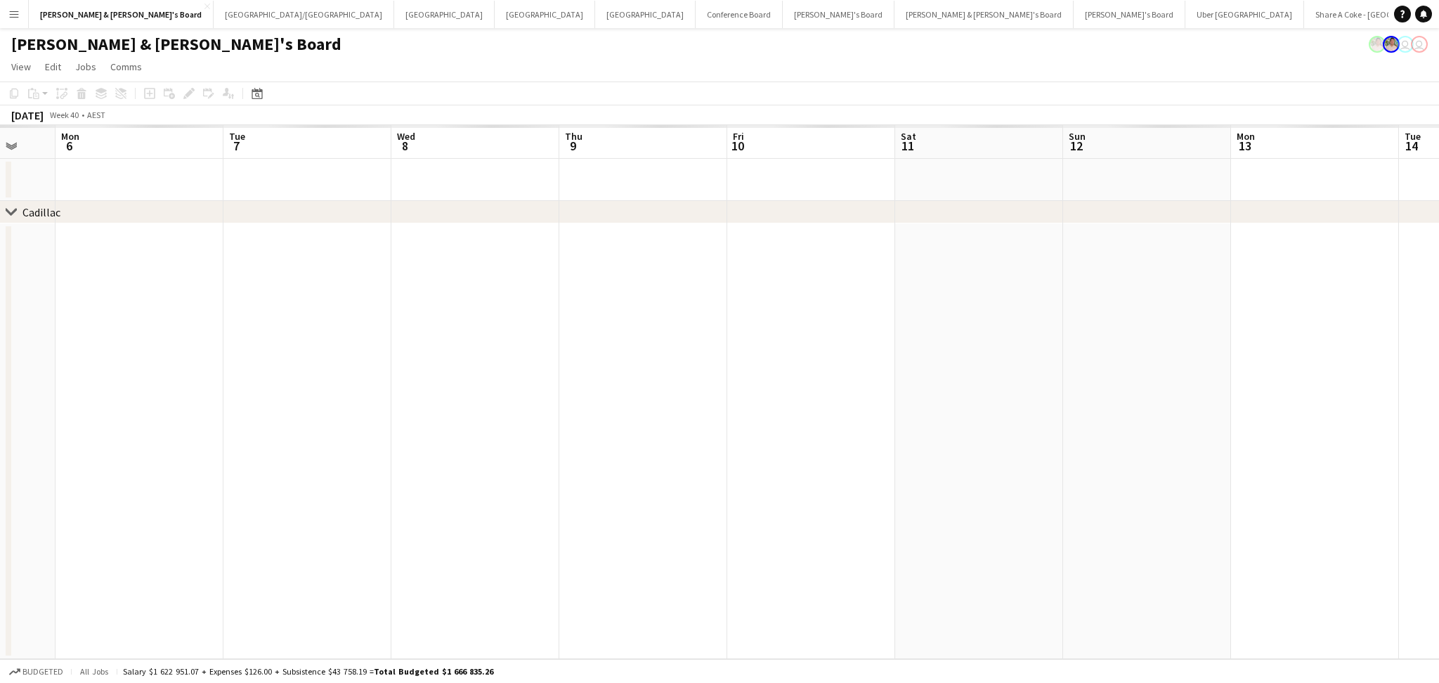
drag, startPoint x: 1053, startPoint y: 521, endPoint x: 439, endPoint y: 493, distance: 614.0
click at [439, 493] on app-calendar-viewport "Thu 2 Fri 3 Sat 4 Sun 5 Mon 6 Tue 7 Wed 8 Thu 9 Fri 10 Sat 11 Sun 12 Mon 13 Tue…" at bounding box center [719, 392] width 1439 height 534
drag, startPoint x: 1054, startPoint y: 549, endPoint x: 408, endPoint y: 519, distance: 646.4
click at [358, 523] on app-calendar-viewport "Tue 7 Wed 8 Thu 9 Fri 10 Sat 11 Sun 12 Mon 13 Tue 14 Wed 15 Thu 16 Fri 17 Sat 1…" at bounding box center [719, 392] width 1439 height 534
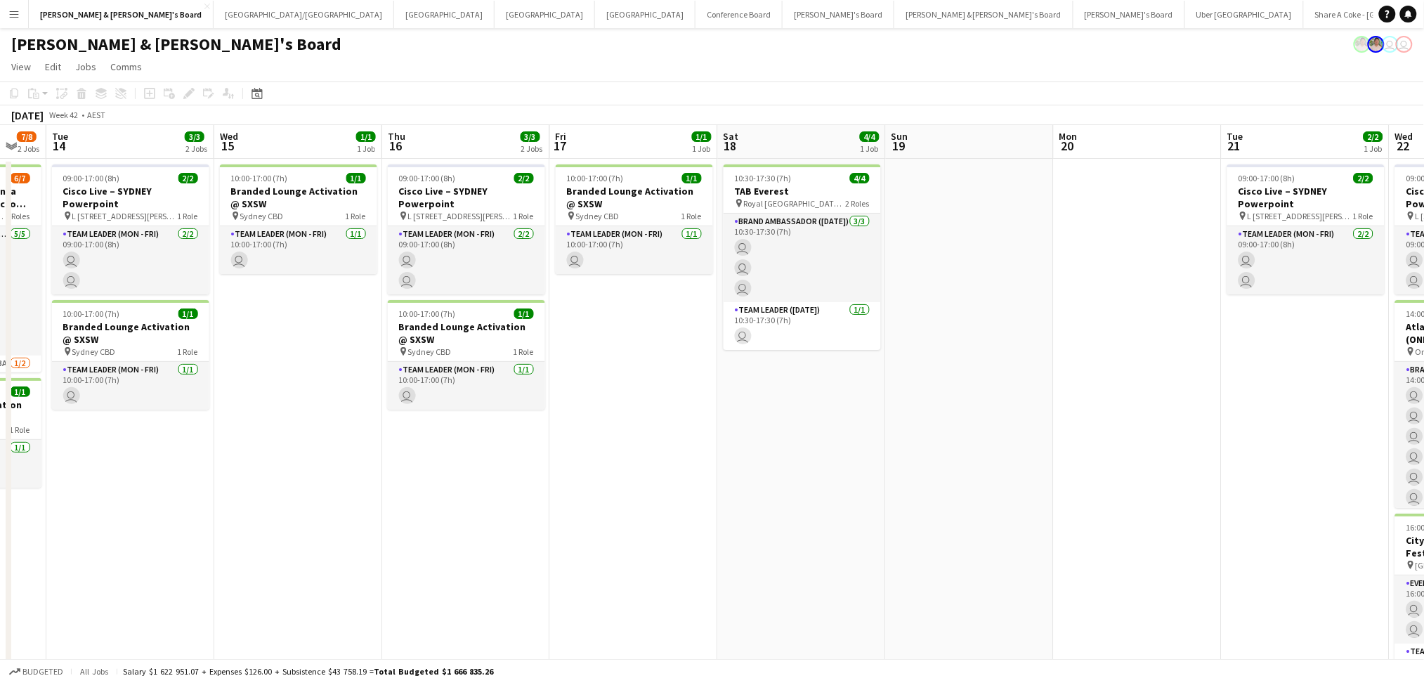
drag, startPoint x: 688, startPoint y: 519, endPoint x: 432, endPoint y: 499, distance: 256.5
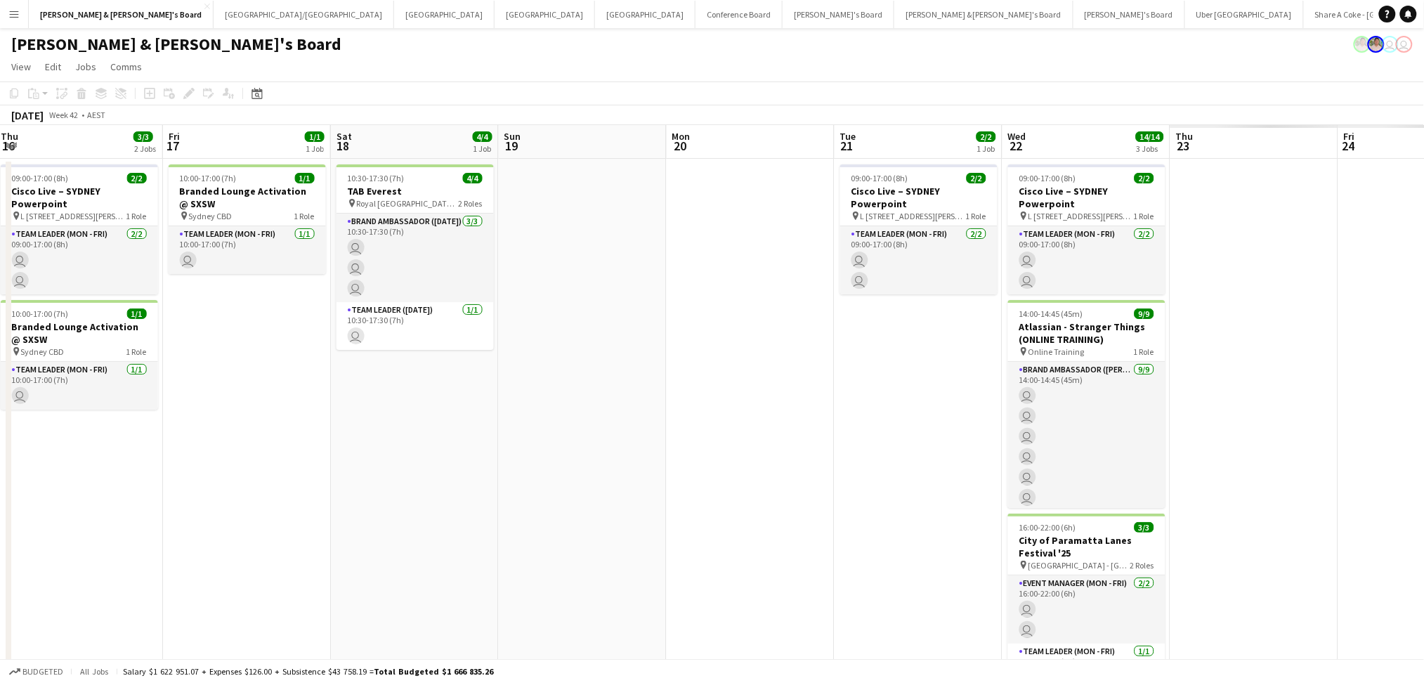
drag, startPoint x: 794, startPoint y: 514, endPoint x: 440, endPoint y: 474, distance: 356.4
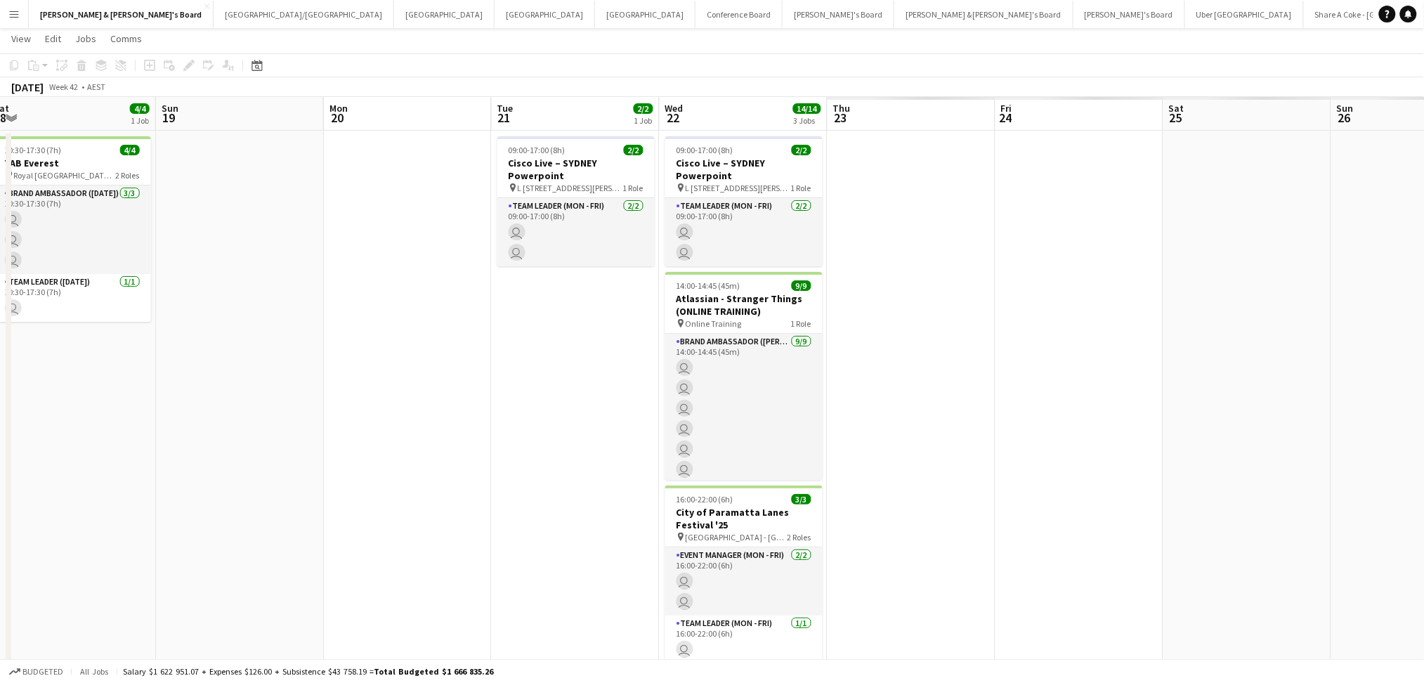
scroll to position [93, 0]
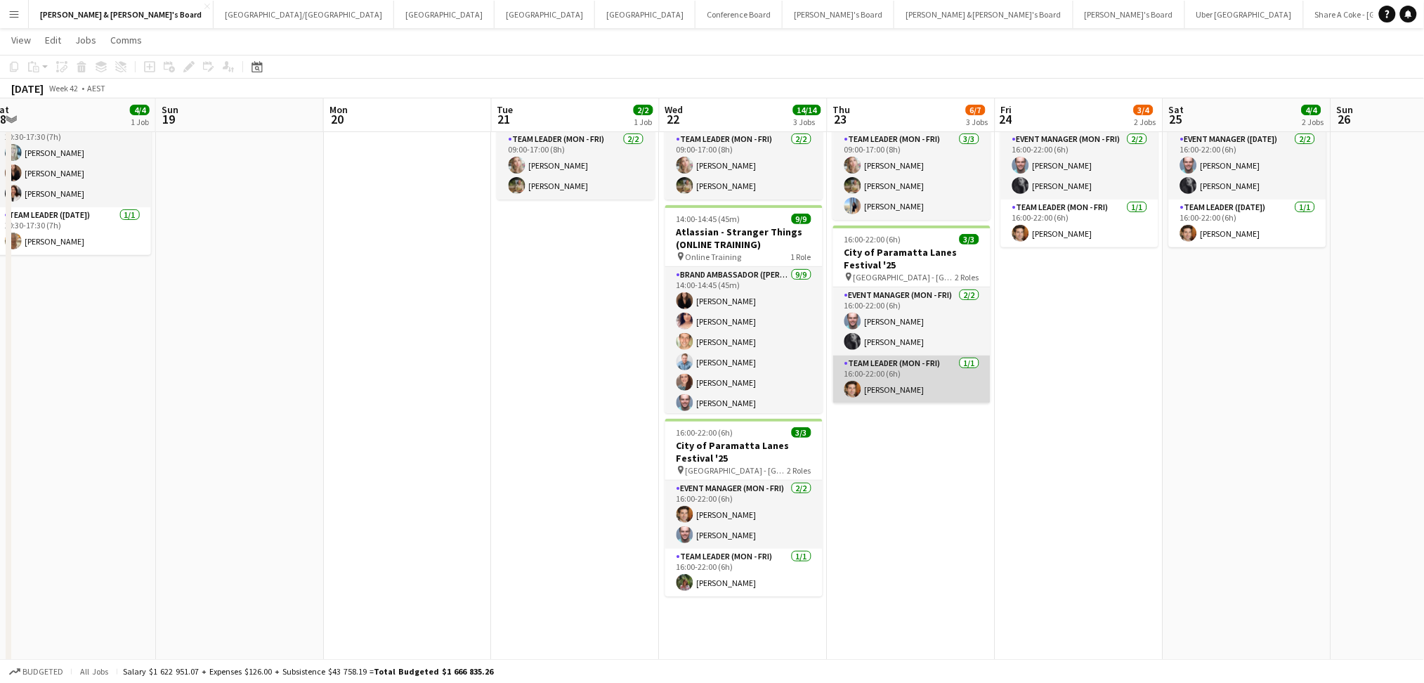
drag, startPoint x: 906, startPoint y: 325, endPoint x: 878, endPoint y: 381, distance: 62.8
click at [905, 326] on app-card-role "Event Manager (Mon - Fri) [DATE] 16:00-22:00 (6h) [PERSON_NAME] [PERSON_NAME]" at bounding box center [911, 321] width 157 height 68
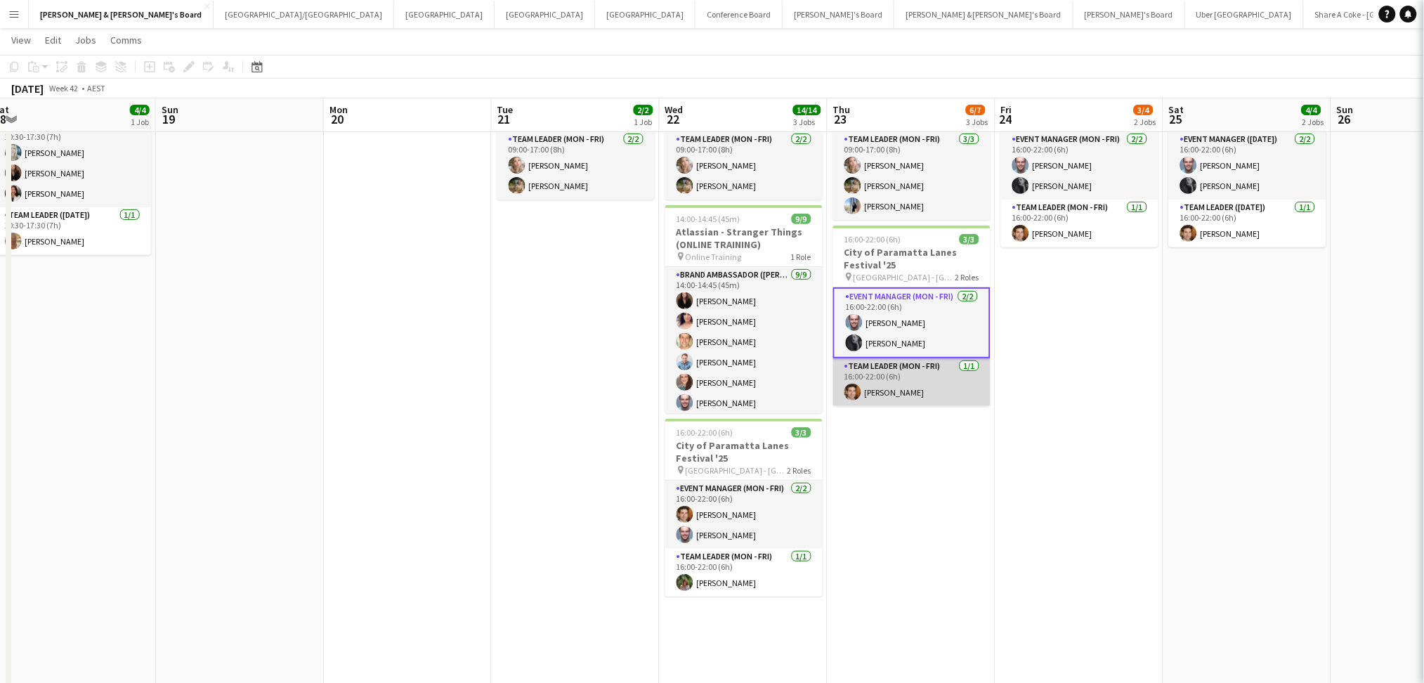
scroll to position [0, 518]
click at [877, 383] on app-card-role "Team Leader (Mon - Fri) [DATE] 16:00-22:00 (6h) [PERSON_NAME]" at bounding box center [909, 382] width 157 height 48
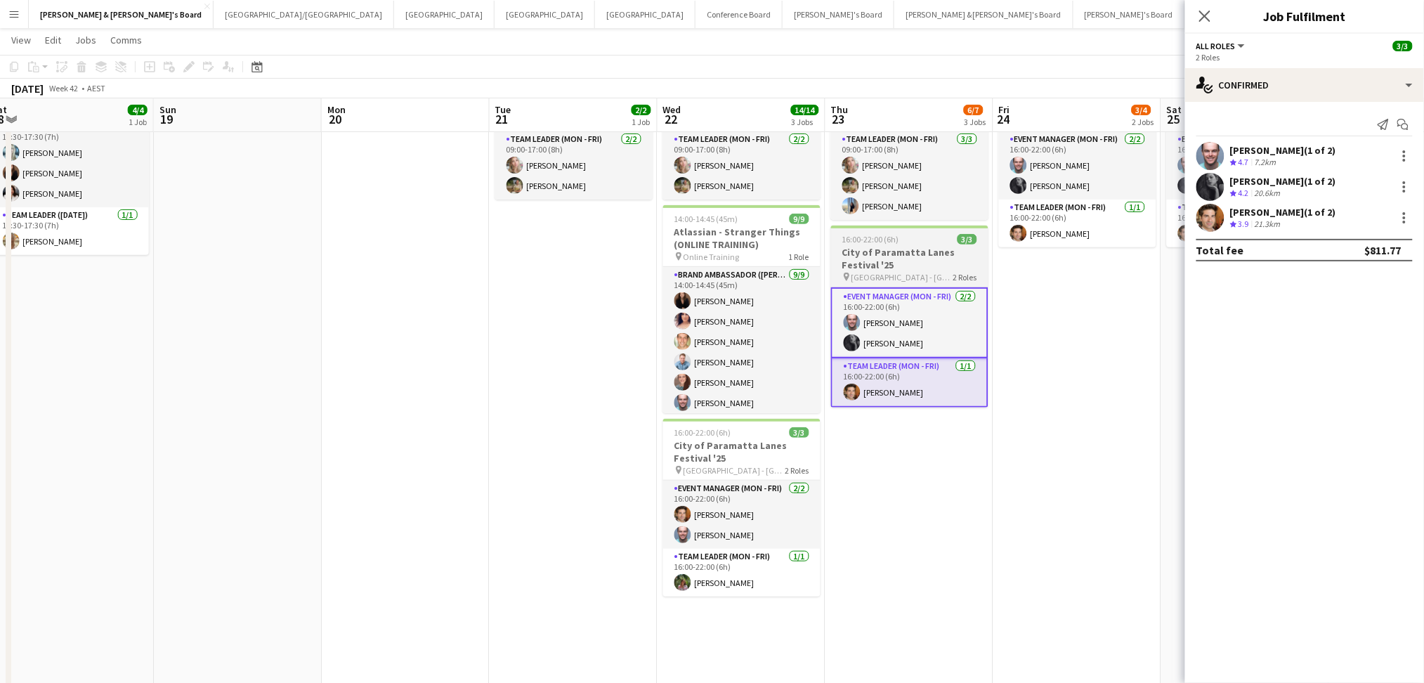
click at [913, 260] on h3 "City of Paramatta Lanes Festival '25" at bounding box center [909, 258] width 157 height 25
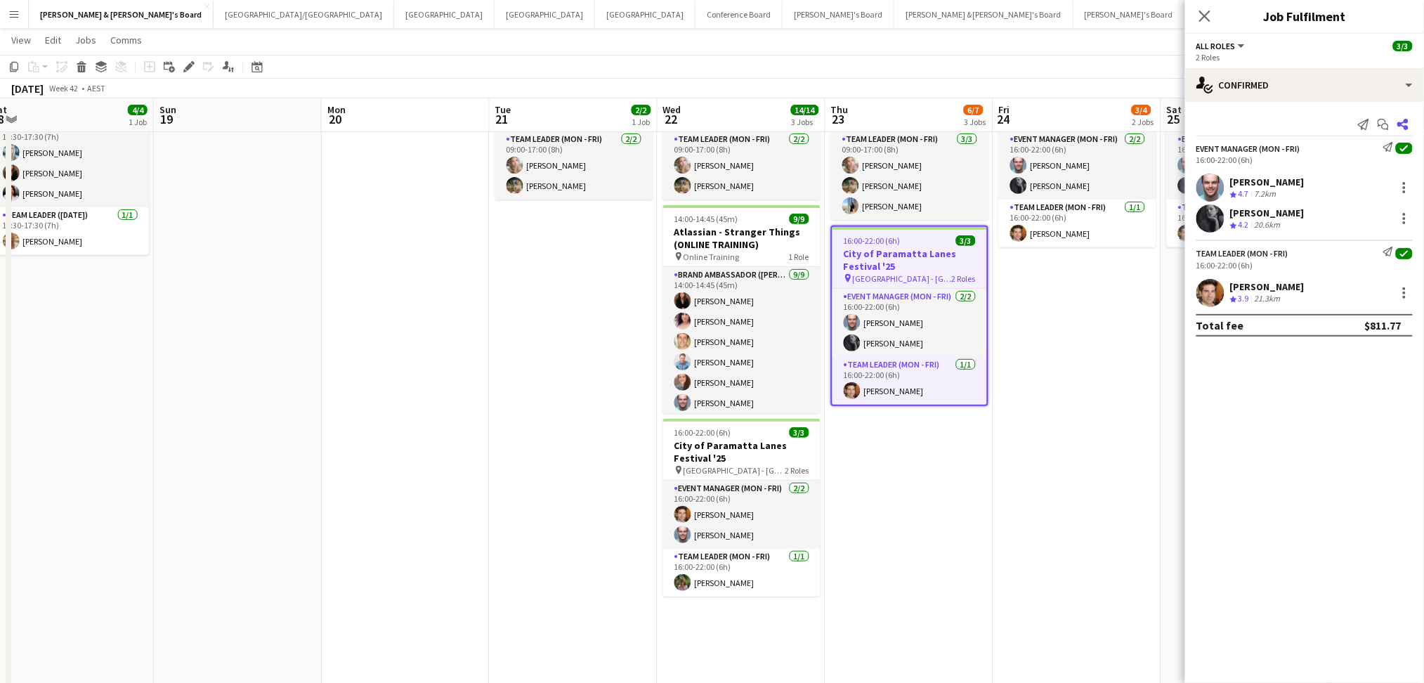
click at [1409, 122] on icon "Share" at bounding box center [1402, 124] width 11 height 11
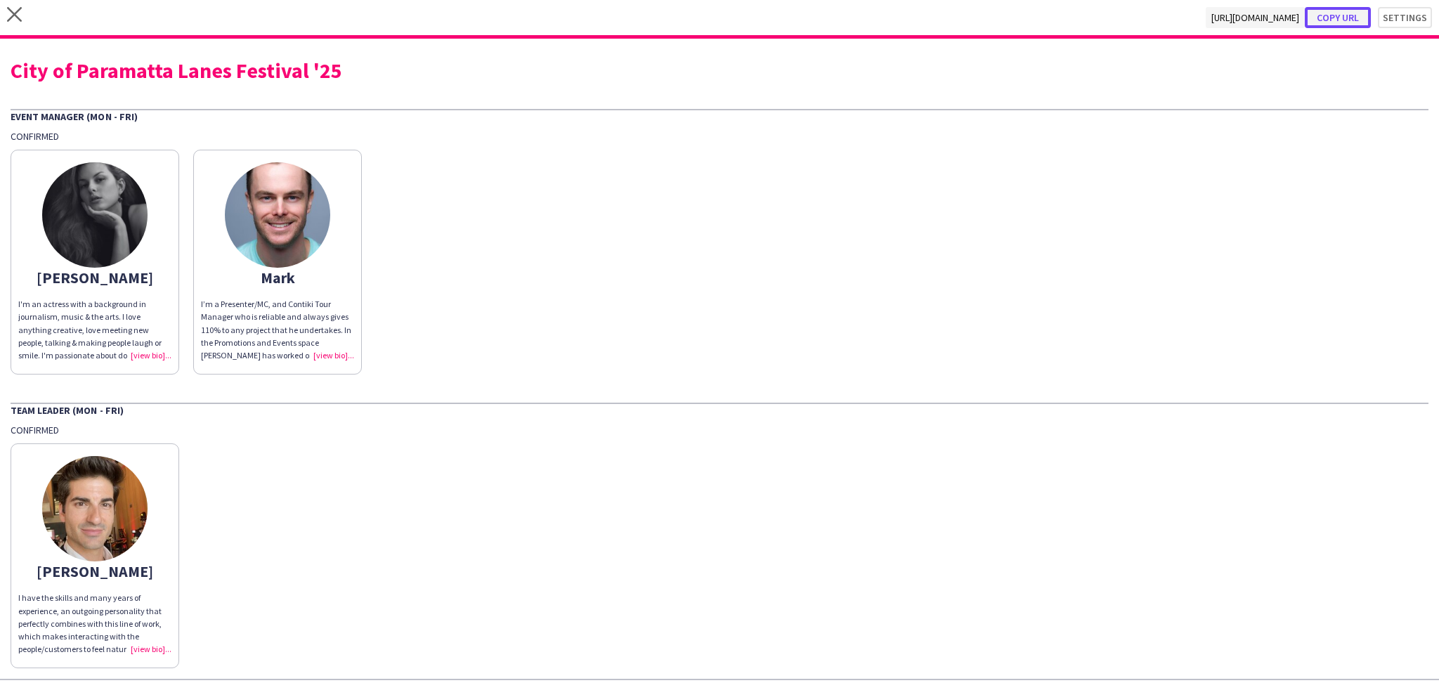
click at [1320, 15] on button "Copy url" at bounding box center [1338, 17] width 66 height 21
type textarea "**********"
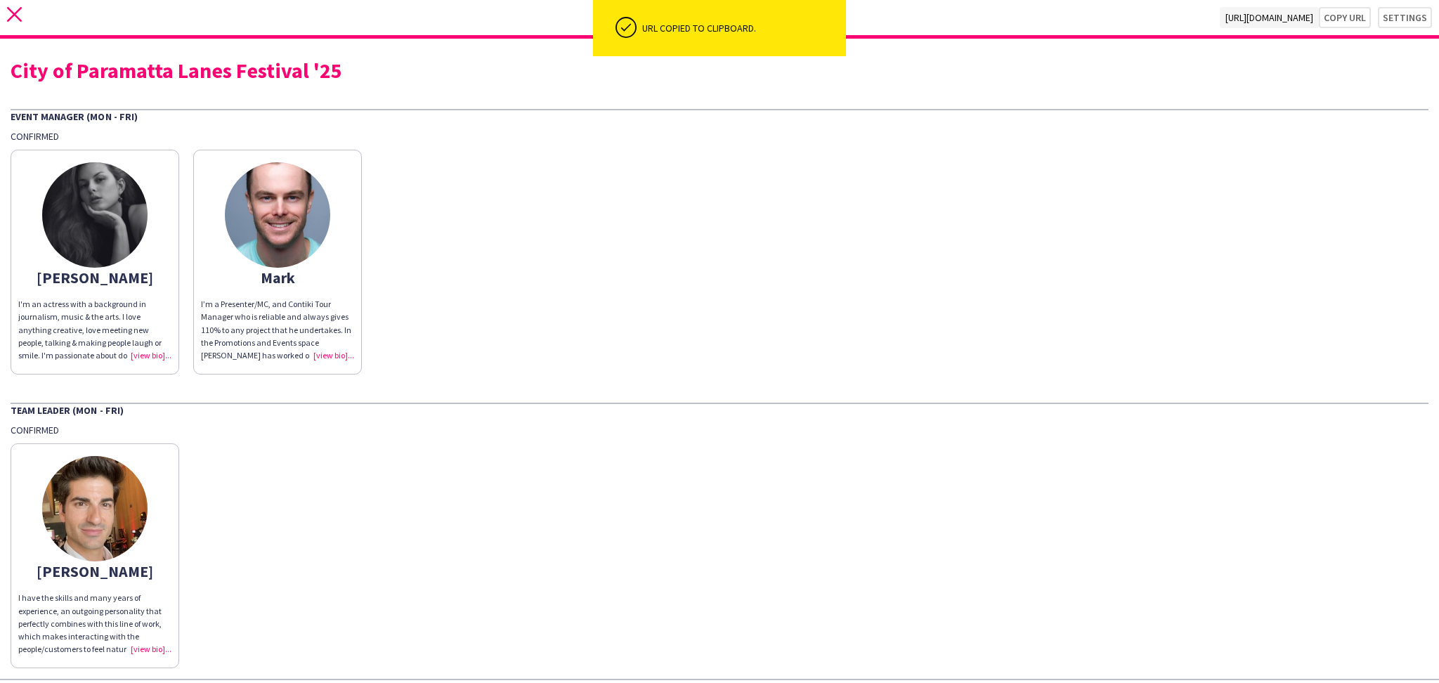
click at [21, 9] on icon "close" at bounding box center [14, 14] width 15 height 15
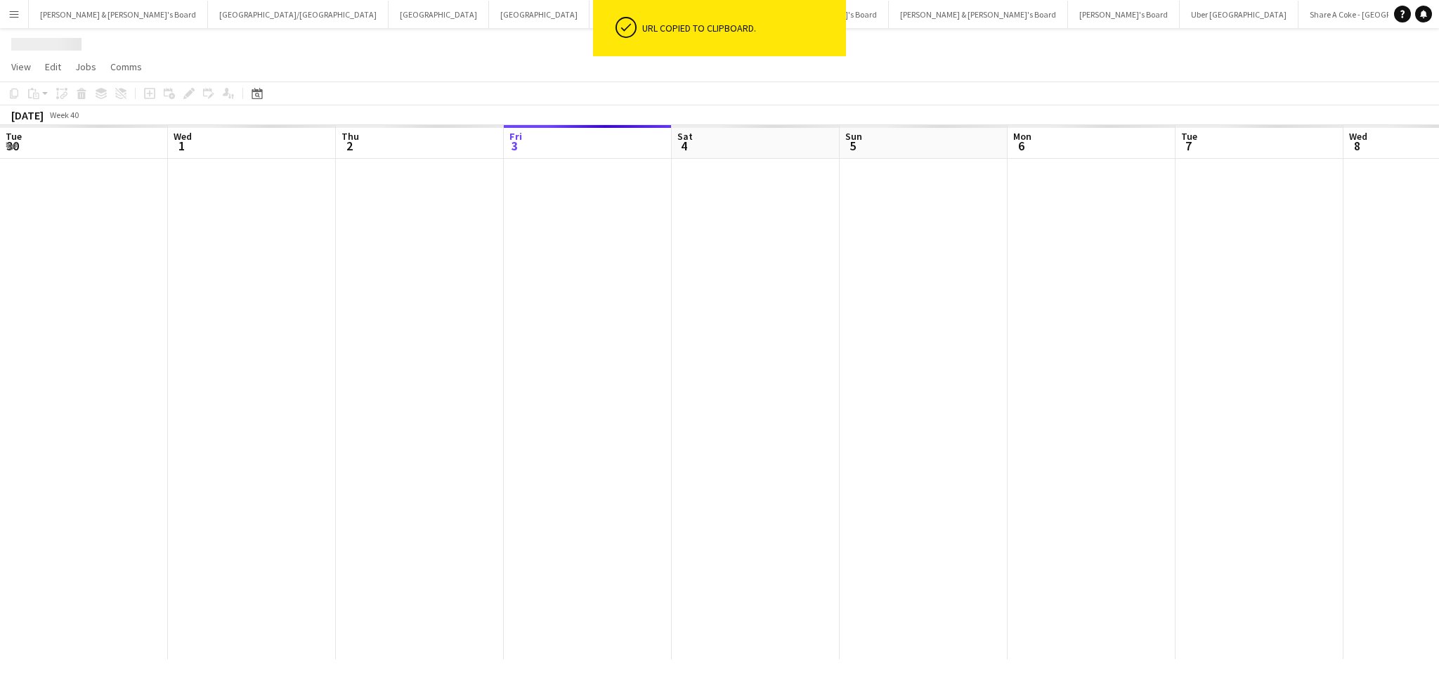
scroll to position [0, 335]
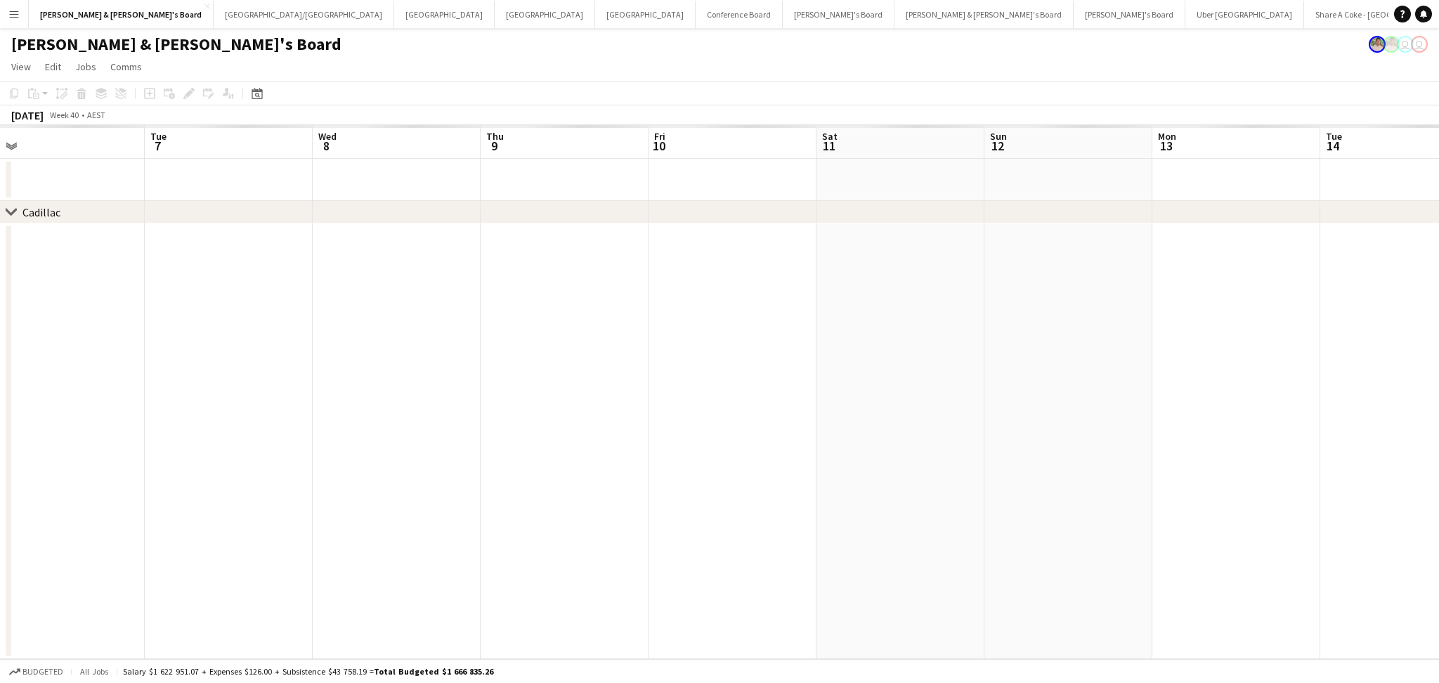
drag, startPoint x: 986, startPoint y: 403, endPoint x: 147, endPoint y: 400, distance: 838.9
click at [147, 400] on app-calendar-viewport "Thu 2 Fri 3 Sat 4 Sun 5 Mon 6 Tue 7 Wed 8 Thu 9 Fri 10 Sat 11 Sun 12 Mon 13 Tue…" at bounding box center [719, 392] width 1439 height 534
drag, startPoint x: 646, startPoint y: 448, endPoint x: 110, endPoint y: 417, distance: 536.2
click at [67, 424] on app-calendar-viewport "Thu 9 Fri 10 Sat 11 Sun 12 Mon 13 Tue 14 Wed 15 Thu 16 Fri 17 Sat 18 Sun 19 Mon…" at bounding box center [719, 392] width 1439 height 534
drag, startPoint x: 872, startPoint y: 426, endPoint x: 155, endPoint y: 411, distance: 717.5
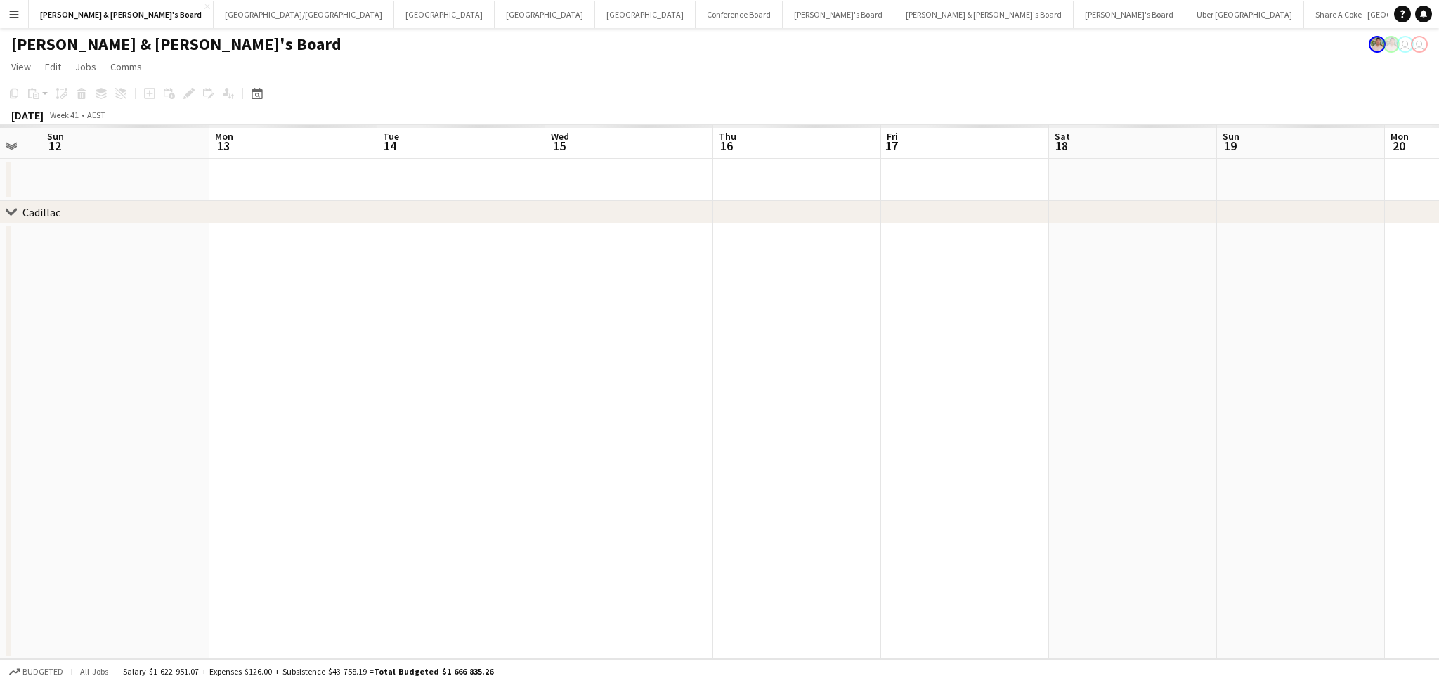
click at [152, 413] on app-calendar-viewport "Thu 9 Fri 10 Sat 11 Sun 12 Mon 13 Tue 14 Wed 15 Thu 16 Fri 17 Sat 18 Sun 19 Mon…" at bounding box center [719, 392] width 1439 height 534
drag, startPoint x: 824, startPoint y: 461, endPoint x: 423, endPoint y: 439, distance: 401.8
click at [418, 438] on app-calendar-viewport "Mon 13 Tue 14 Wed 15 Thu 16 Fri 17 Sat 18 Sun 19 Mon 20 Tue 21 Wed 22 Thu 23 Fr…" at bounding box center [719, 392] width 1439 height 534
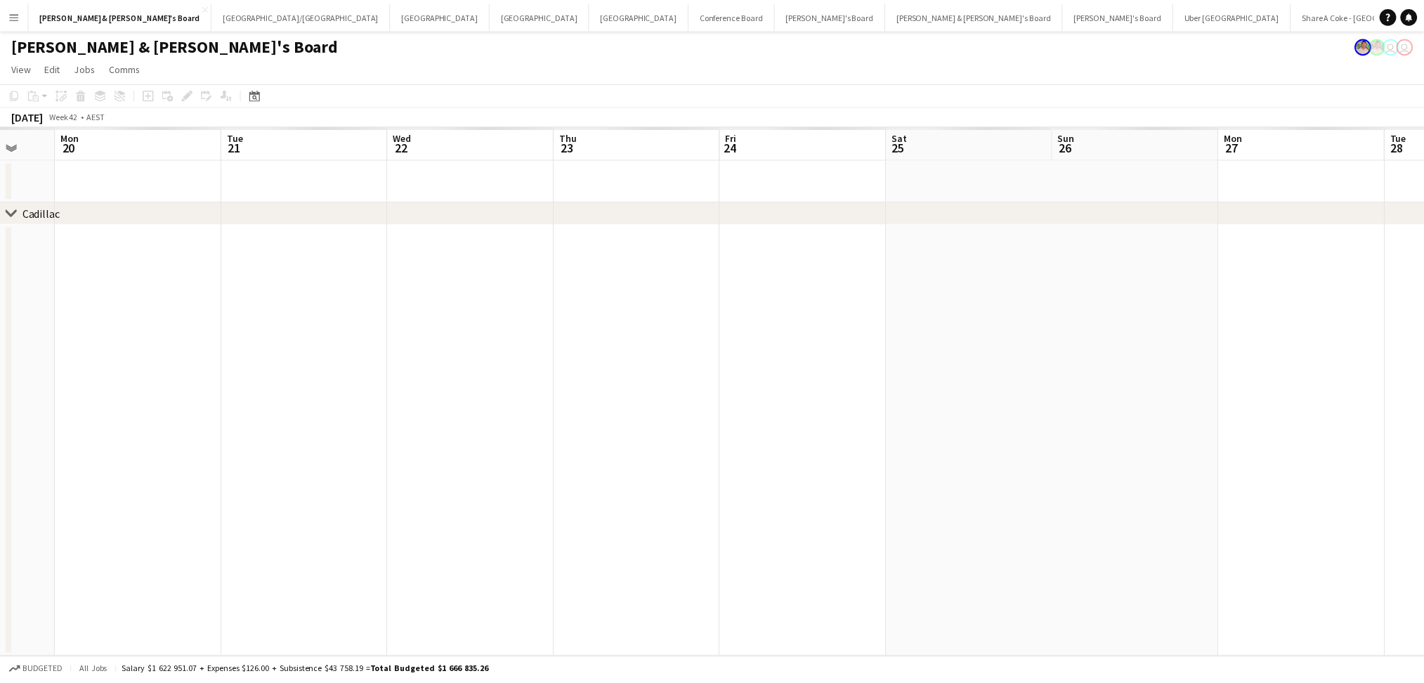
scroll to position [0, 598]
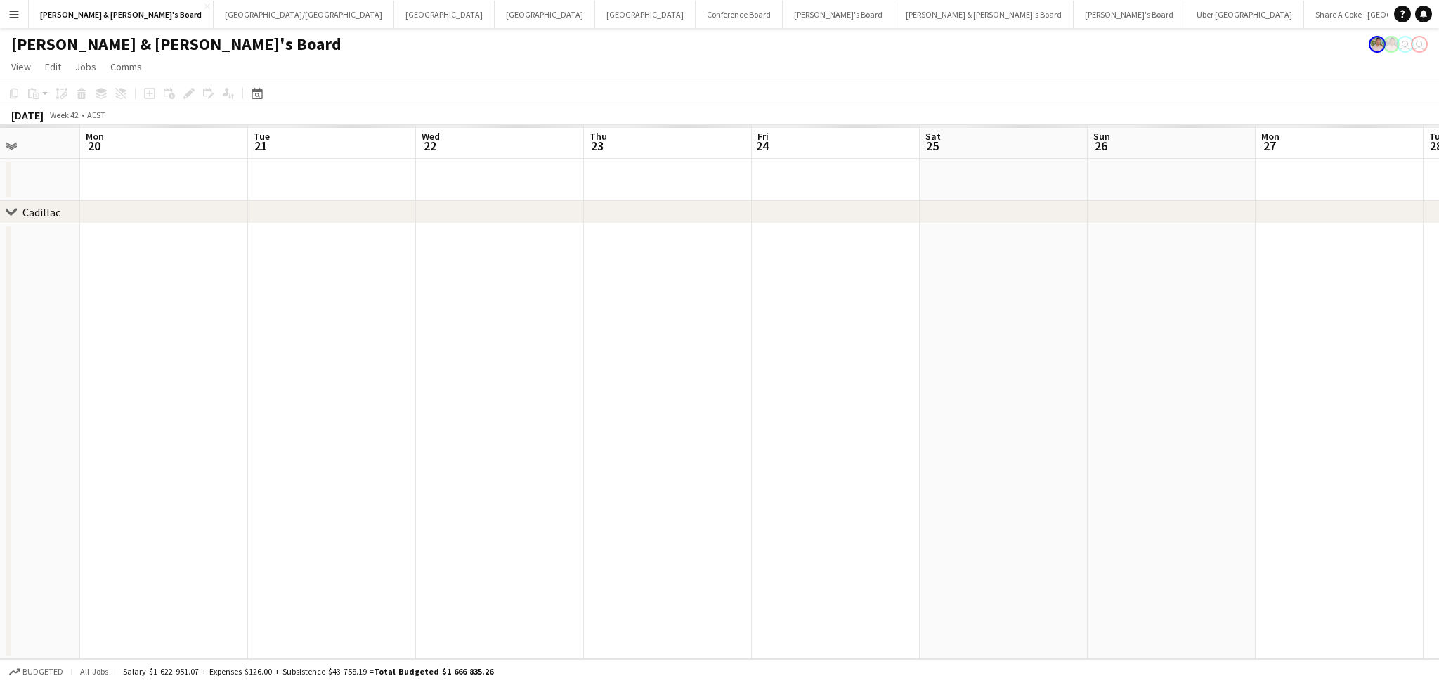
drag, startPoint x: 890, startPoint y: 436, endPoint x: 850, endPoint y: 426, distance: 41.2
click at [846, 427] on app-calendar-viewport "Thu 16 Fri 17 Sat 18 Sun 19 Mon 20 Tue 21 Wed 22 Thu 23 Fri 24 Sat 25 Sun 26 Mo…" at bounding box center [719, 392] width 1439 height 534
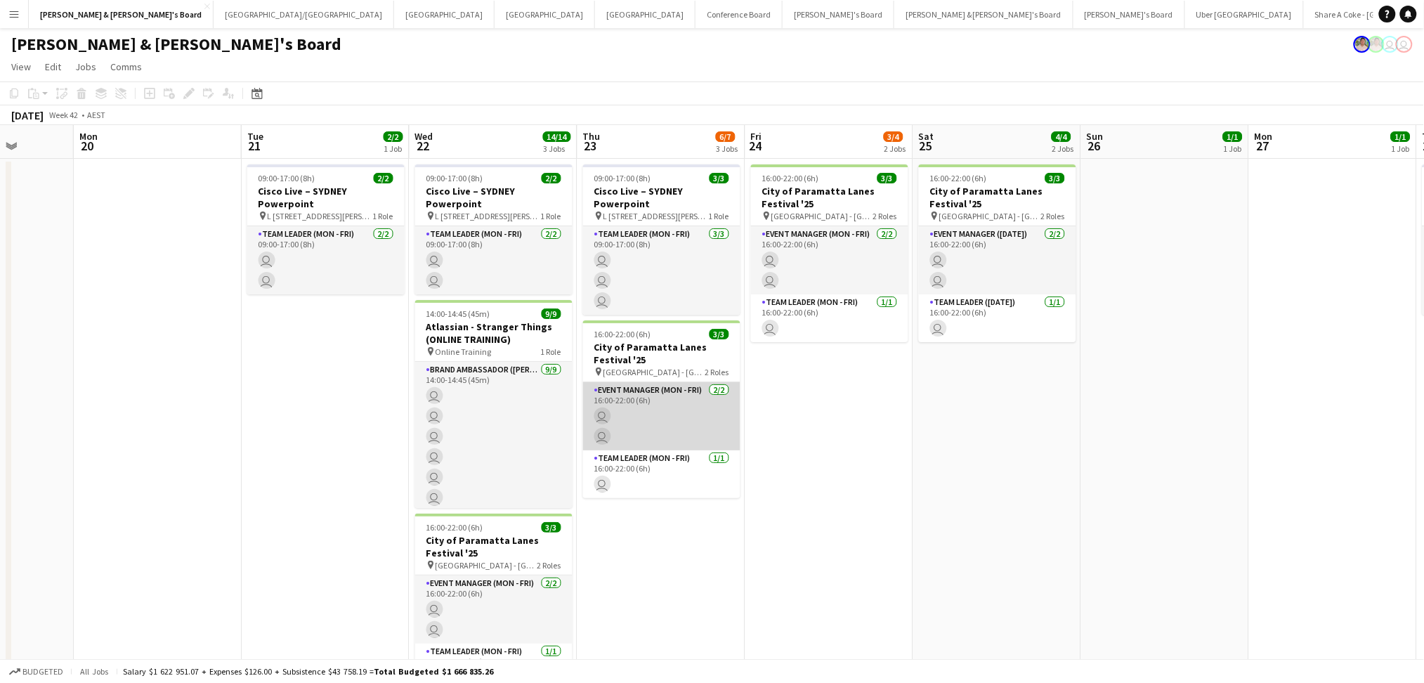
click at [644, 415] on app-card-role "Event Manager (Mon - Fri) [DATE] 16:00-22:00 (6h) user user" at bounding box center [661, 416] width 157 height 68
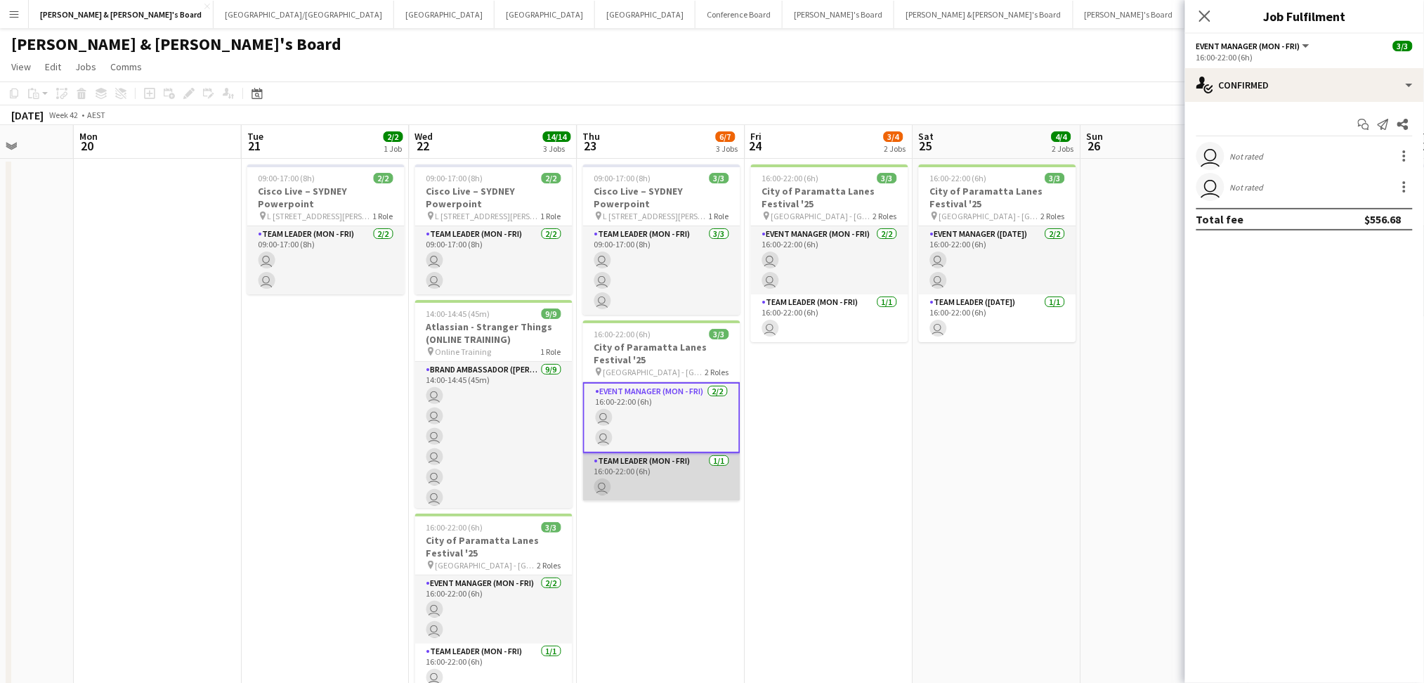
click at [646, 460] on app-card-role "Team Leader (Mon - Fri) [DATE] 16:00-22:00 (6h) user" at bounding box center [661, 477] width 157 height 48
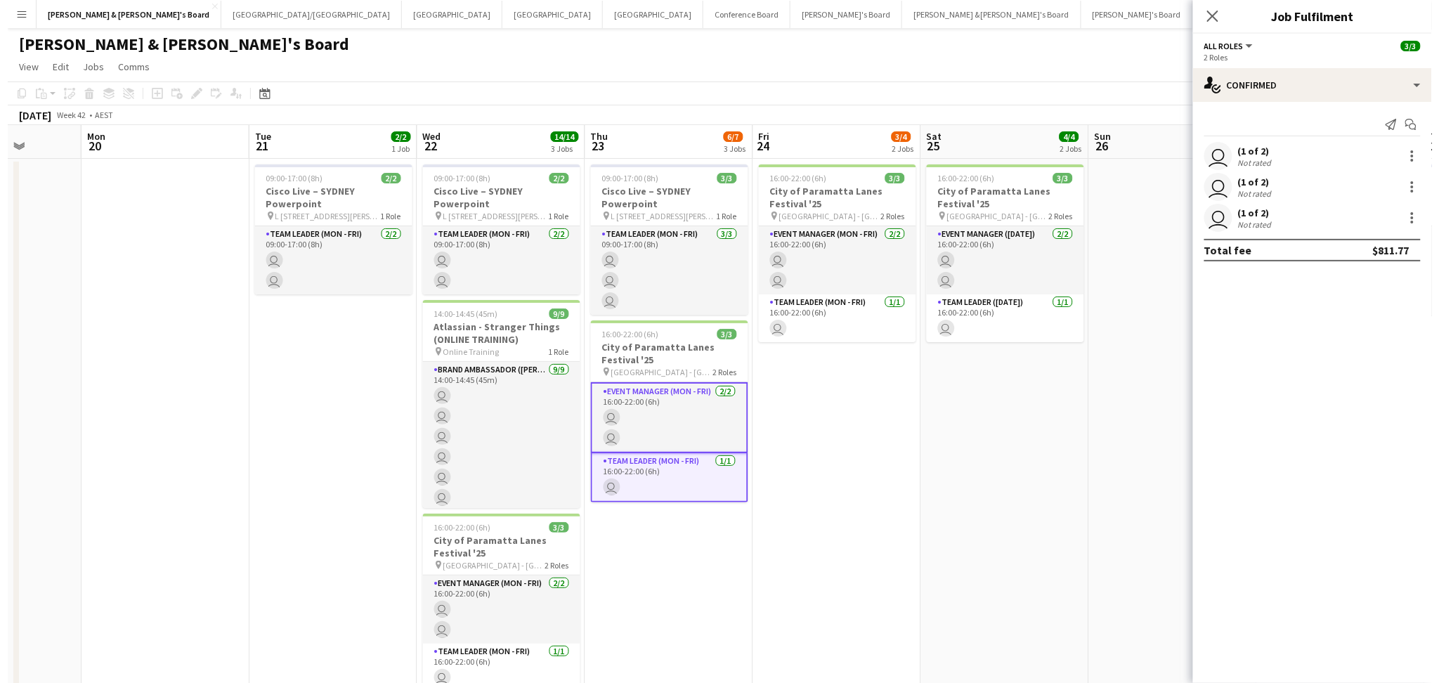
scroll to position [0, 597]
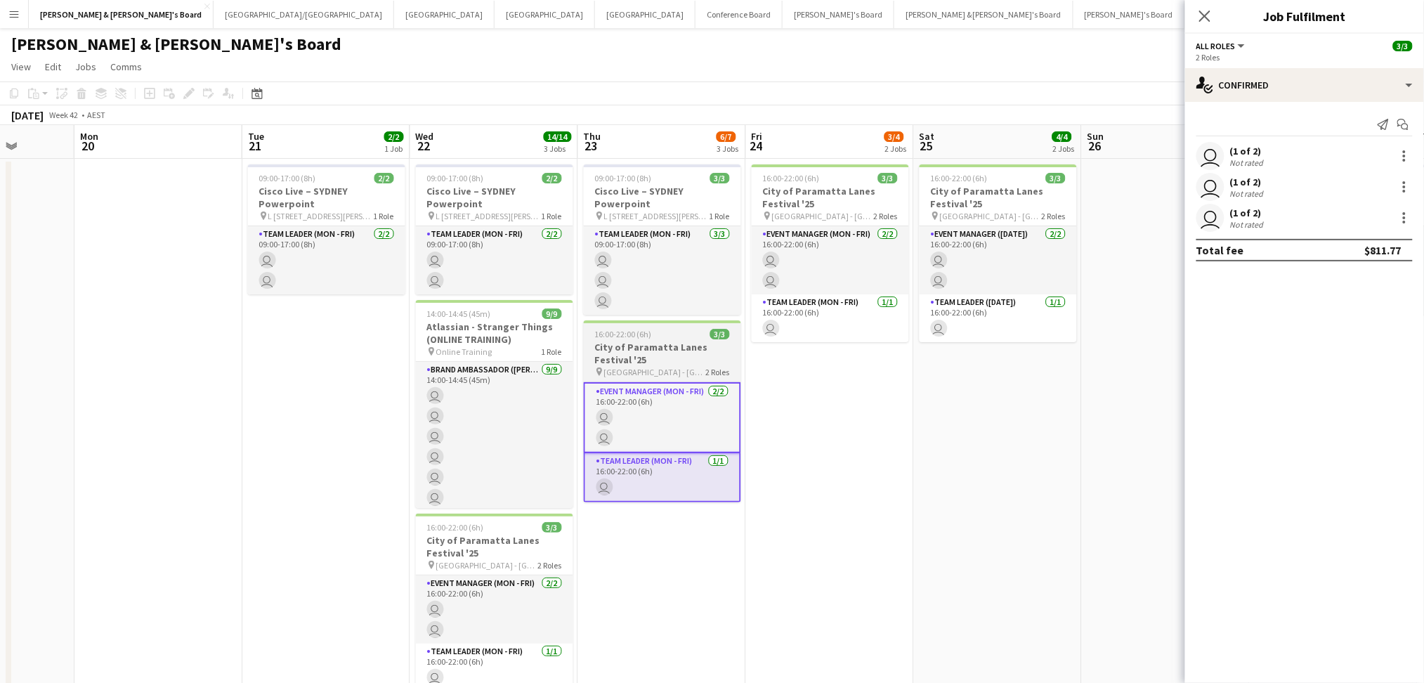
click at [660, 362] on h3 "City of Paramatta Lanes Festival '25" at bounding box center [662, 353] width 157 height 25
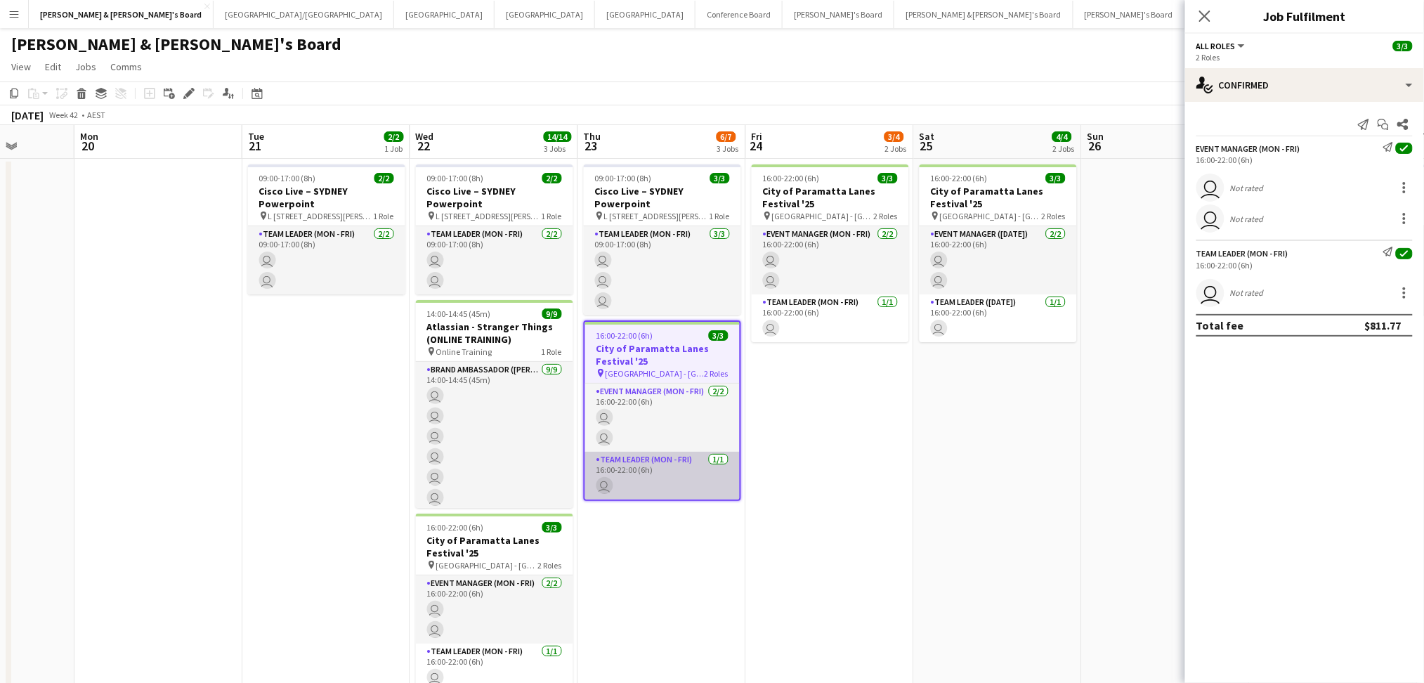
click at [698, 485] on app-card-role "Team Leader (Mon - Fri) [DATE] 16:00-22:00 (6h) user" at bounding box center [662, 476] width 155 height 48
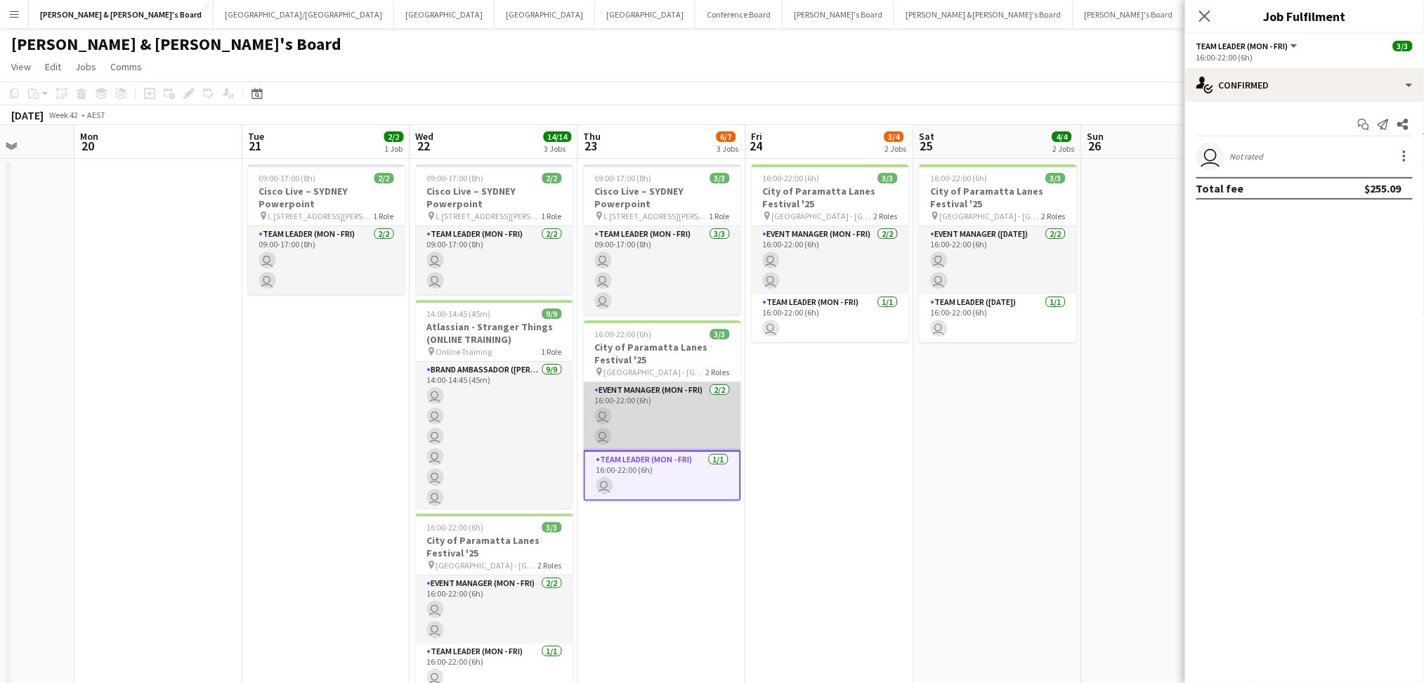
click at [668, 416] on app-card-role "Event Manager (Mon - Fri) [DATE] 16:00-22:00 (6h) user user" at bounding box center [662, 416] width 157 height 68
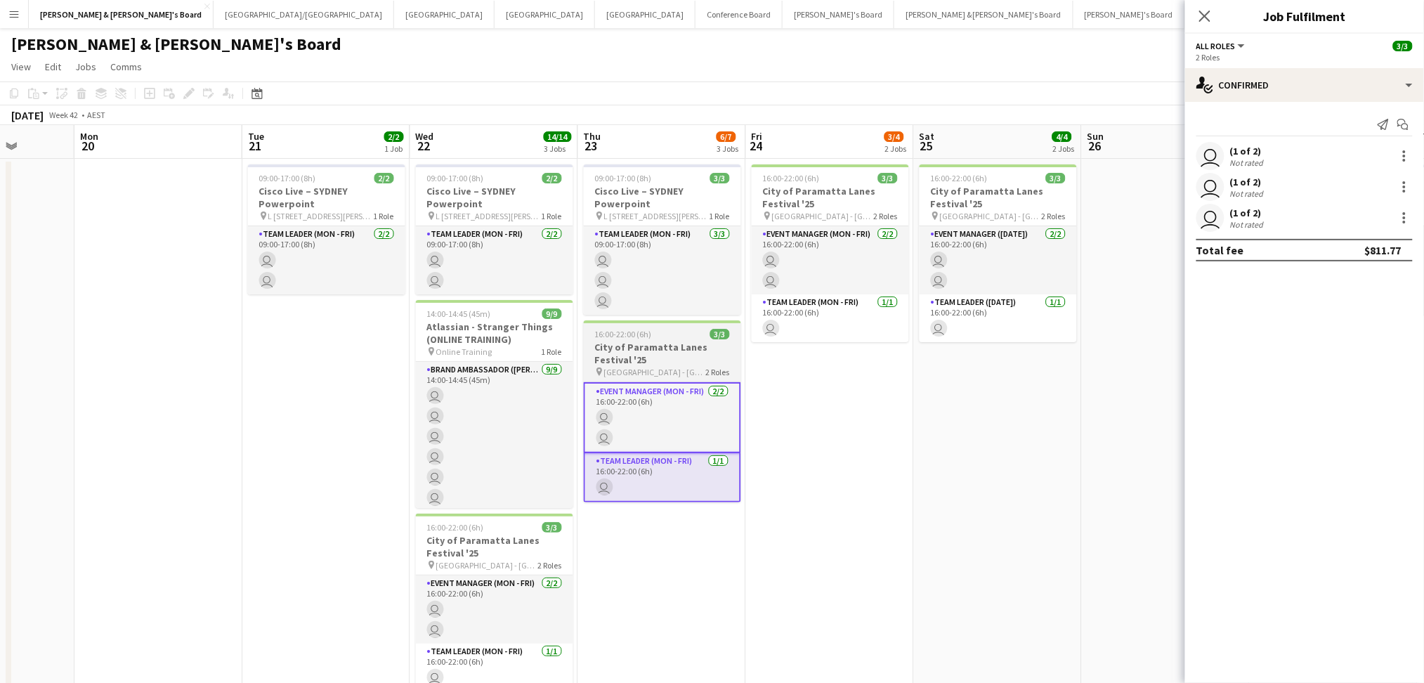
click at [673, 372] on div "pin [GEOGRAPHIC_DATA] - NSW 2 Roles" at bounding box center [662, 371] width 157 height 11
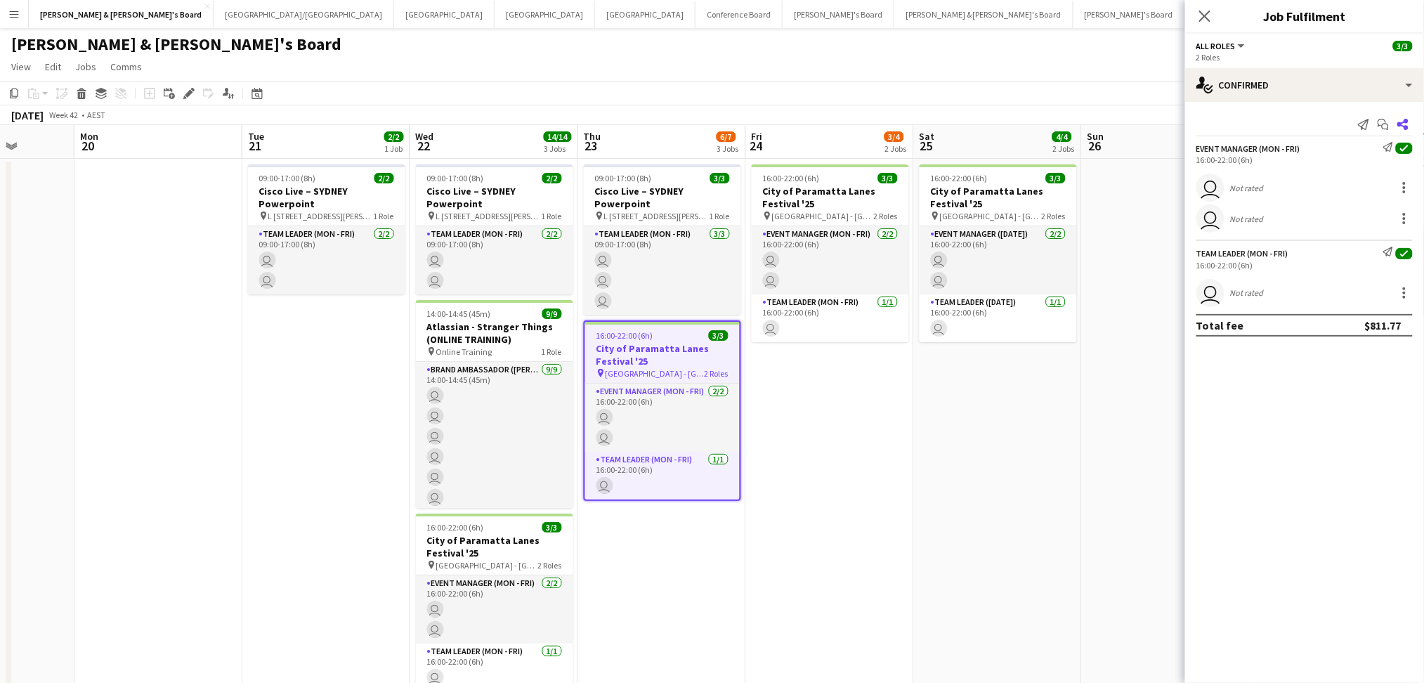
click at [1411, 126] on app-icon "Share" at bounding box center [1403, 125] width 20 height 20
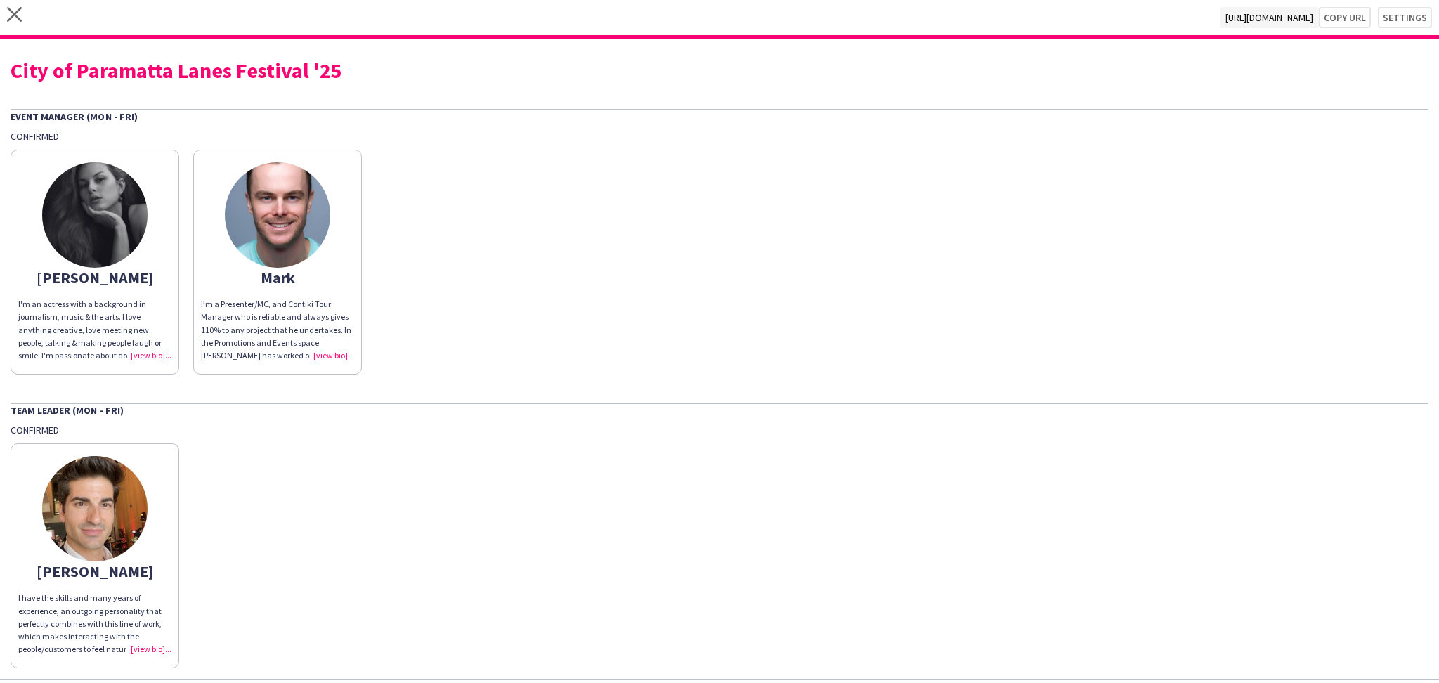
click at [186, 70] on div "City of Paramatta Lanes Festival '25" at bounding box center [720, 70] width 1418 height 21
click at [1347, 15] on button "Copy url" at bounding box center [1338, 17] width 66 height 21
